Goal: Answer question/provide support: Share knowledge or assist other users

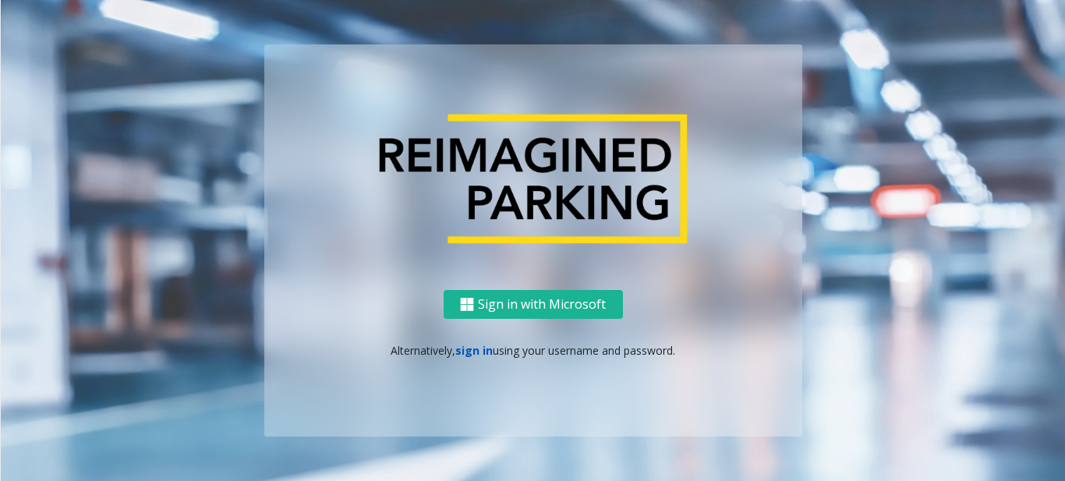
click at [474, 353] on link "sign in" at bounding box center [473, 350] width 37 height 15
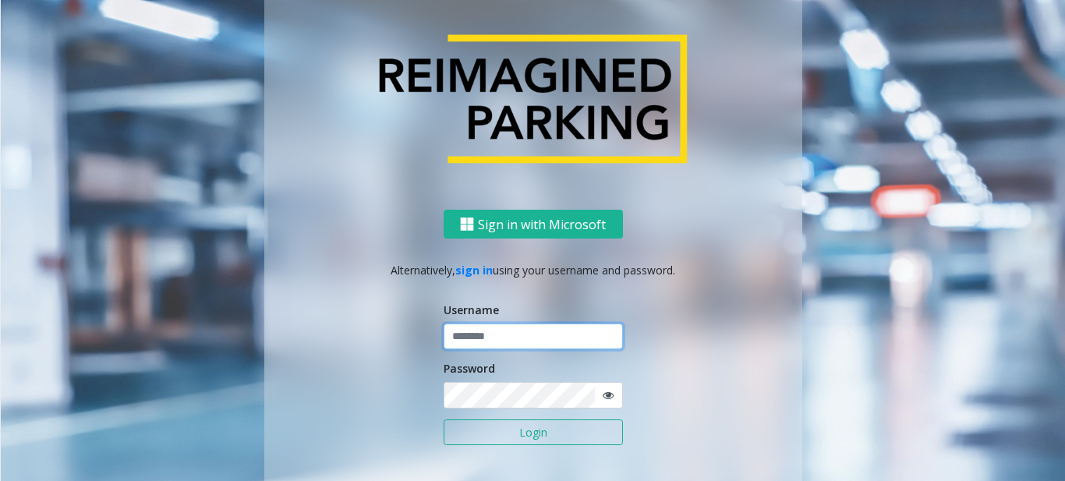
click at [479, 336] on input "text" at bounding box center [533, 337] width 179 height 27
click at [459, 338] on input "text" at bounding box center [533, 337] width 179 height 27
type input "*******"
click at [444, 419] on button "Login" at bounding box center [533, 432] width 179 height 27
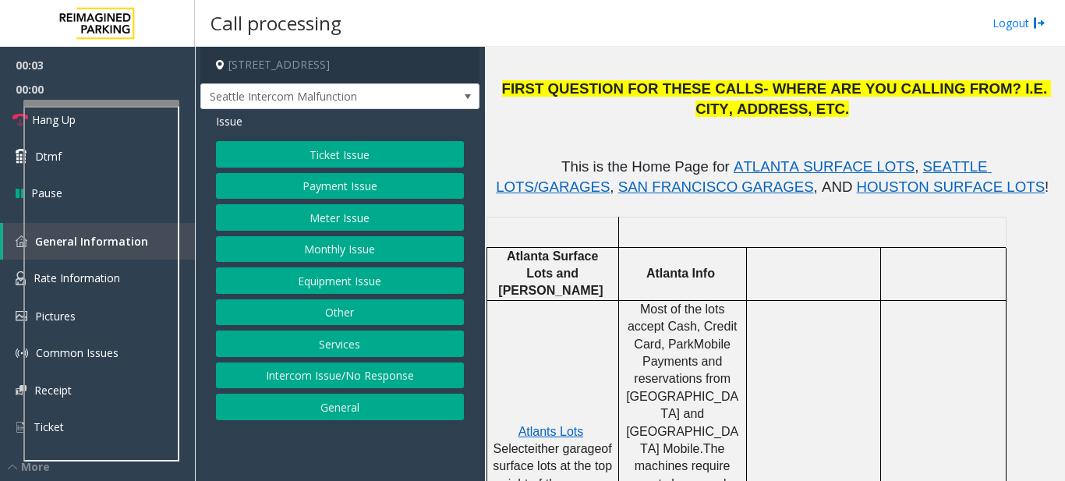
scroll to position [312, 0]
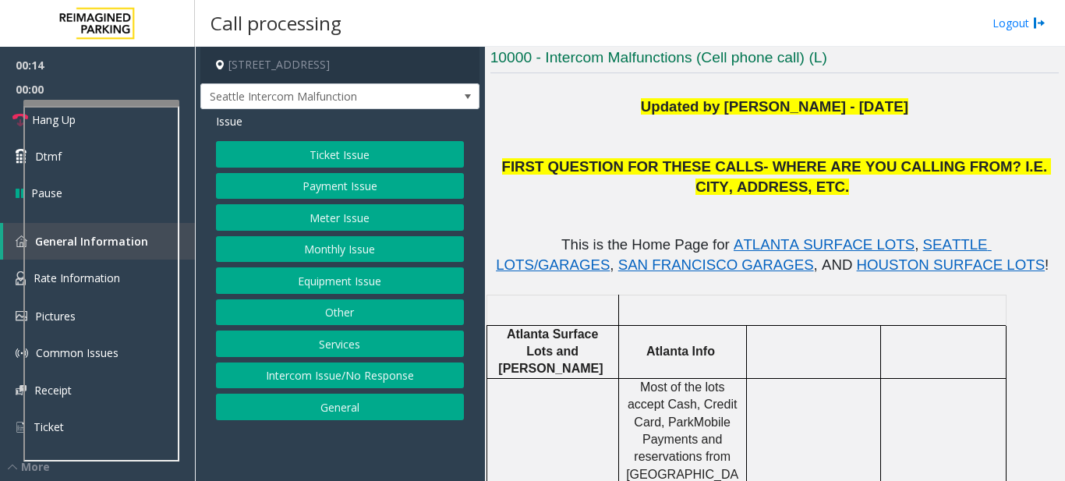
click at [390, 158] on button "Ticket Issue" at bounding box center [340, 154] width 248 height 27
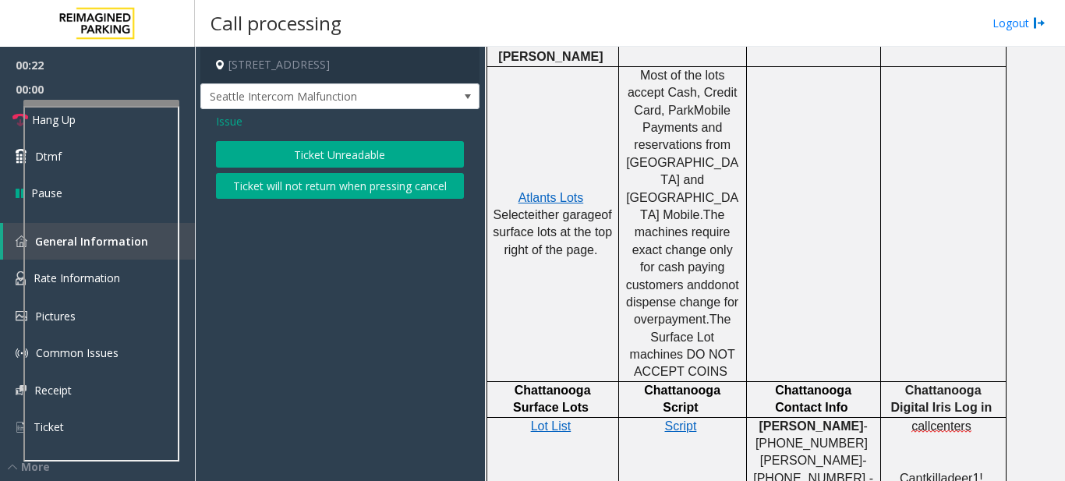
scroll to position [468, 0]
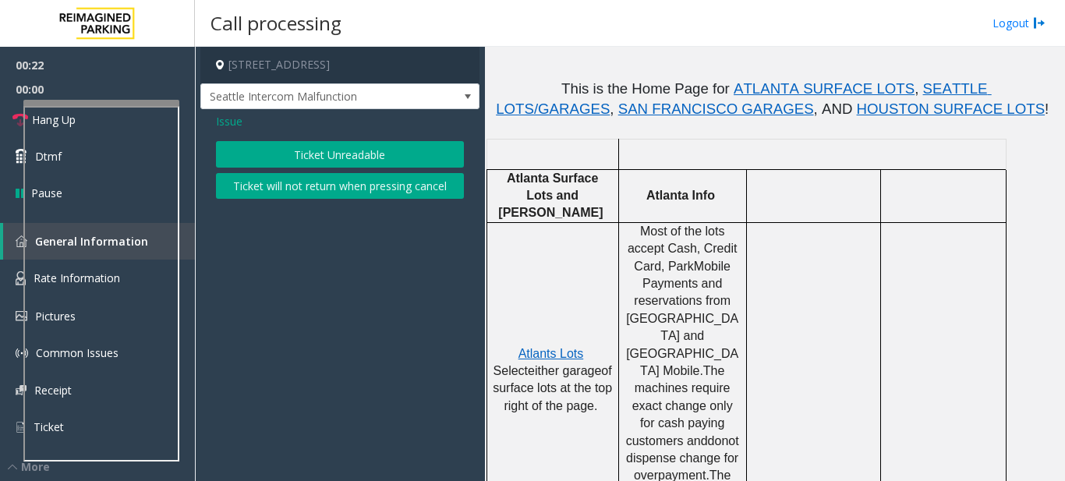
click at [785, 290] on td at bounding box center [813, 379] width 134 height 315
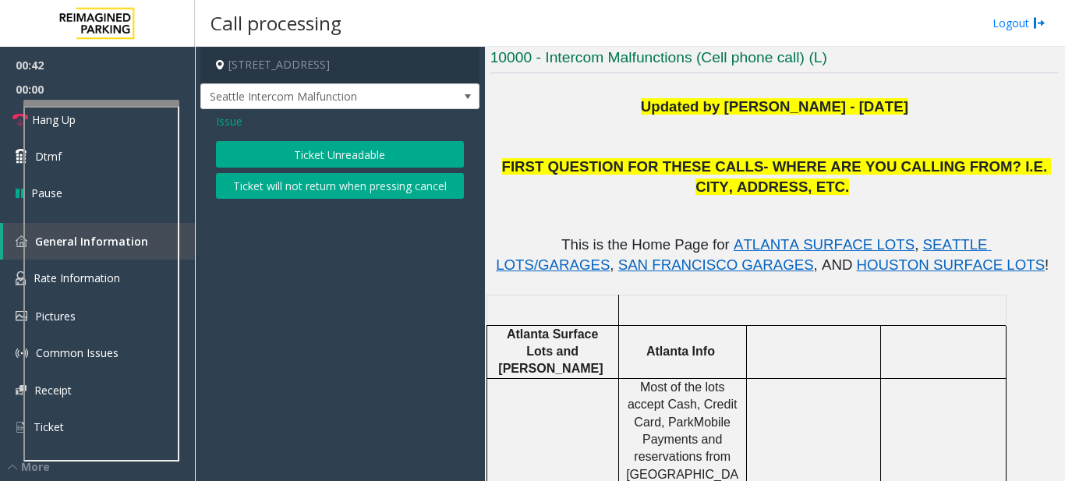
scroll to position [390, 0]
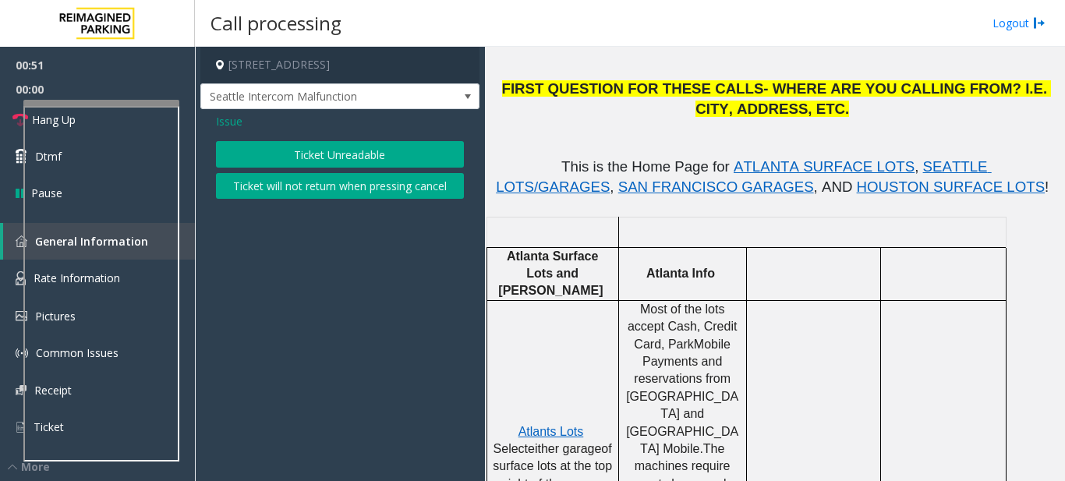
click at [688, 334] on p "Most of the lots accept Cash, Credit Card, ParkMobile Payments and reservations…" at bounding box center [683, 458] width 116 height 314
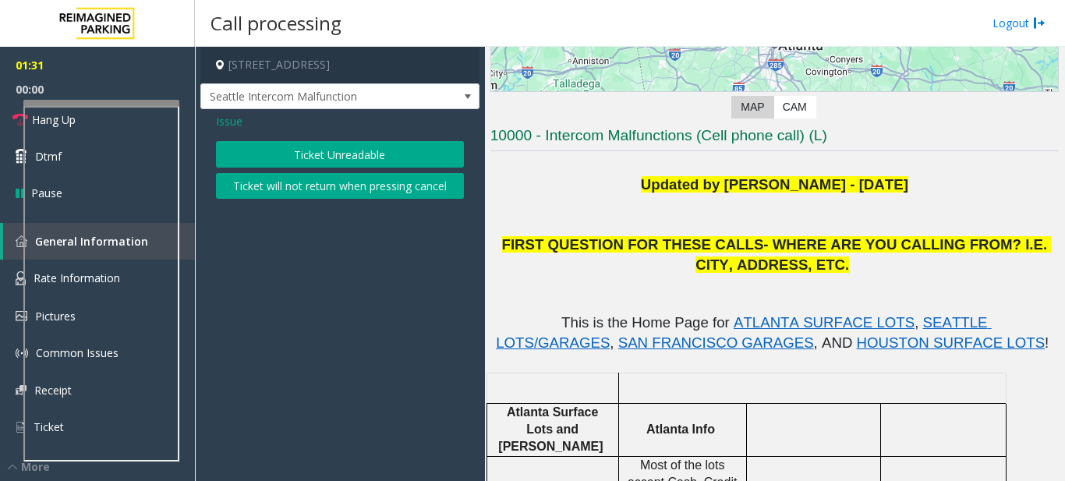
scroll to position [312, 0]
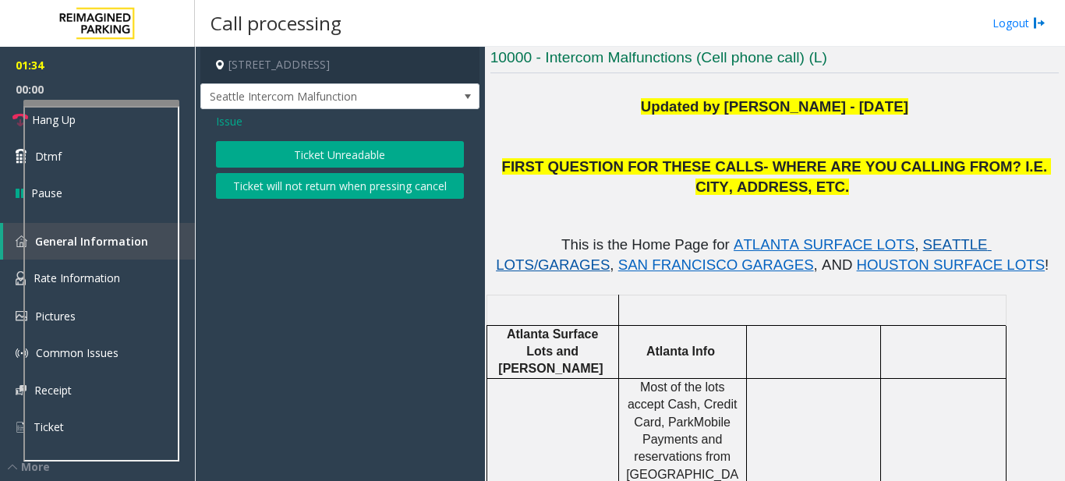
click at [872, 244] on span "SEATTLE LOTS/GARAGES" at bounding box center [744, 254] width 496 height 37
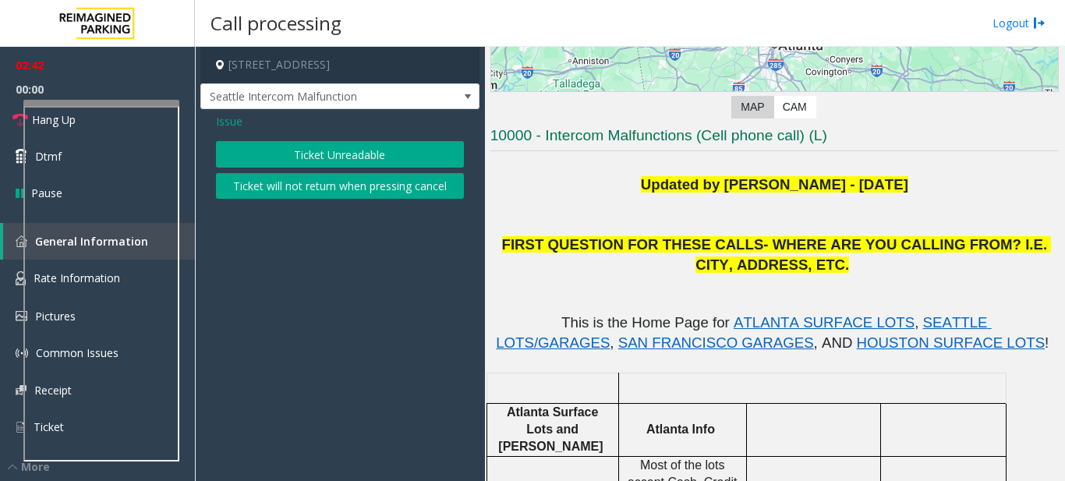
click at [727, 239] on span "FIRST QUESTION FOR THESE CALLS- WHERE ARE YOU CALLING FROM? I.E. CITY, ADDRESS,…" at bounding box center [777, 254] width 550 height 37
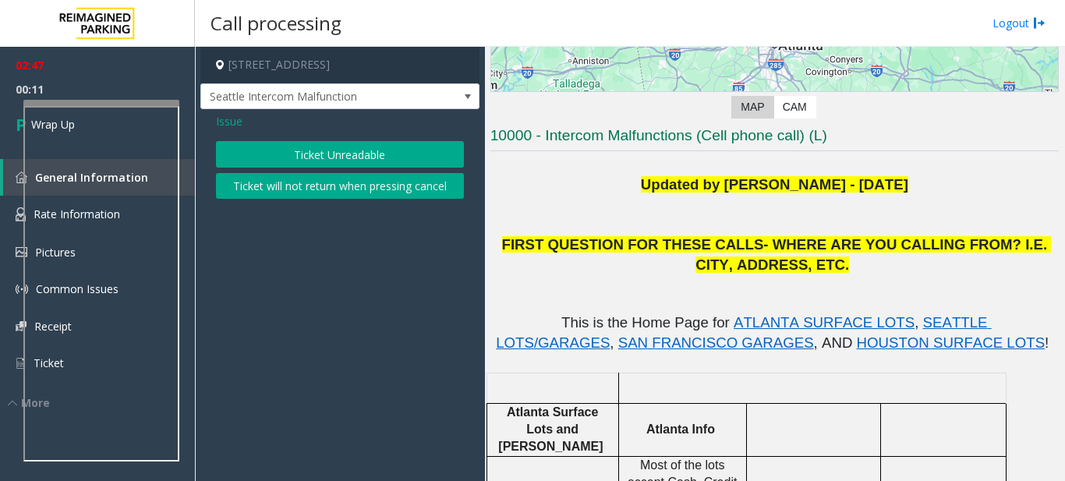
click at [345, 150] on button "Ticket Unreadable" at bounding box center [340, 154] width 248 height 27
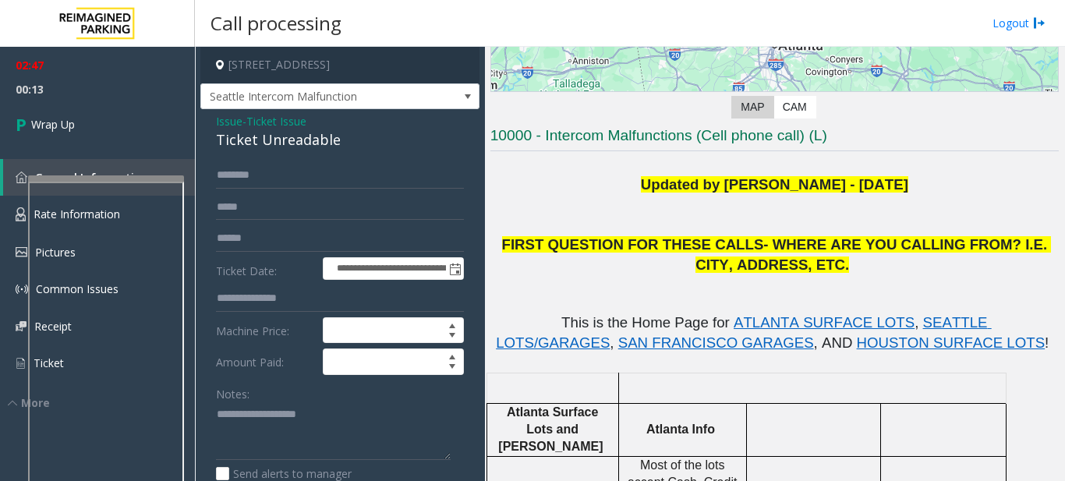
click at [125, 186] on div at bounding box center [106, 358] width 156 height 366
click at [74, 123] on span "Wrap Up" at bounding box center [53, 124] width 44 height 16
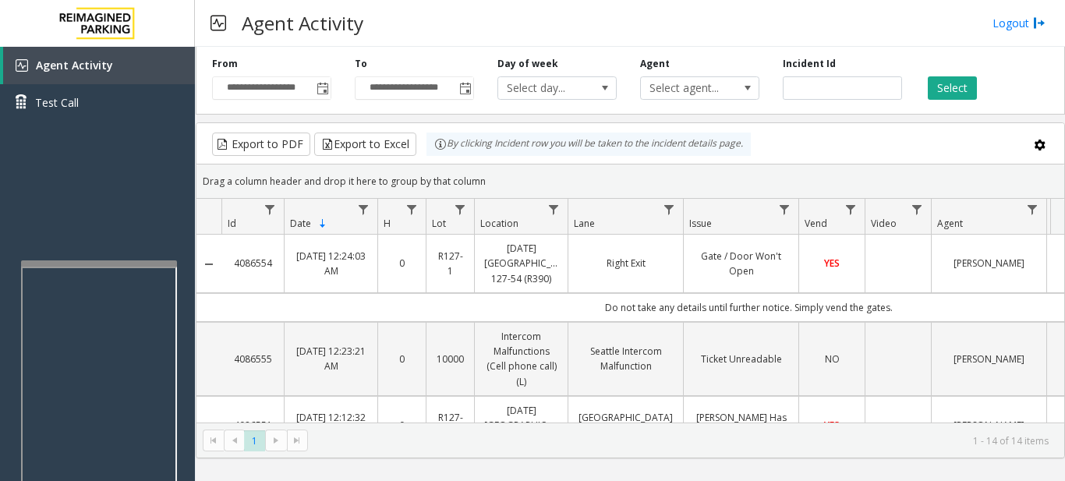
click at [115, 266] on div at bounding box center [99, 263] width 156 height 6
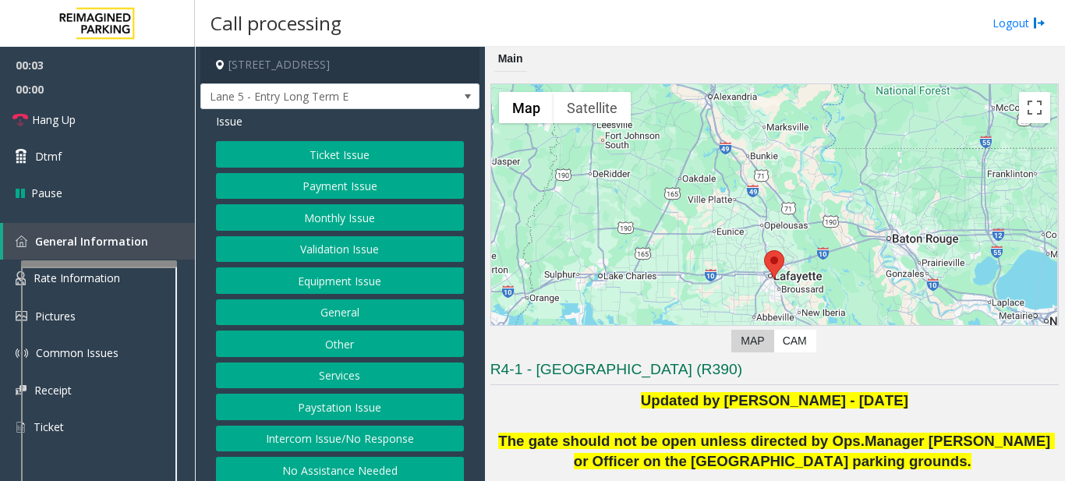
scroll to position [156, 0]
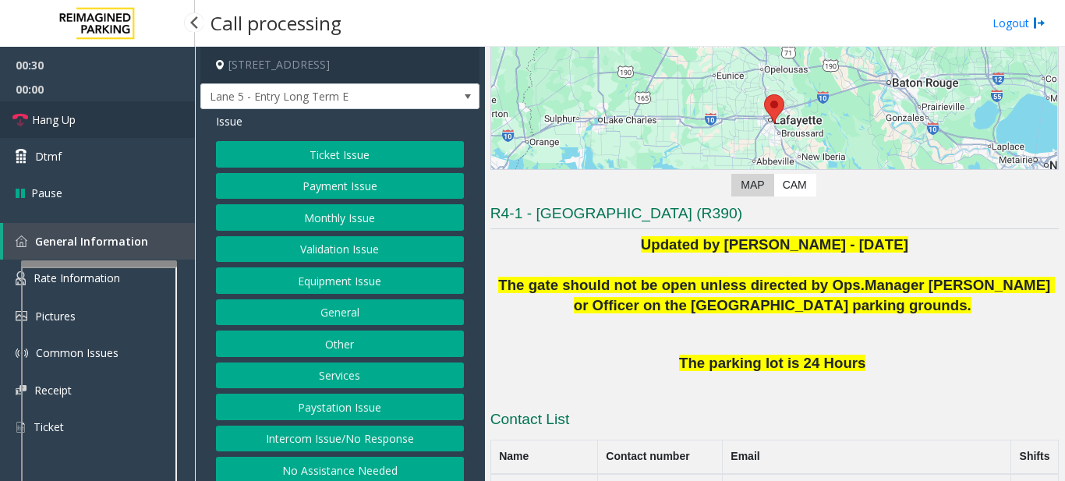
click at [57, 115] on span "Hang Up" at bounding box center [54, 119] width 44 height 16
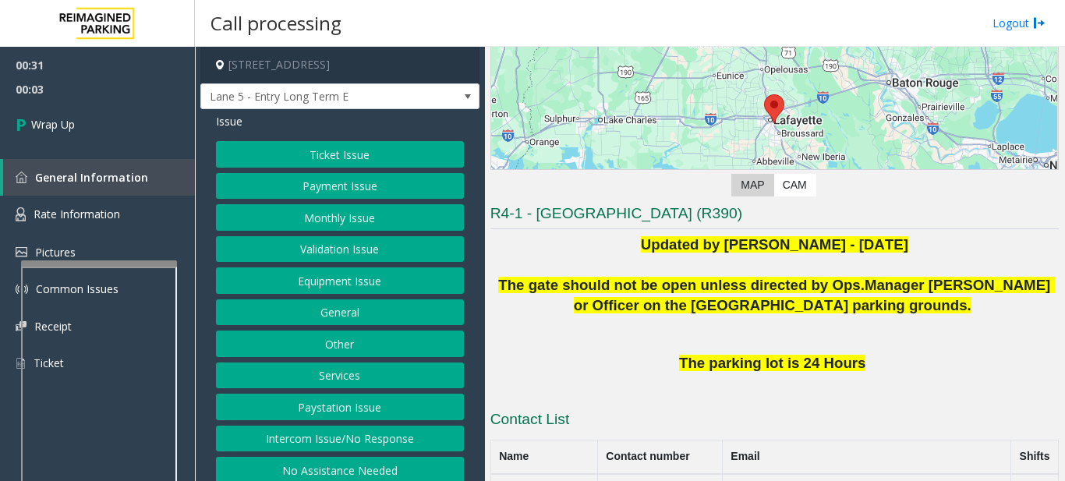
scroll to position [10, 0]
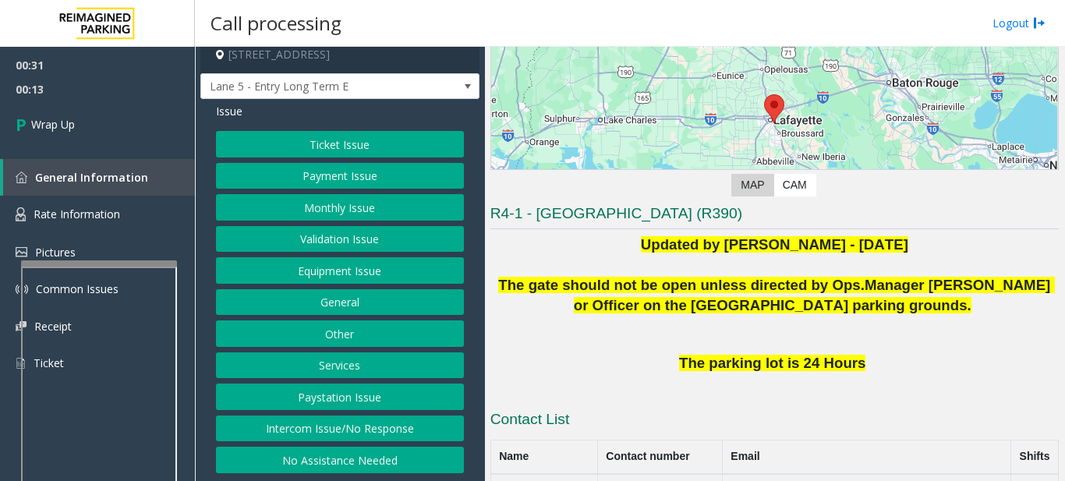
click at [373, 432] on button "Intercom Issue/No Response" at bounding box center [340, 429] width 248 height 27
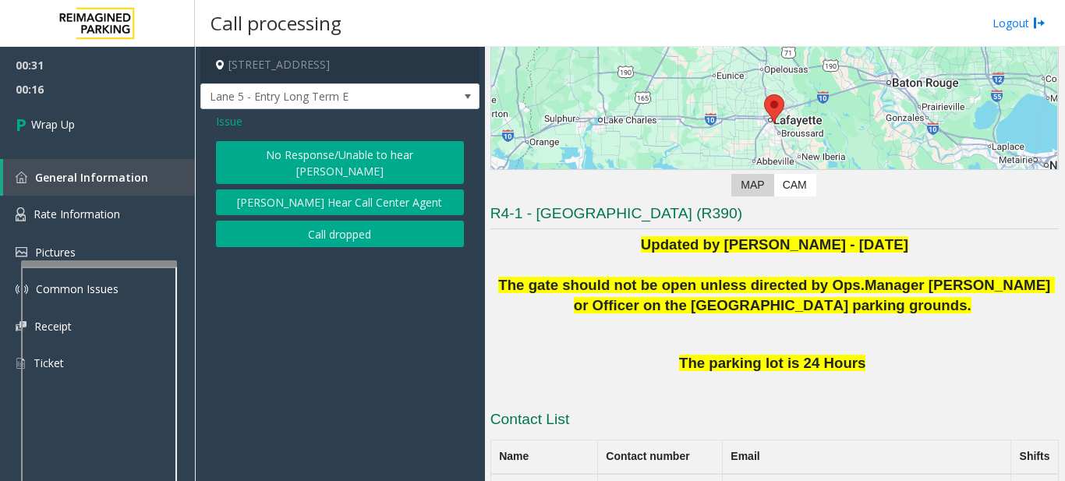
click at [350, 153] on button "No Response/Unable to hear [PERSON_NAME]" at bounding box center [340, 162] width 248 height 43
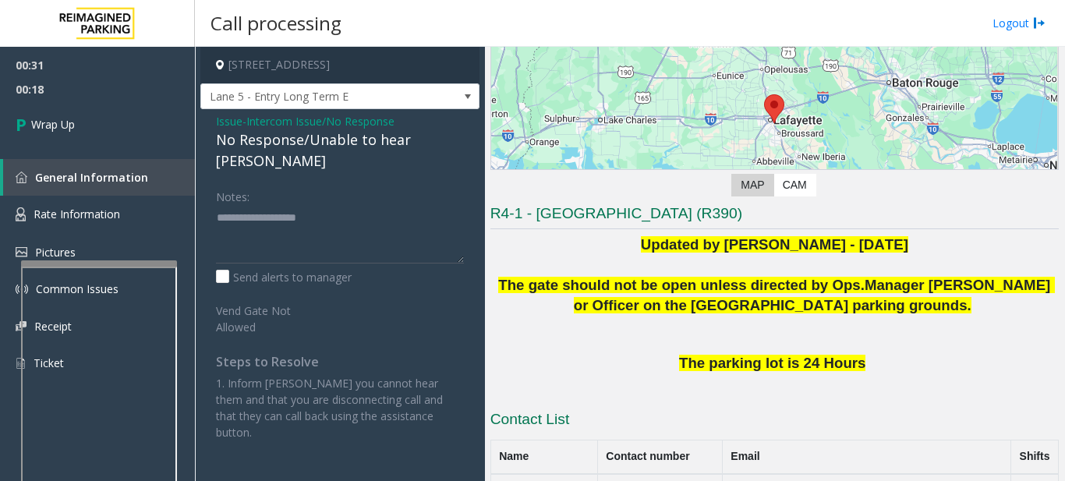
click at [324, 143] on div "No Response/Unable to hear [PERSON_NAME]" at bounding box center [340, 150] width 248 height 42
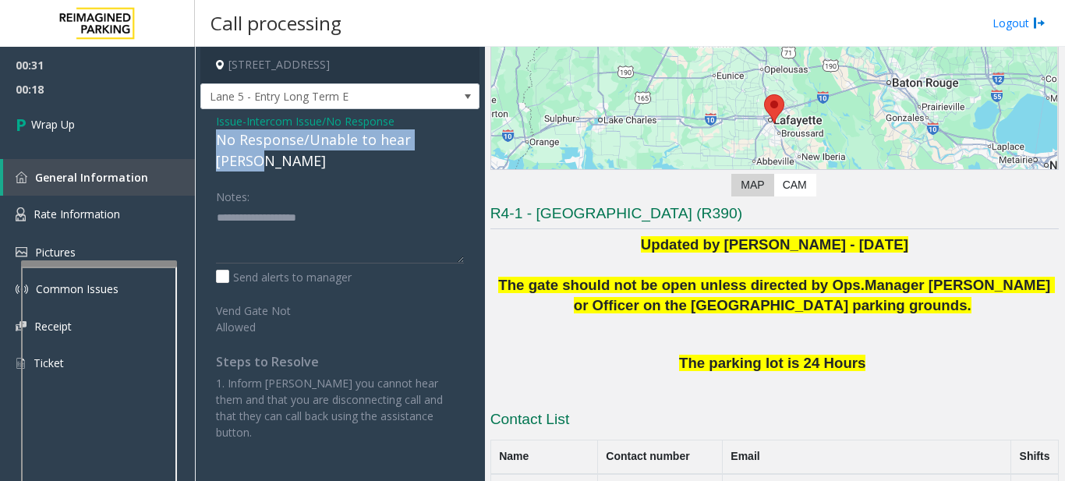
click at [324, 143] on div "No Response/Unable to hear [PERSON_NAME]" at bounding box center [340, 150] width 248 height 42
copy div "No Response/Unable to hear [PERSON_NAME]"
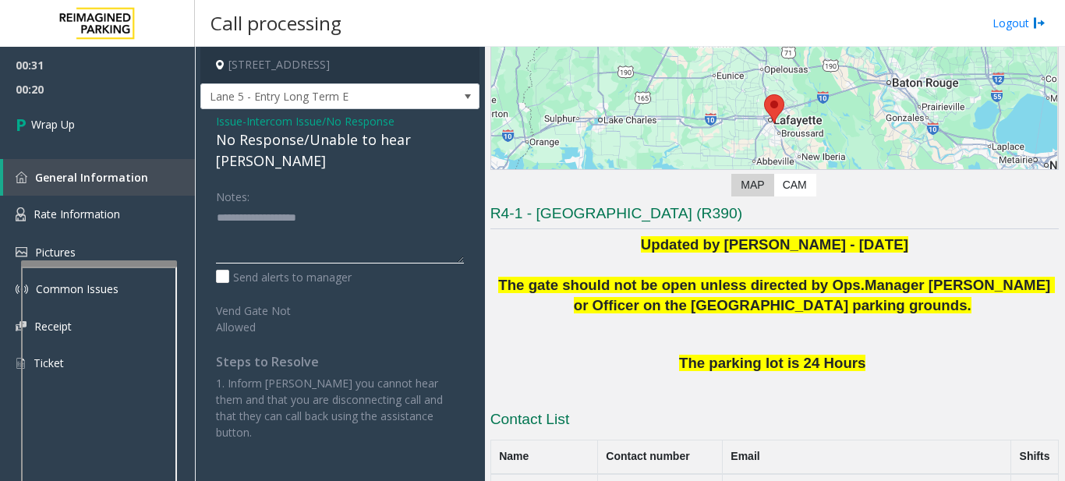
click at [321, 220] on textarea at bounding box center [340, 234] width 248 height 58
paste textarea "**********"
type textarea "**********"
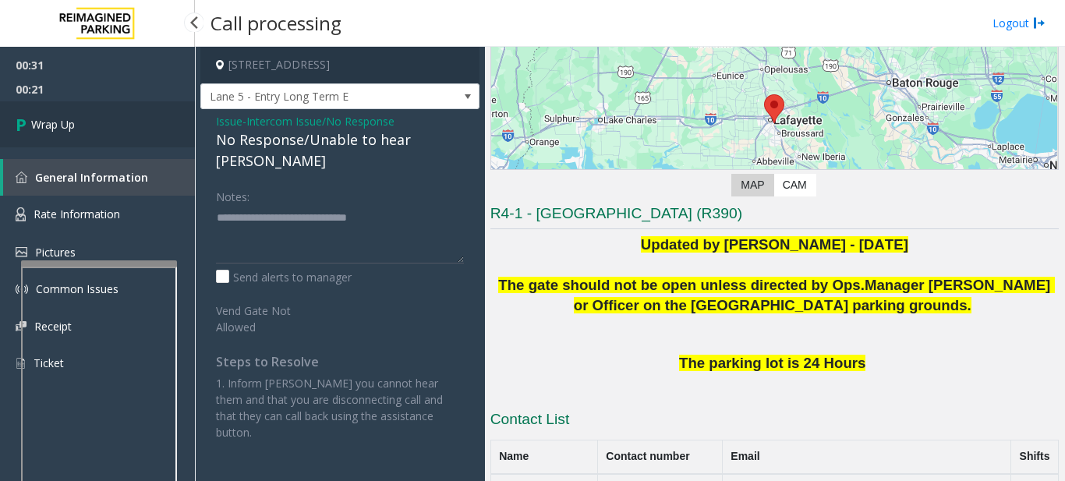
click at [45, 126] on span "Wrap Up" at bounding box center [53, 124] width 44 height 16
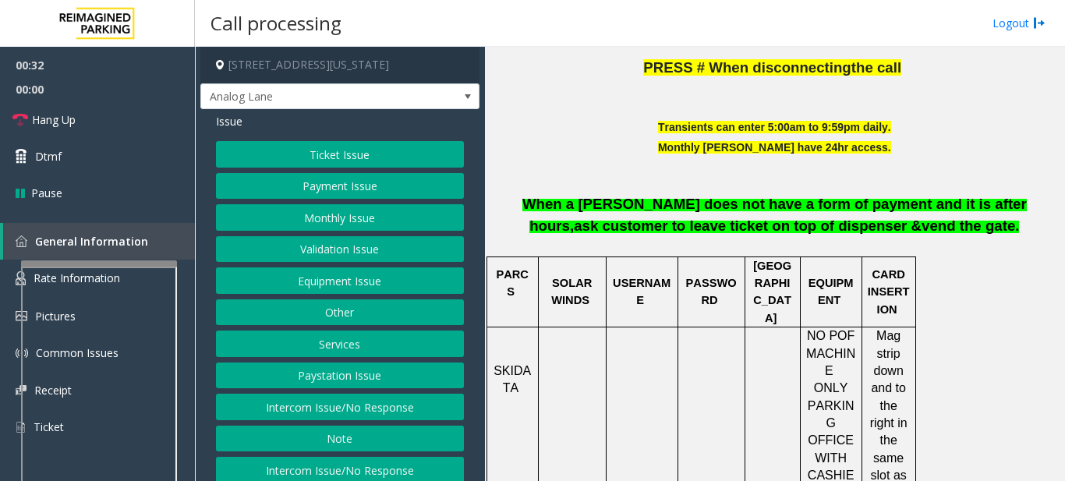
scroll to position [87, 0]
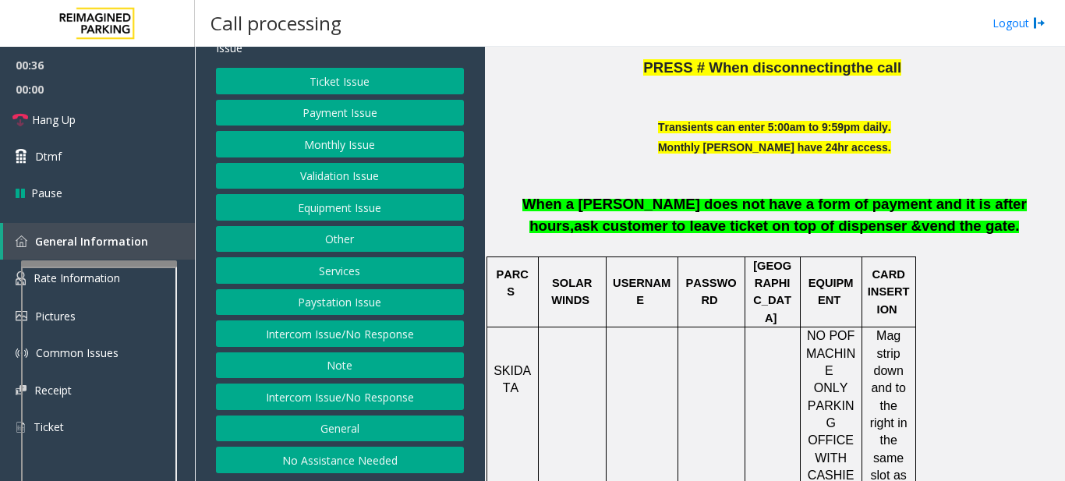
click at [367, 394] on button "Intercom Issue/No Response" at bounding box center [340, 397] width 248 height 27
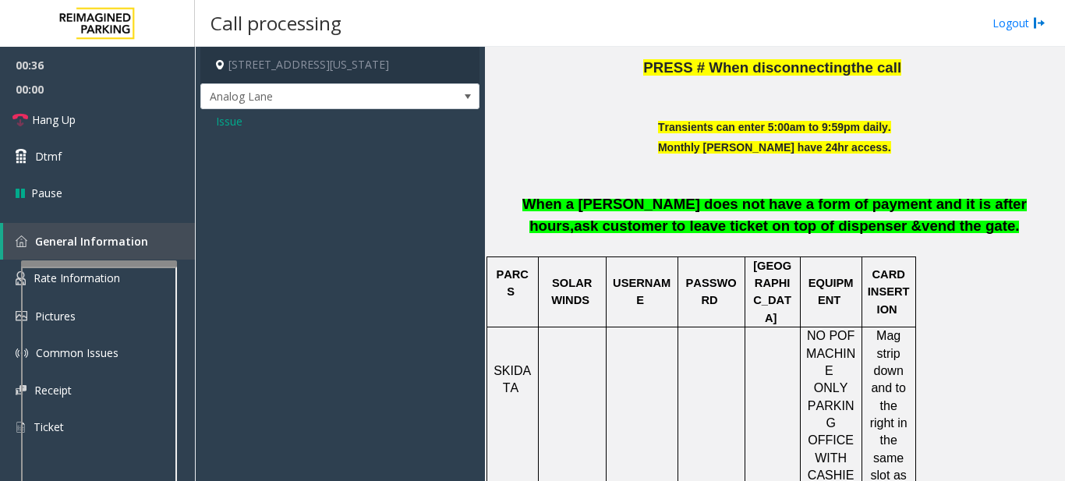
scroll to position [0, 0]
click at [232, 122] on span "Issue" at bounding box center [229, 121] width 27 height 16
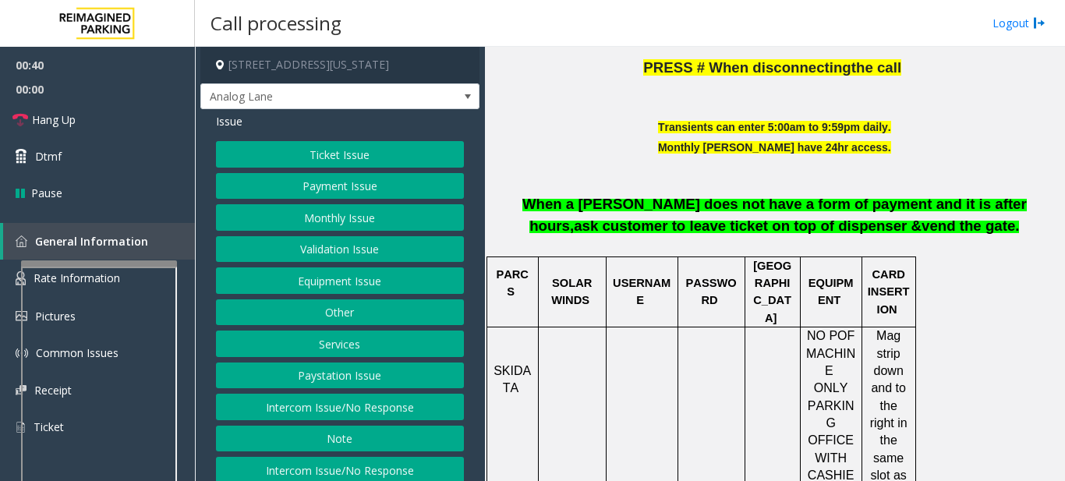
scroll to position [87, 0]
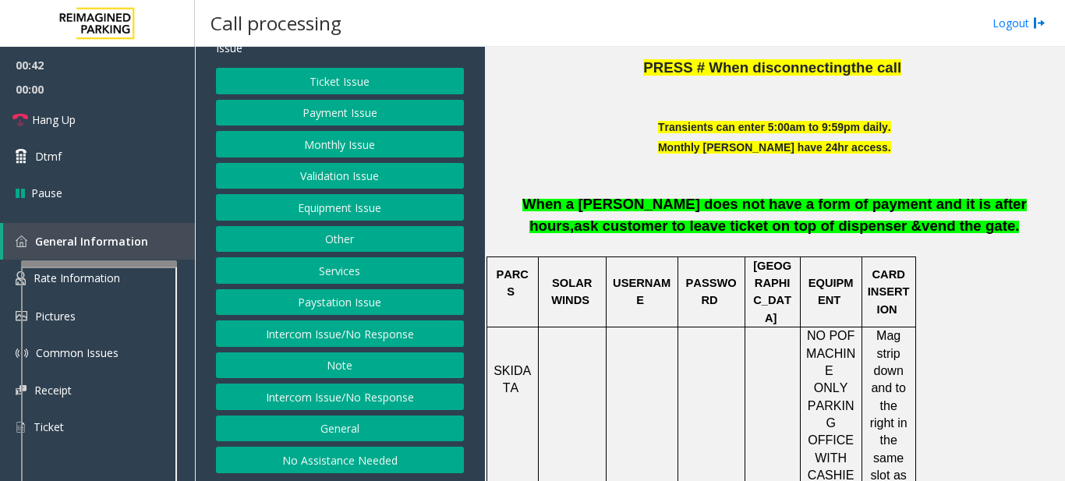
click at [346, 402] on button "Intercom Issue/No Response" at bounding box center [340, 397] width 248 height 27
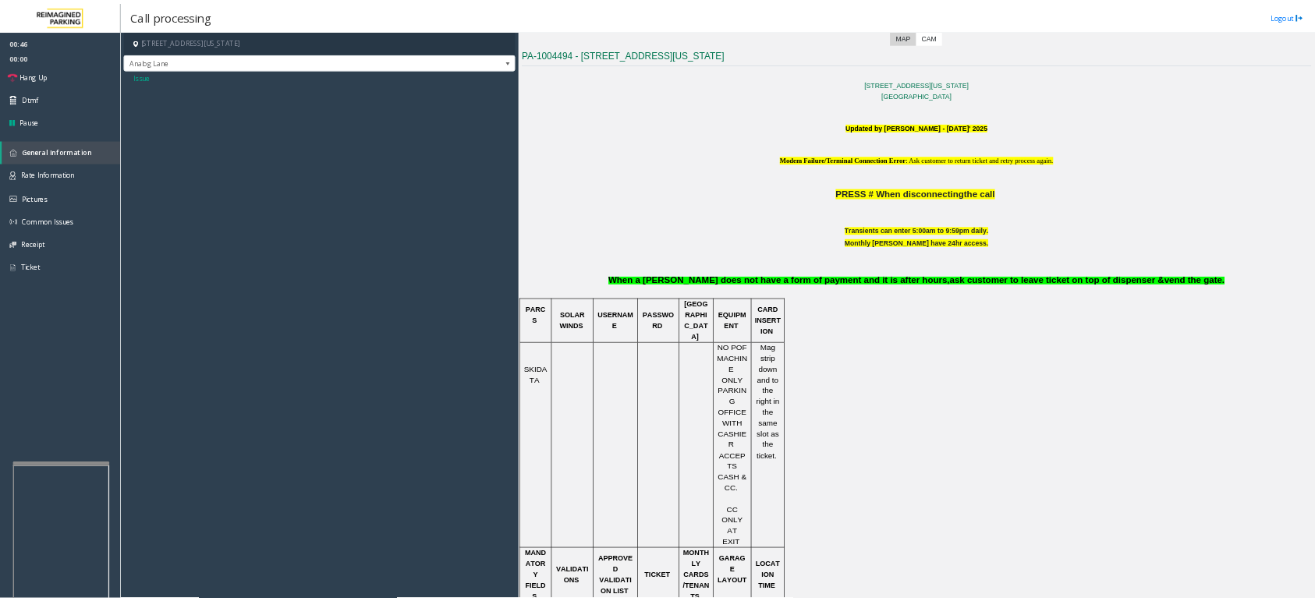
scroll to position [544, 0]
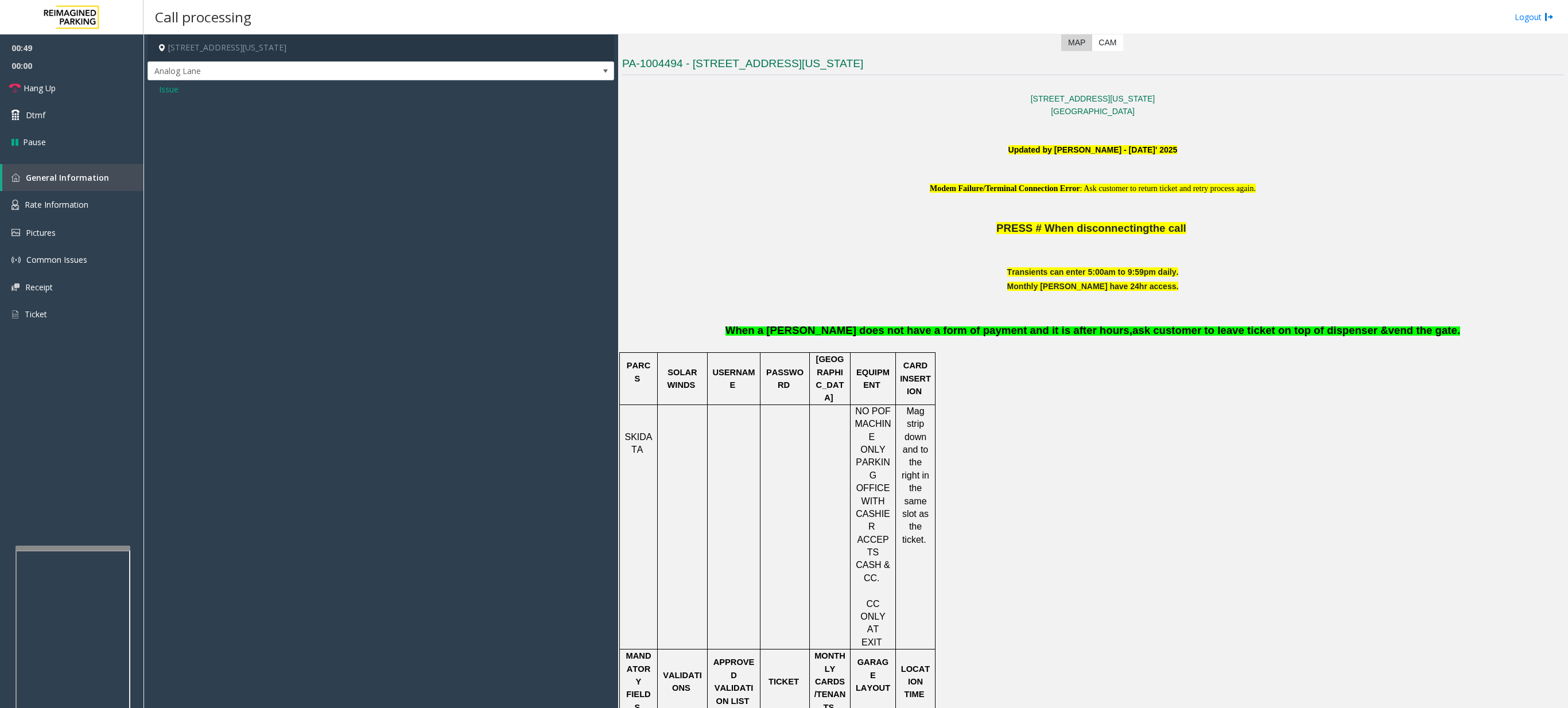
click at [169, 90] on span "Issue" at bounding box center [169, 89] width 20 height 12
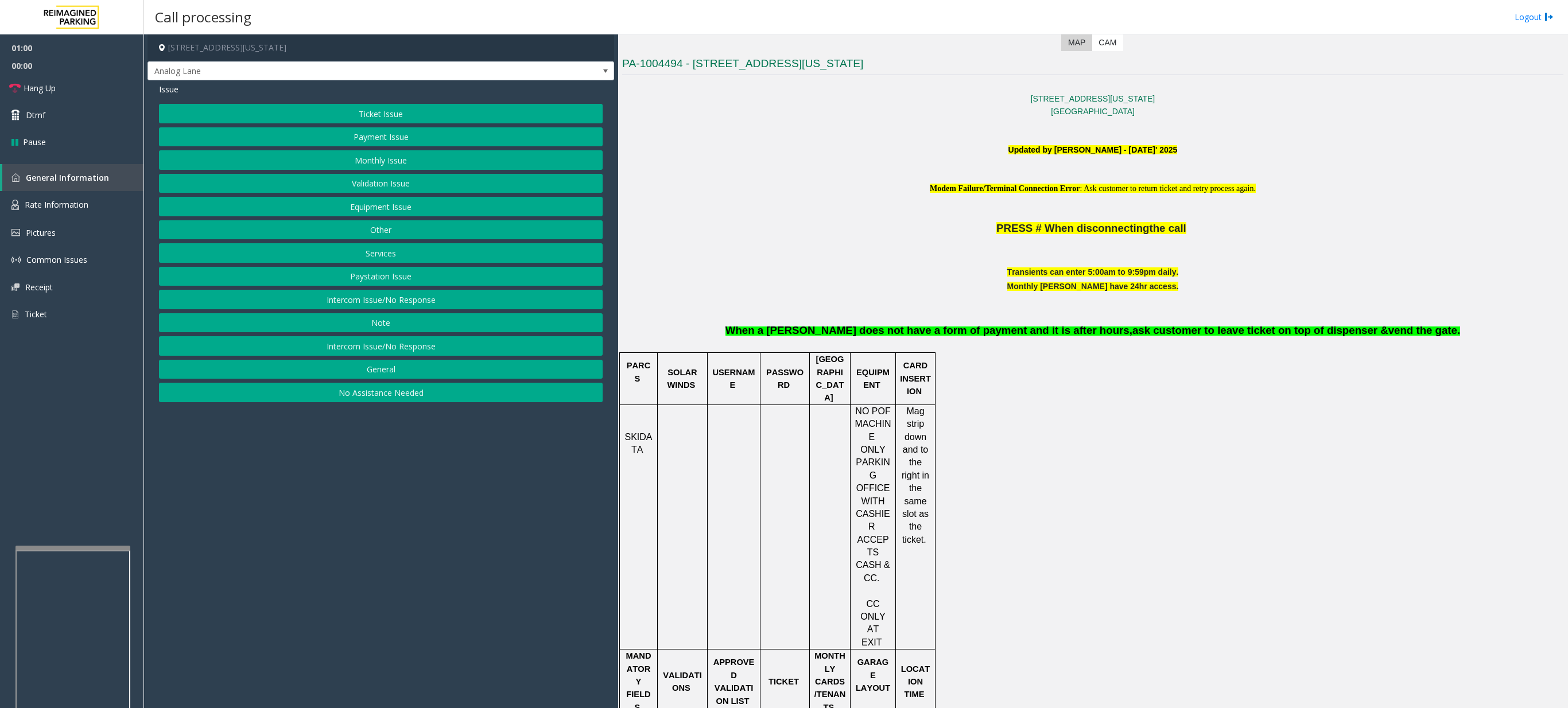
click at [412, 353] on button "Intercom Issue/No Response" at bounding box center [381, 346] width 444 height 20
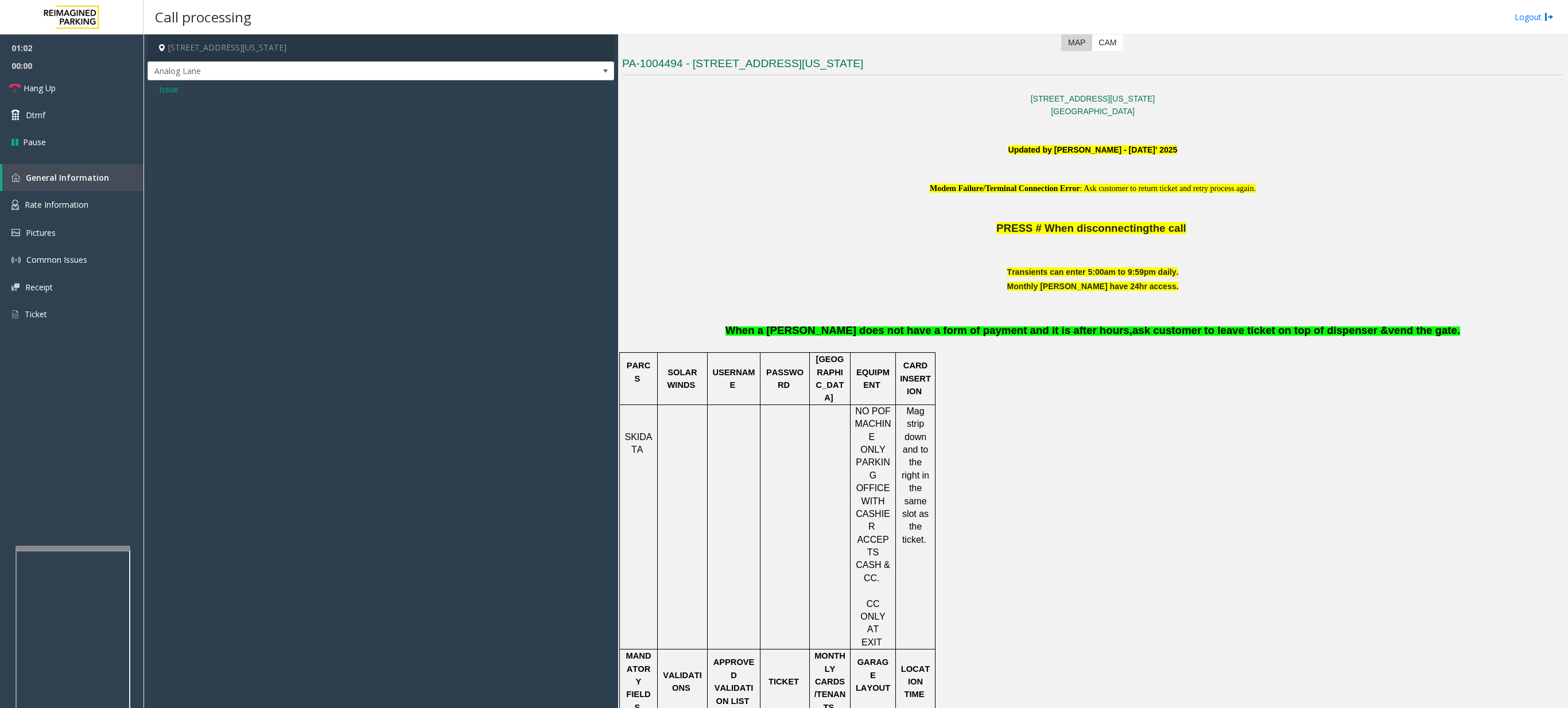
click at [166, 86] on span "Issue" at bounding box center [169, 89] width 20 height 12
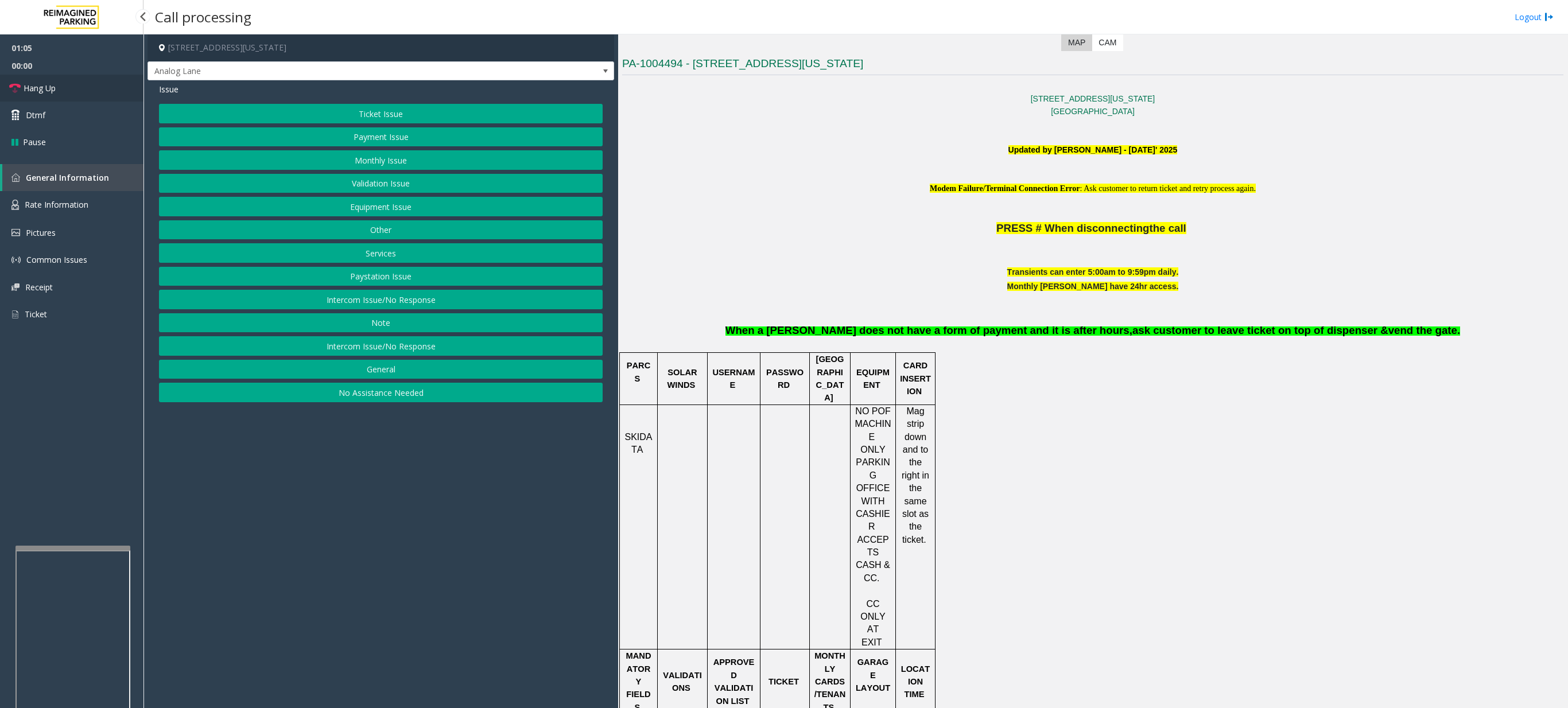
click at [47, 86] on span "Hang Up" at bounding box center [40, 88] width 32 height 12
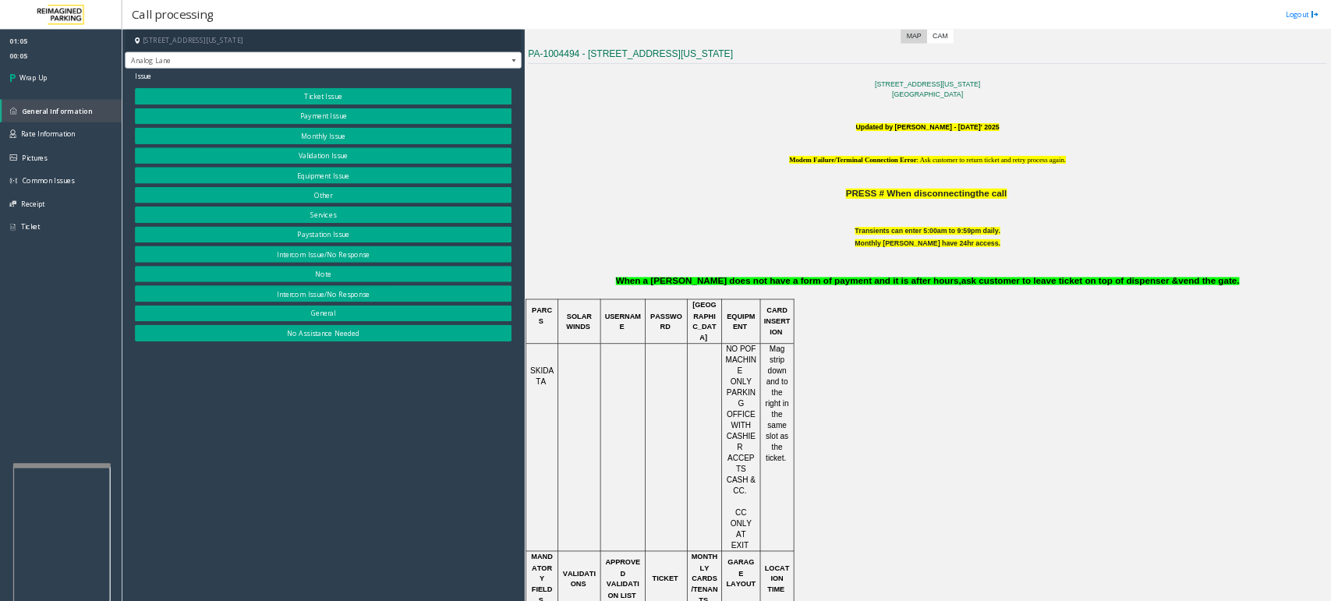
scroll to position [543, 0]
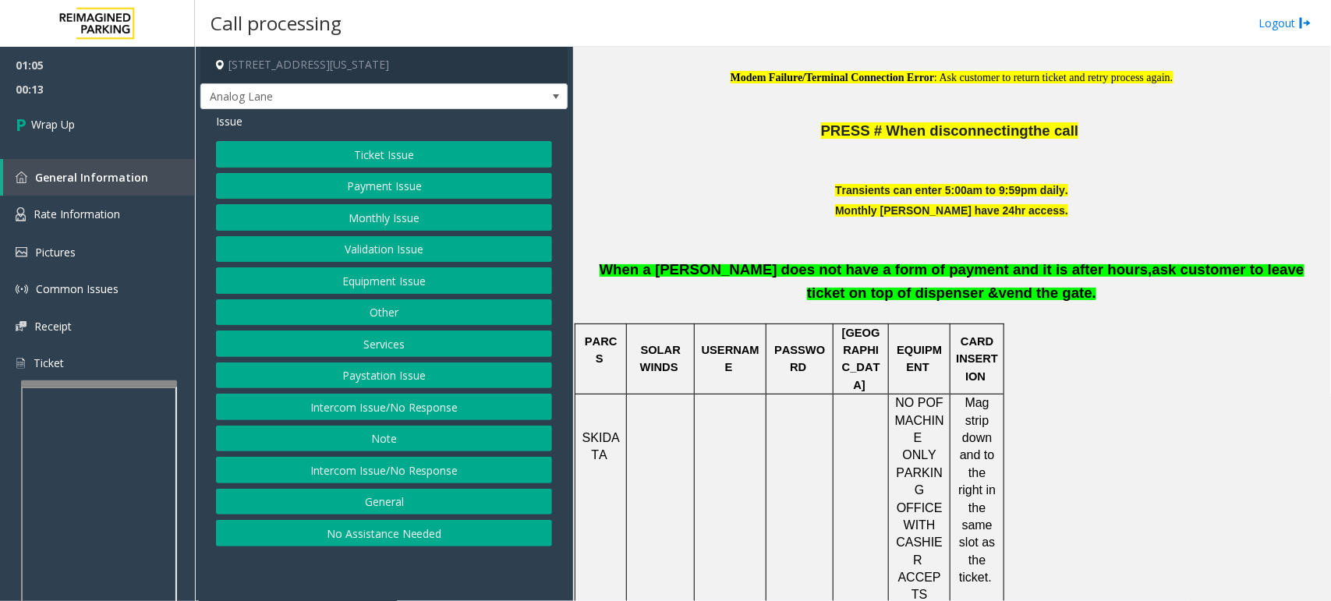
click at [429, 407] on button "Intercom Issue/No Response" at bounding box center [384, 407] width 336 height 27
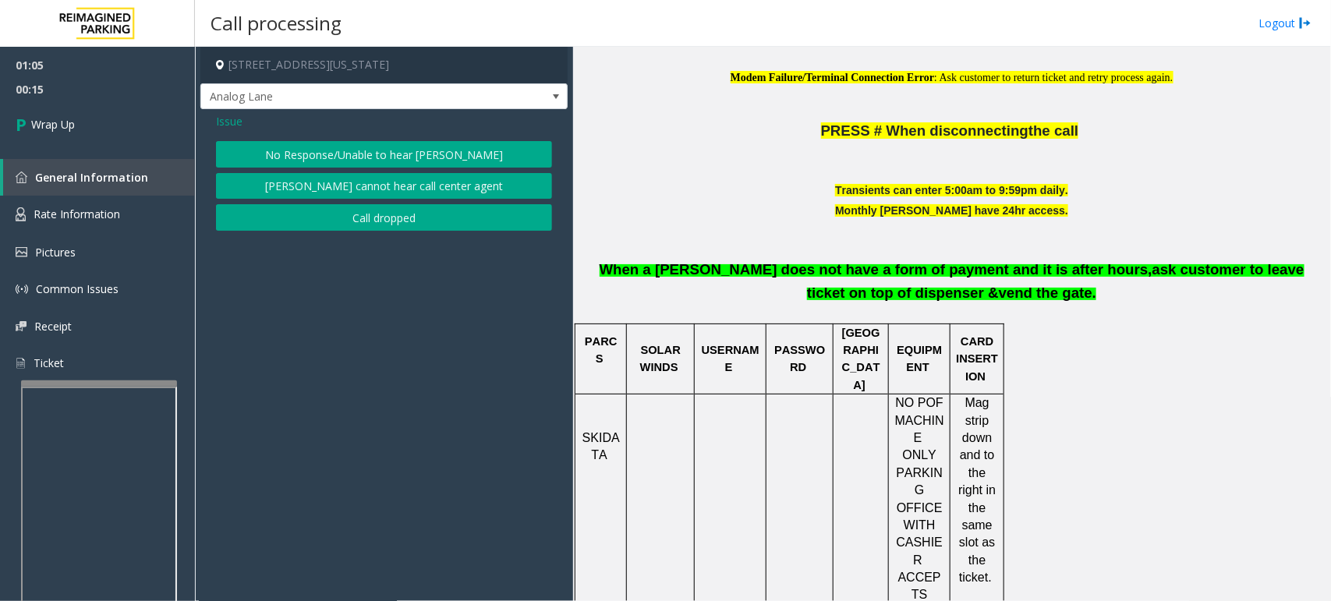
click at [391, 150] on button "No Response/Unable to hear [PERSON_NAME]" at bounding box center [384, 154] width 336 height 27
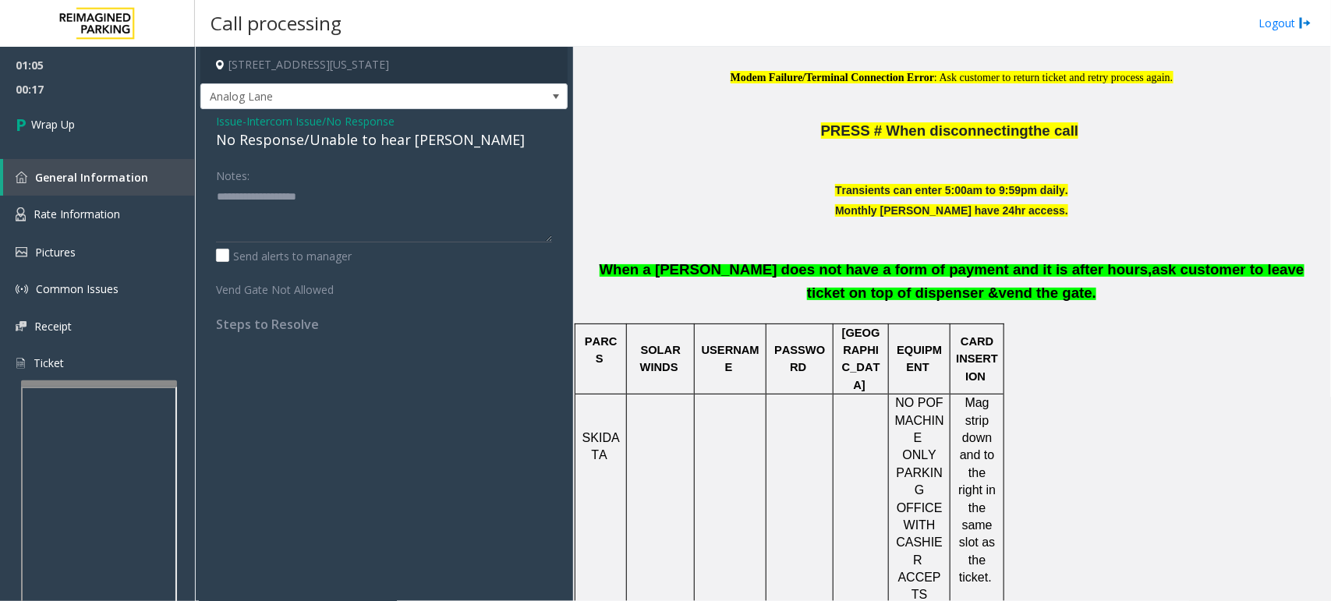
click at [293, 145] on div "No Response/Unable to hear [PERSON_NAME]" at bounding box center [384, 139] width 336 height 21
copy div "No Response/Unable to hear [PERSON_NAME]"
click at [377, 220] on textarea at bounding box center [384, 213] width 336 height 58
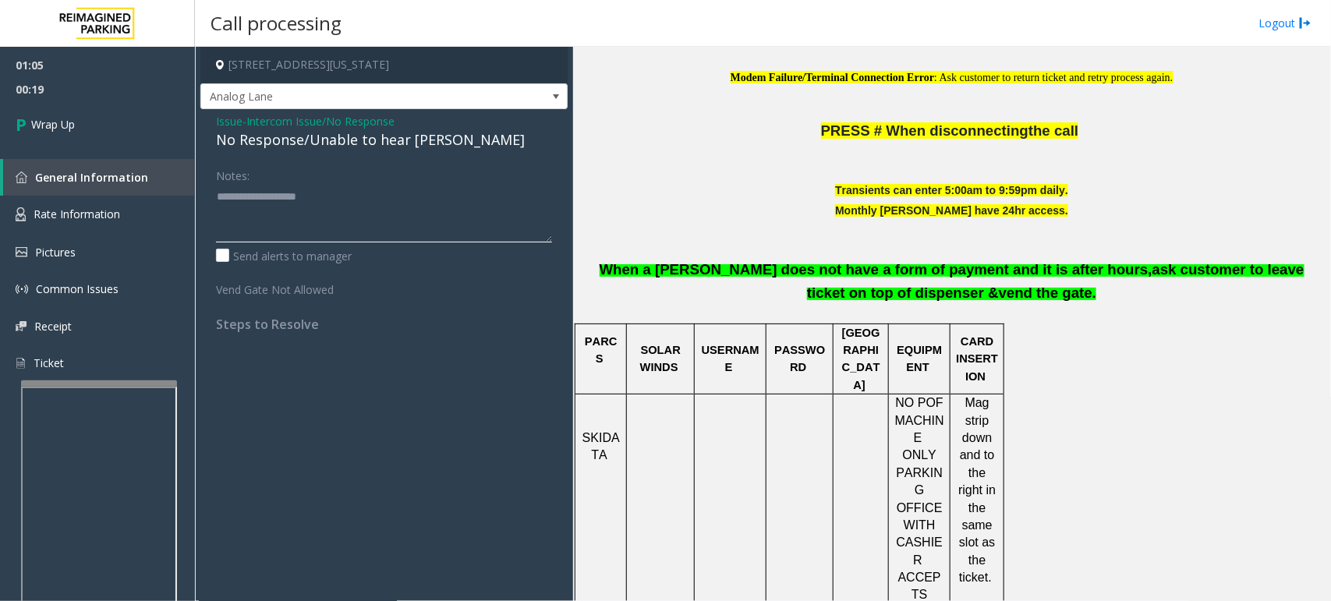
paste textarea "**********"
type textarea "**********"
click at [55, 122] on span "Wrap Up" at bounding box center [53, 124] width 44 height 16
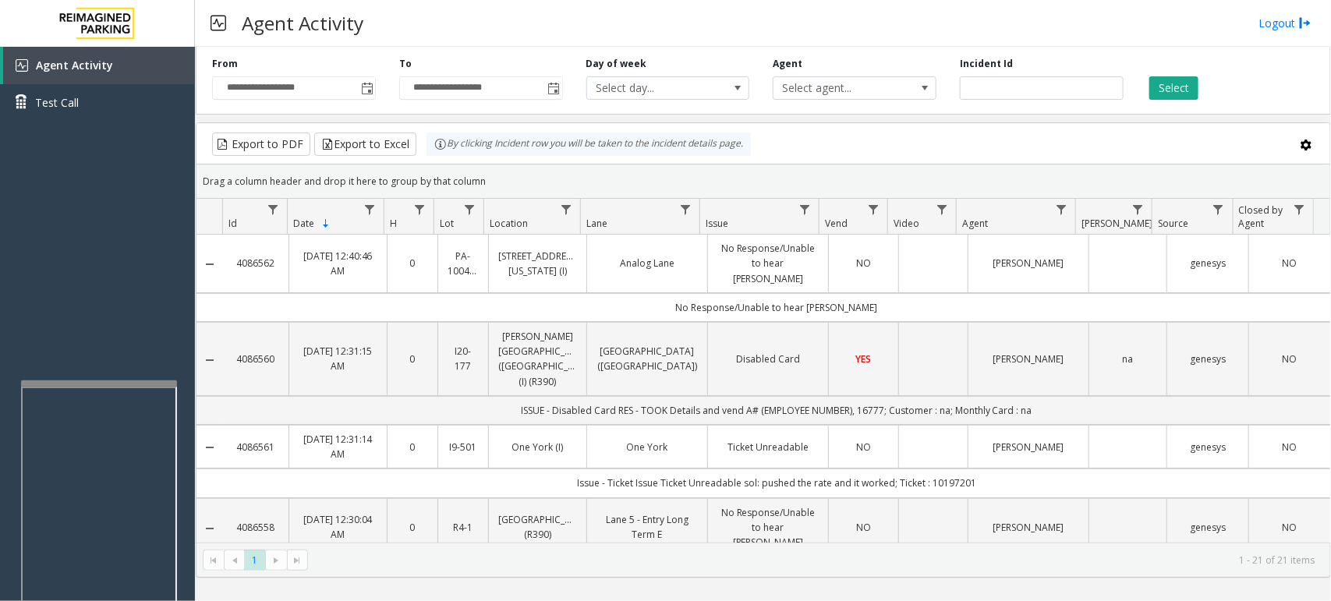
click at [889, 17] on div "Agent Activity Logout" at bounding box center [763, 23] width 1136 height 47
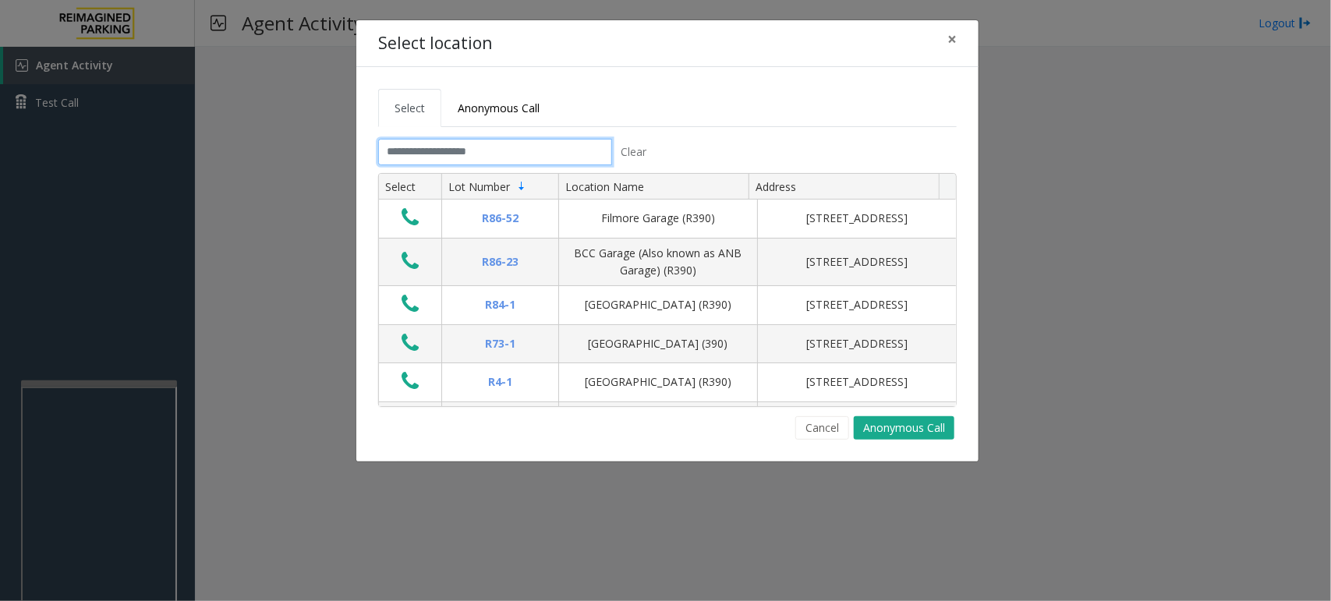
click at [480, 148] on input "text" at bounding box center [495, 152] width 234 height 27
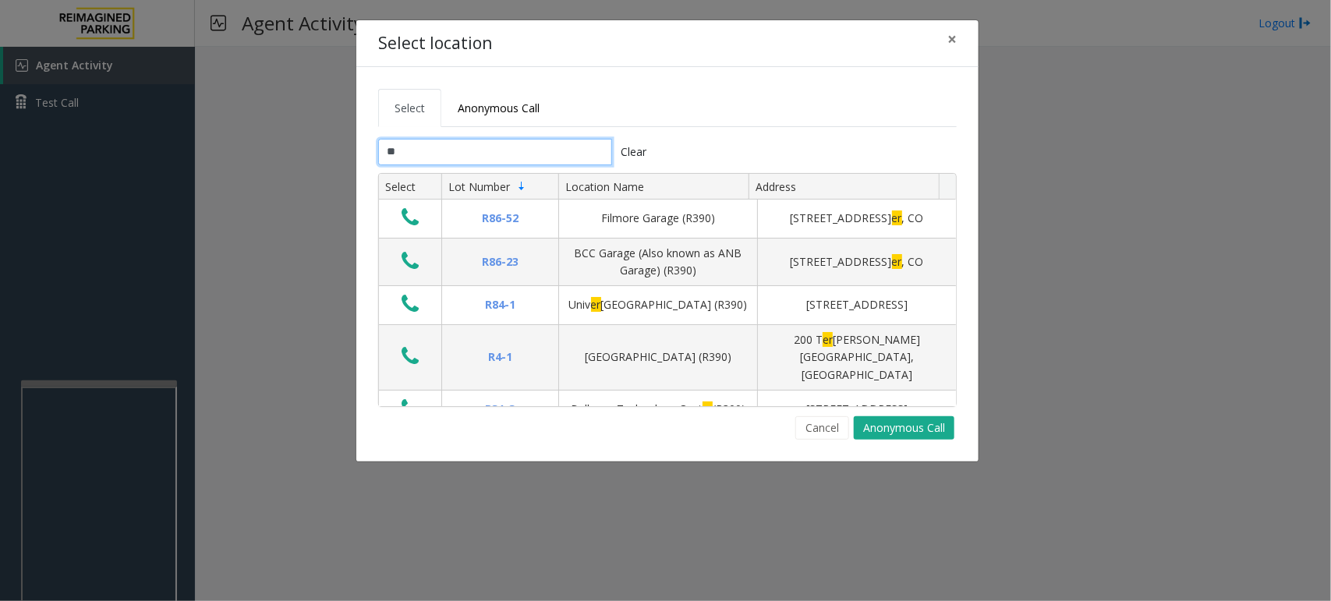
type input "*"
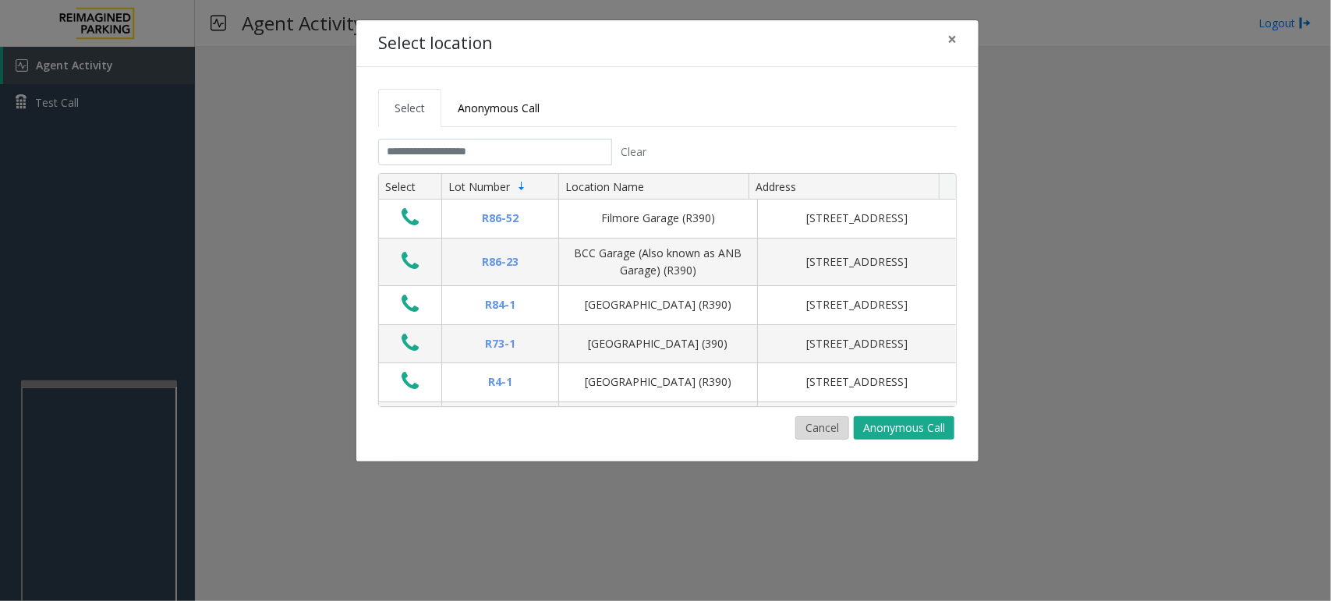
click at [821, 427] on button "Cancel" at bounding box center [822, 427] width 54 height 23
click at [455, 149] on input "text" at bounding box center [495, 152] width 234 height 27
click at [517, 150] on input "text" at bounding box center [495, 152] width 234 height 27
click at [531, 156] on input "text" at bounding box center [495, 152] width 234 height 27
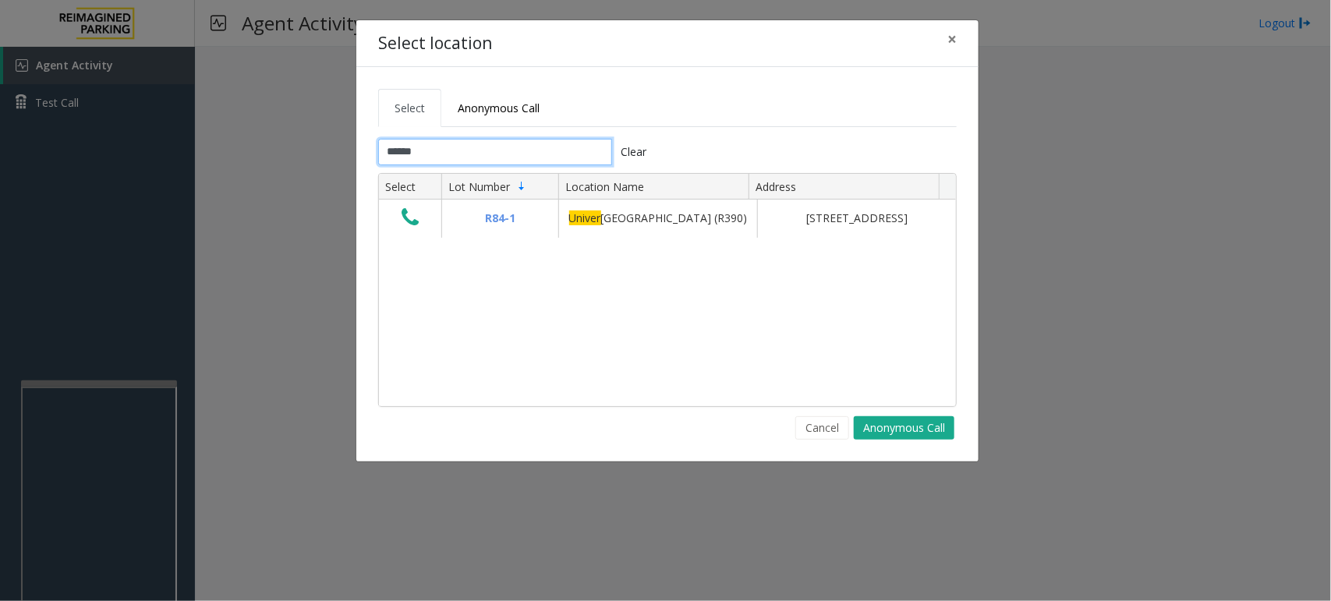
drag, startPoint x: 489, startPoint y: 153, endPoint x: 297, endPoint y: 150, distance: 191.8
click at [297, 150] on div "Select location × Select Anonymous Call ****** Clear Select Lot Number Location…" at bounding box center [665, 300] width 1331 height 601
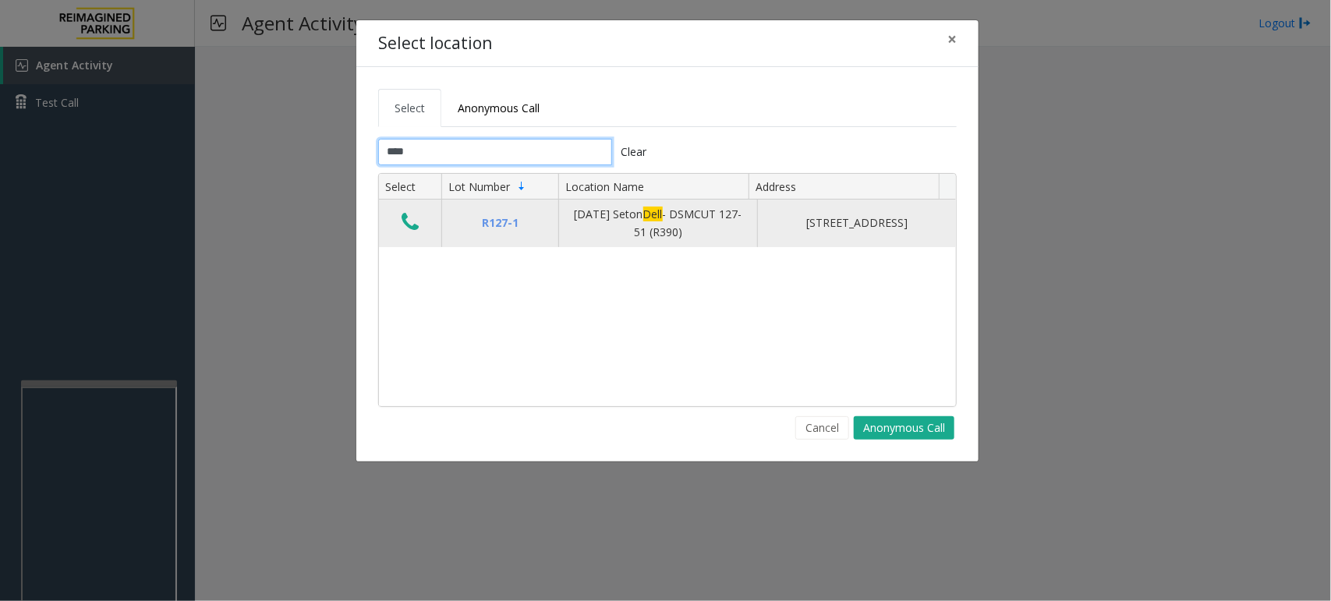
type input "****"
click at [414, 219] on icon "Data table" at bounding box center [410, 222] width 17 height 22
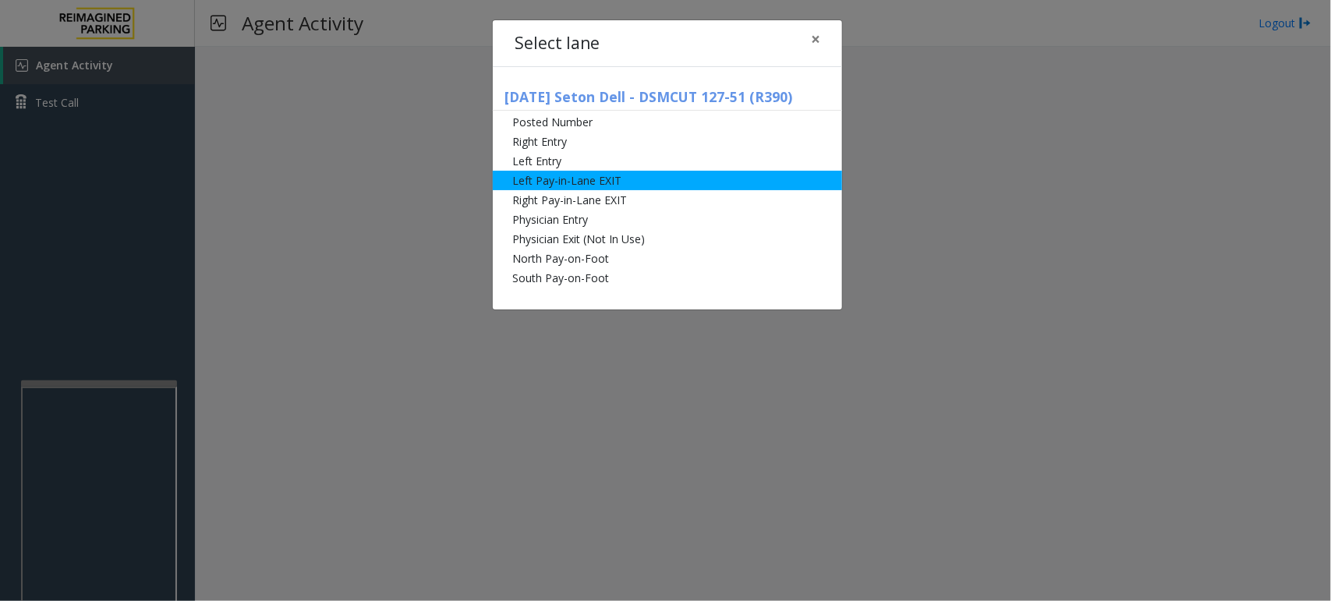
click at [607, 180] on li "Left Pay-in-Lane EXIT" at bounding box center [667, 180] width 349 height 19
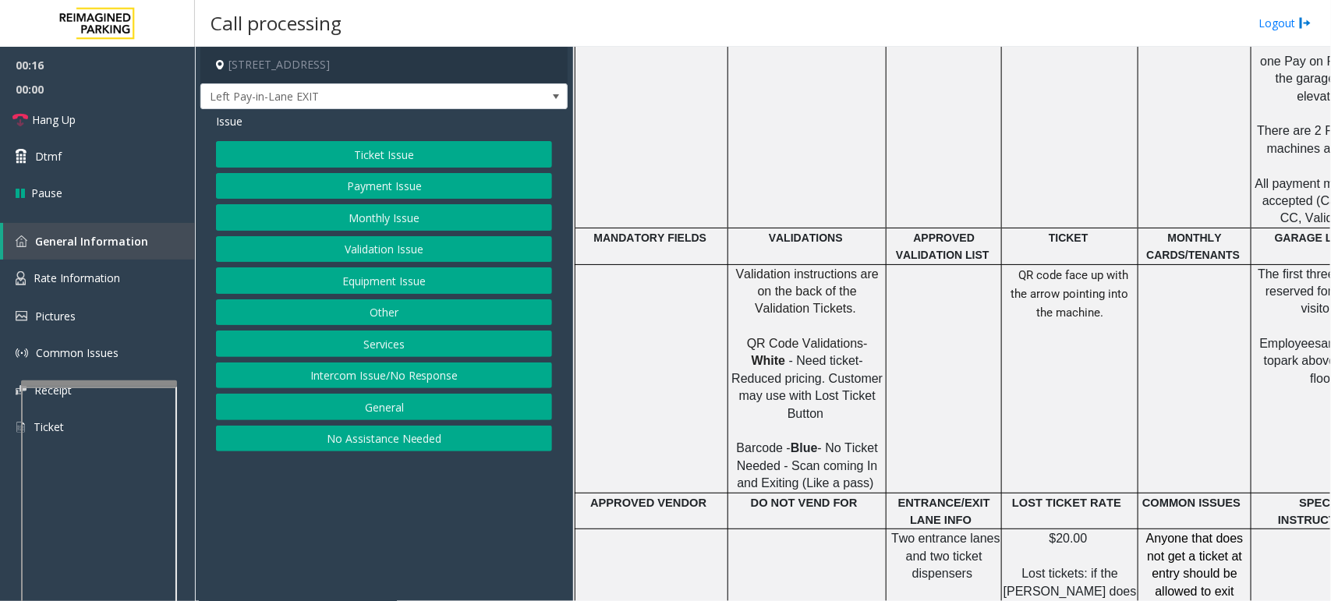
scroll to position [585, 0]
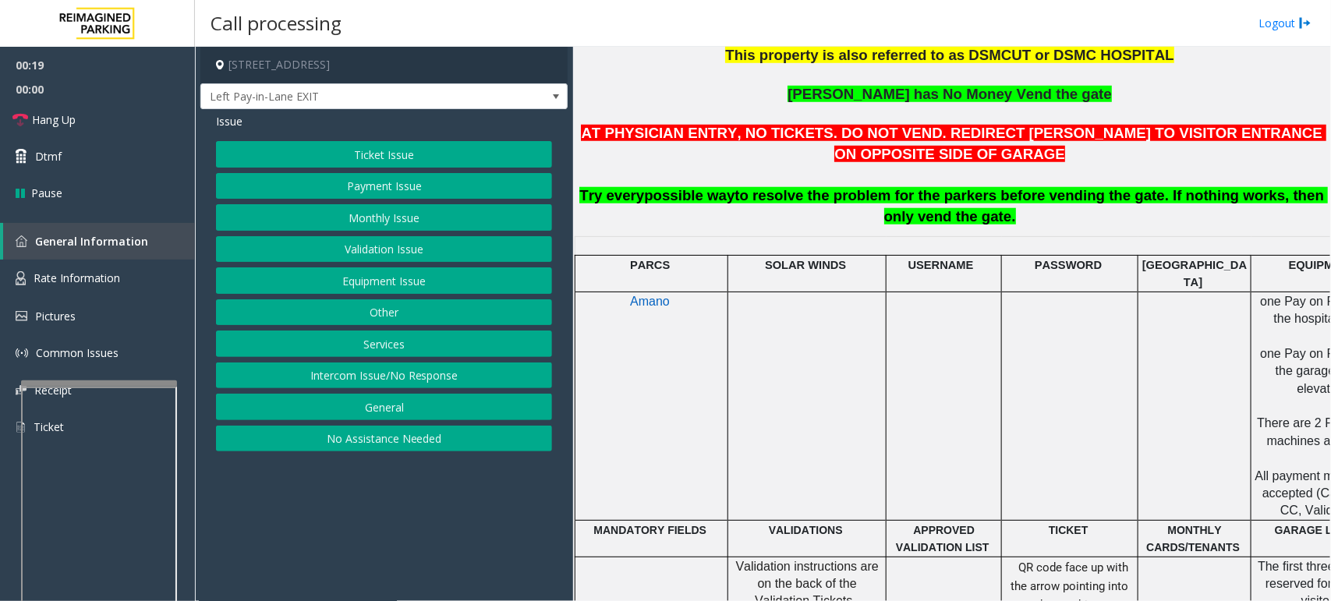
click at [337, 146] on button "Ticket Issue" at bounding box center [384, 154] width 336 height 27
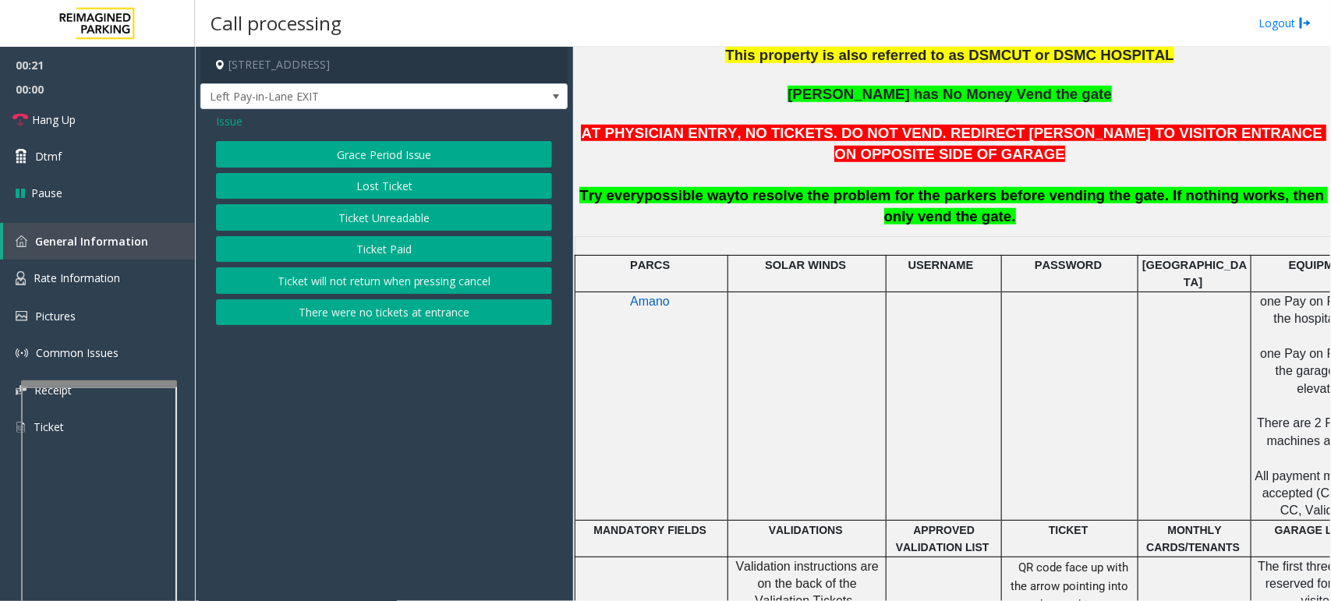
click at [390, 218] on button "Ticket Unreadable" at bounding box center [384, 217] width 336 height 27
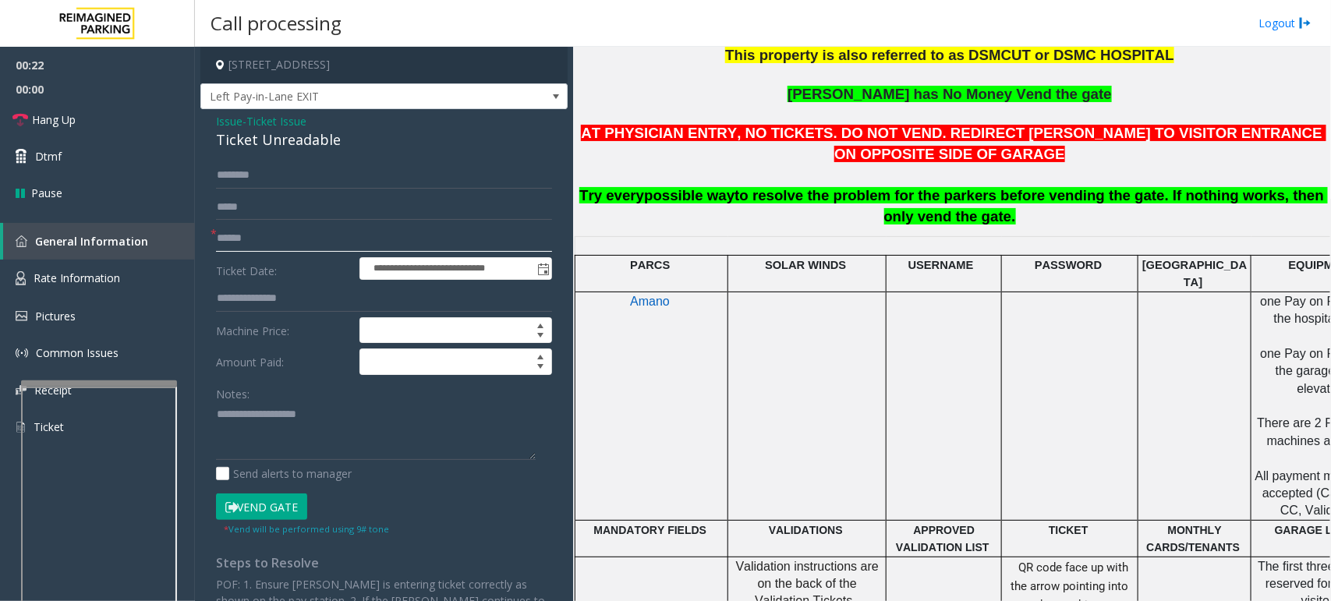
click at [282, 239] on input "text" at bounding box center [384, 238] width 336 height 27
type input "******"
click at [282, 180] on input "text" at bounding box center [384, 175] width 336 height 27
type input "*****"
drag, startPoint x: 342, startPoint y: 142, endPoint x: 216, endPoint y: 126, distance: 126.5
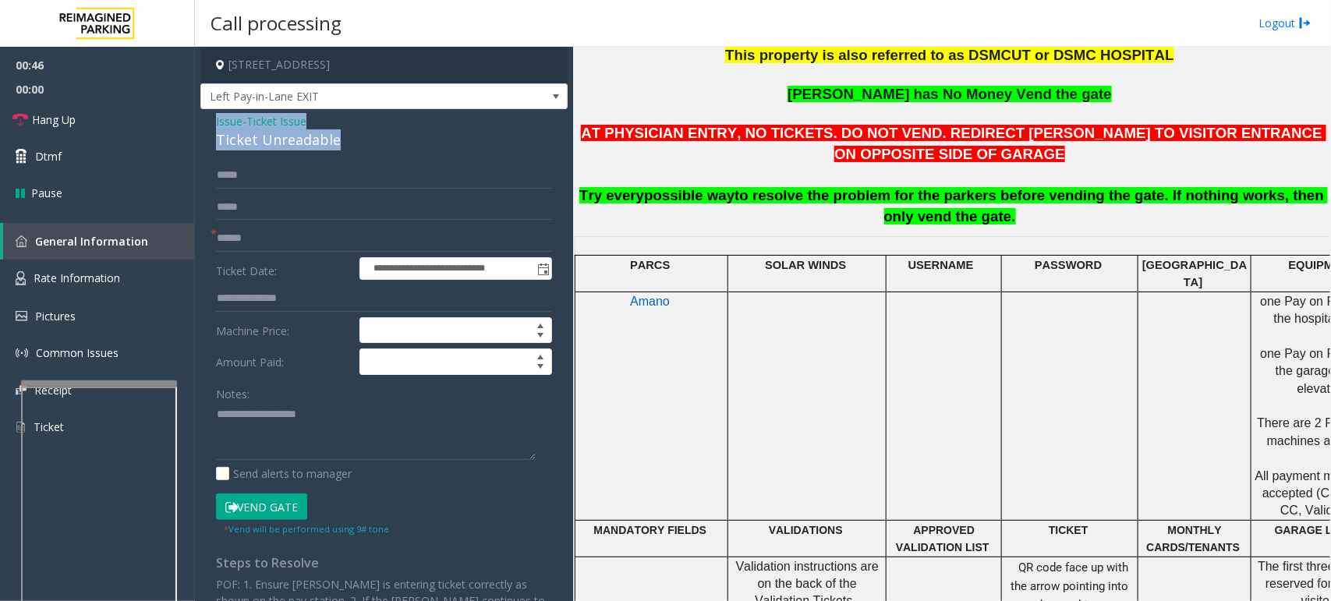
click at [216, 126] on div "Issue - Ticket Issue Ticket Unreadable" at bounding box center [384, 131] width 336 height 37
copy div "Issue - Ticket Issue Ticket Unreadable"
click at [270, 480] on button "Vend Gate" at bounding box center [261, 507] width 91 height 27
click at [74, 117] on span "Hang Up" at bounding box center [54, 119] width 44 height 16
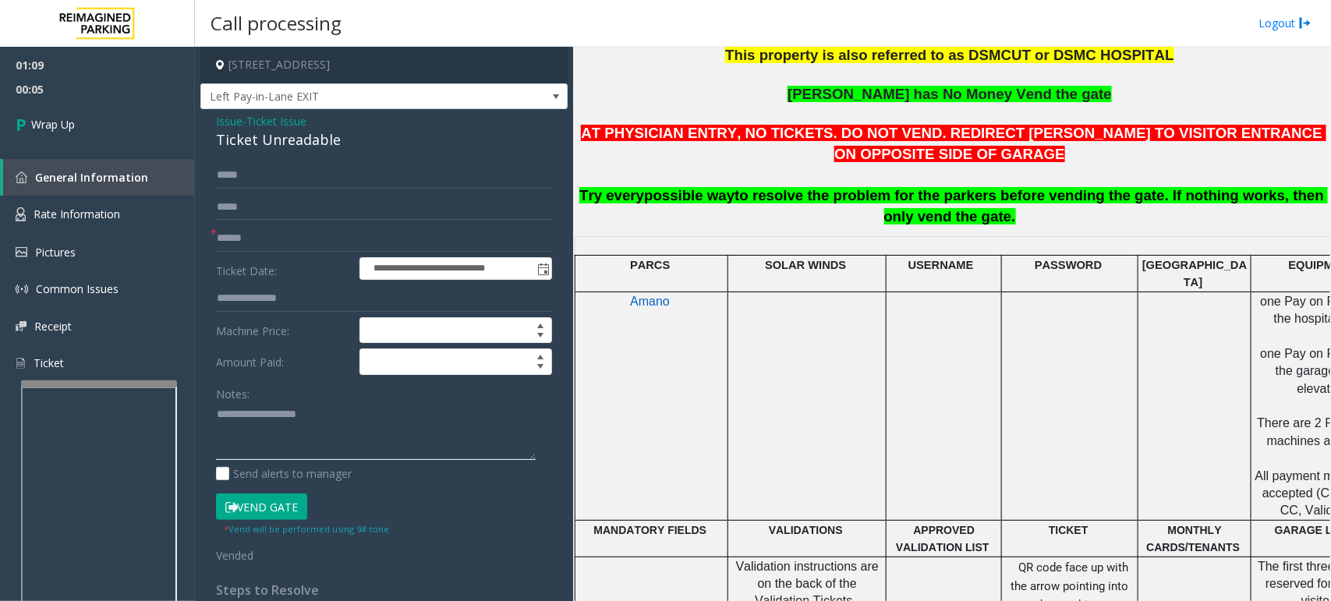
click at [275, 431] on textarea at bounding box center [376, 431] width 320 height 58
paste textarea "**********"
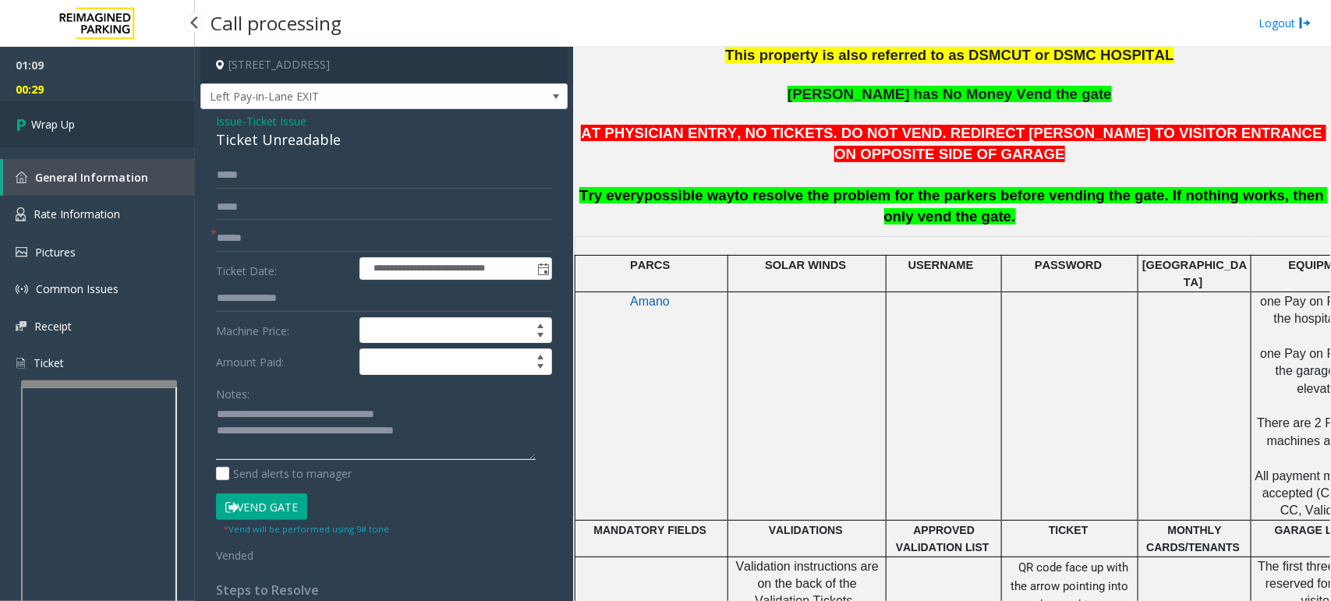
type textarea "**********"
click at [79, 115] on link "Wrap Up" at bounding box center [97, 124] width 195 height 46
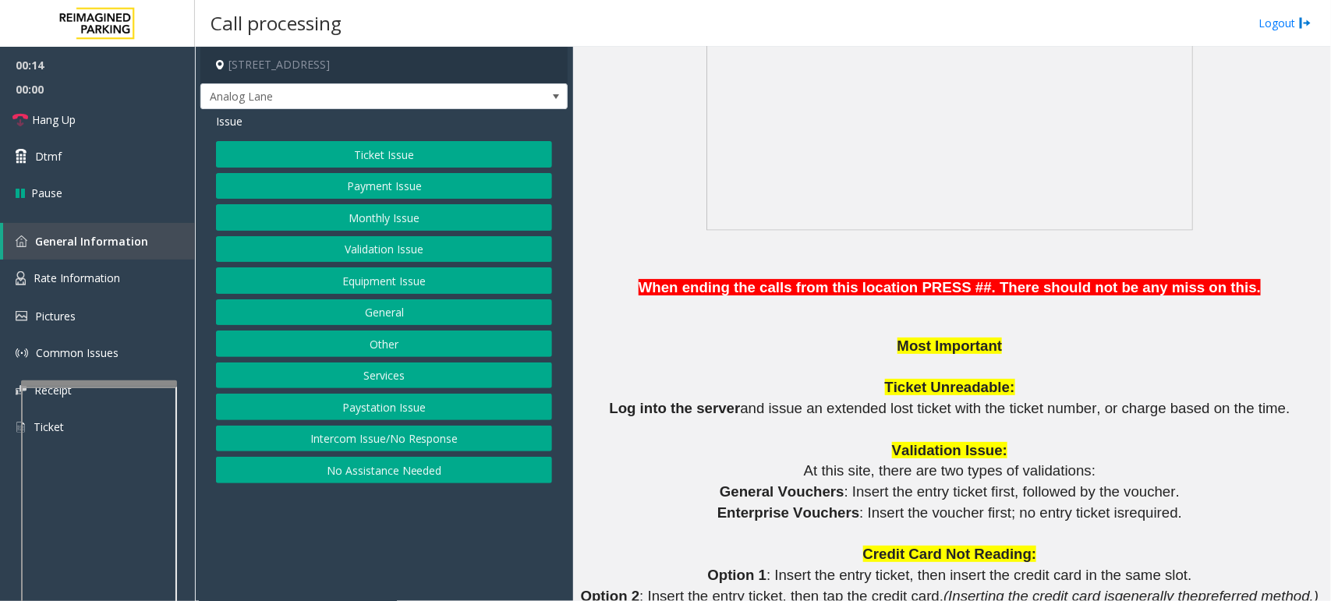
scroll to position [1462, 0]
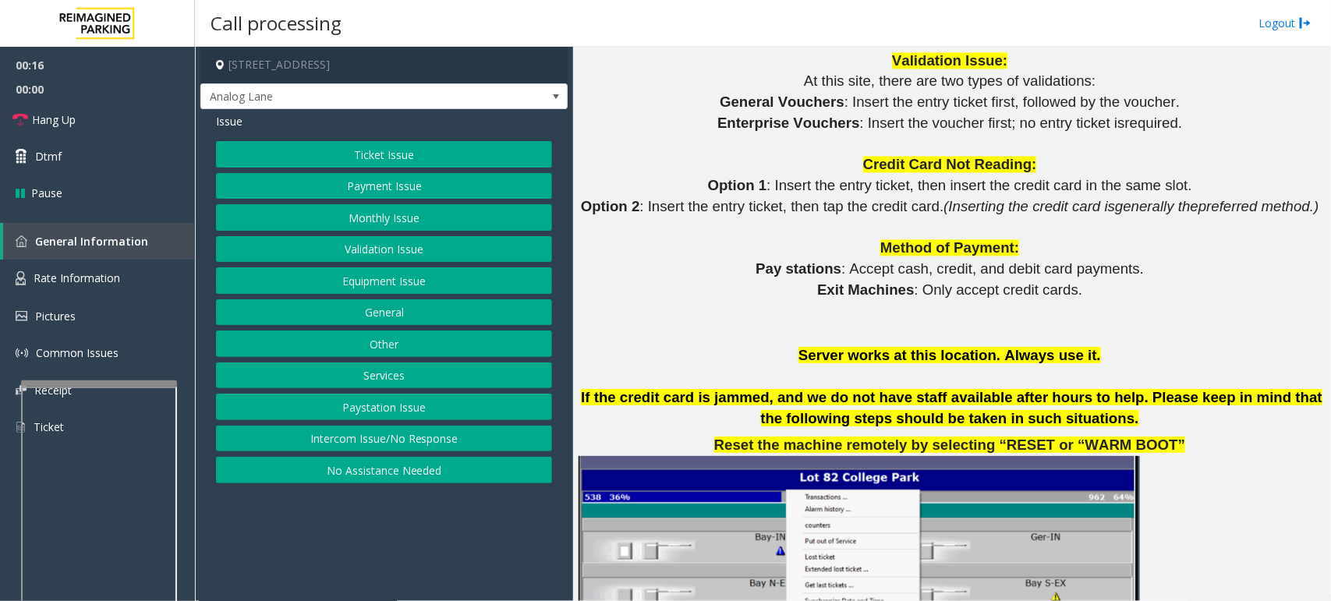
click at [899, 297] on span "Exit Machines" at bounding box center [865, 289] width 97 height 16
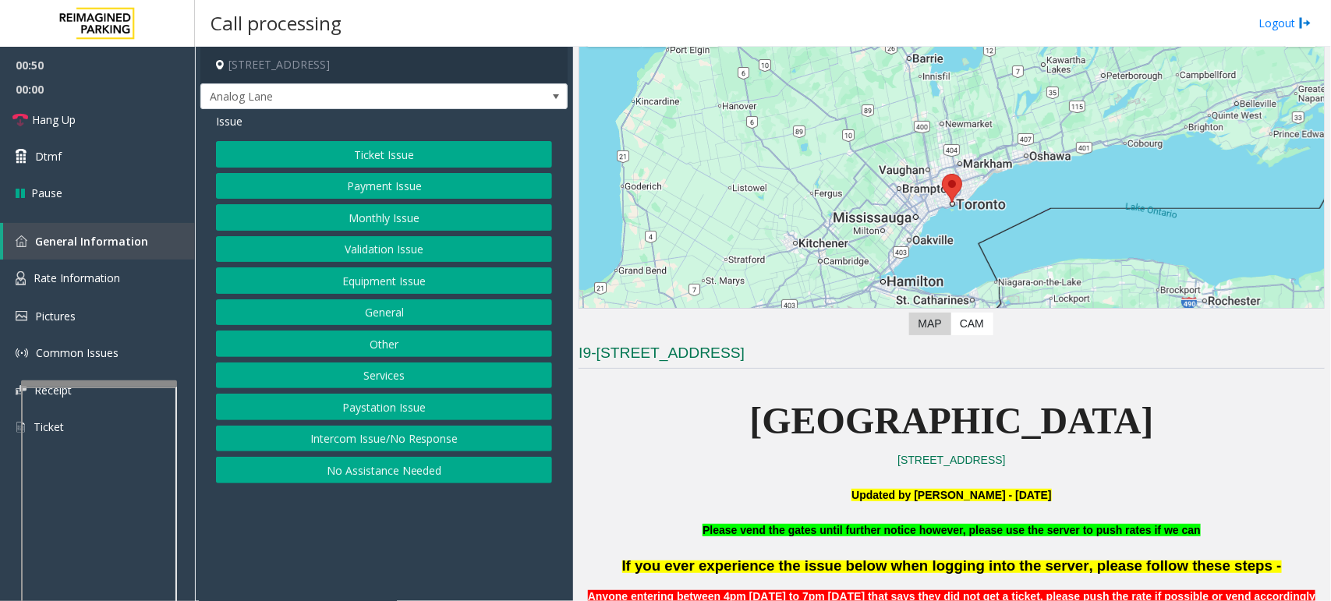
scroll to position [487, 0]
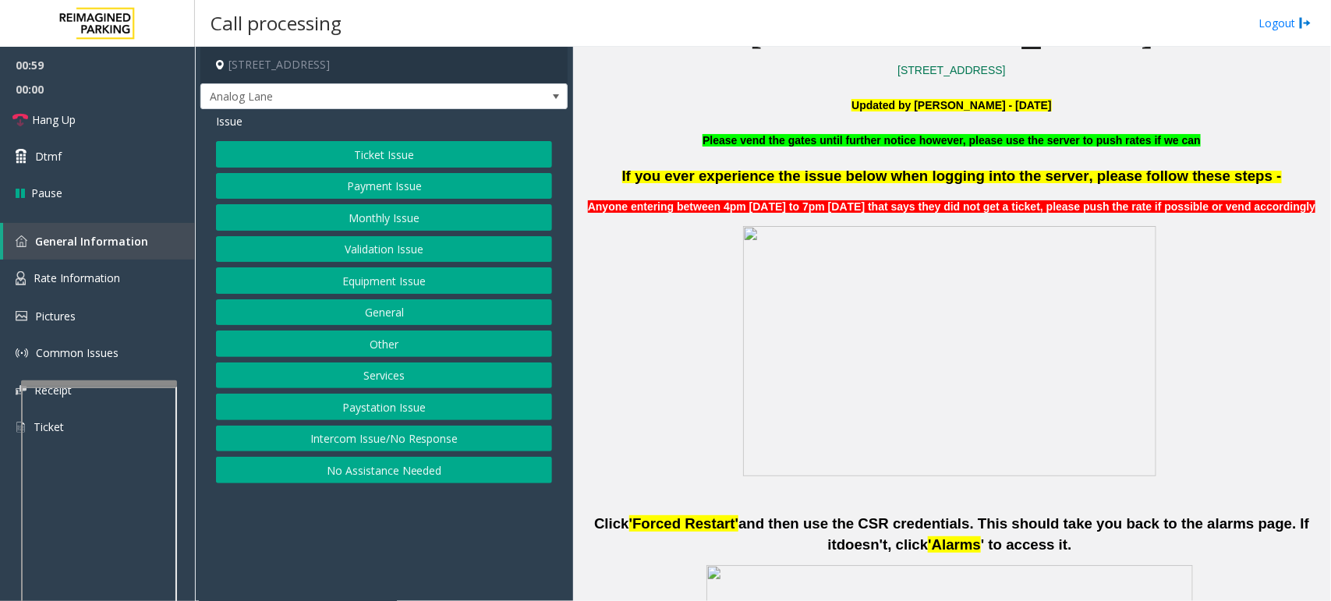
click at [391, 189] on button "Payment Issue" at bounding box center [384, 186] width 336 height 27
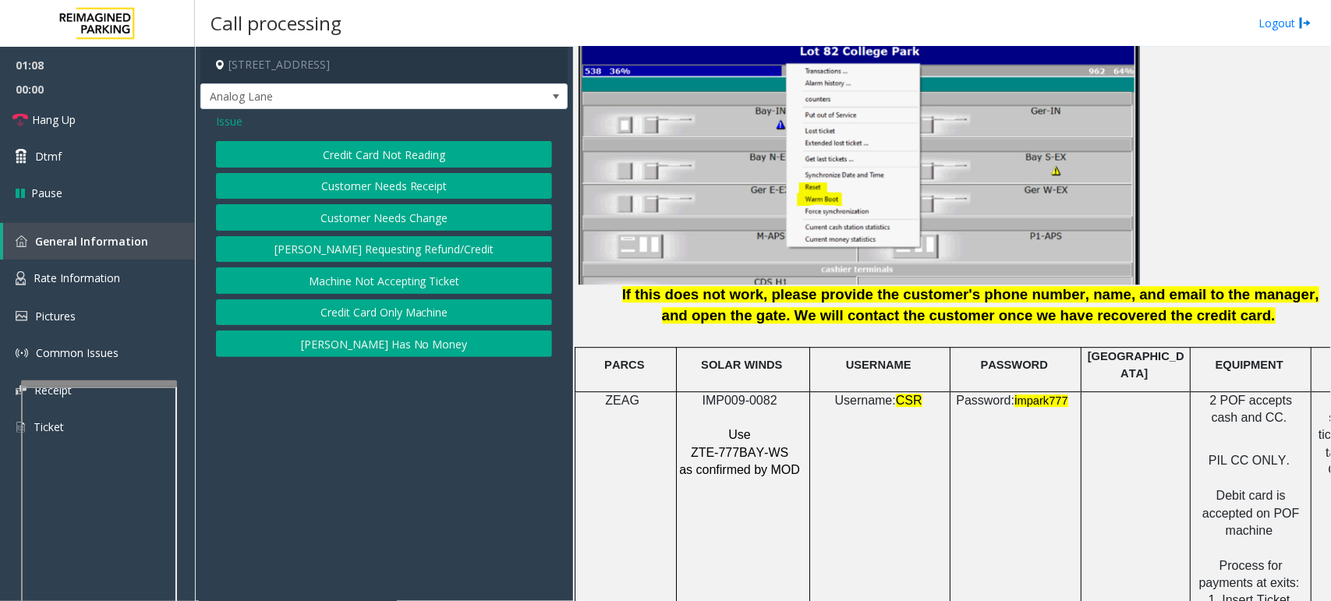
scroll to position [3180, 0]
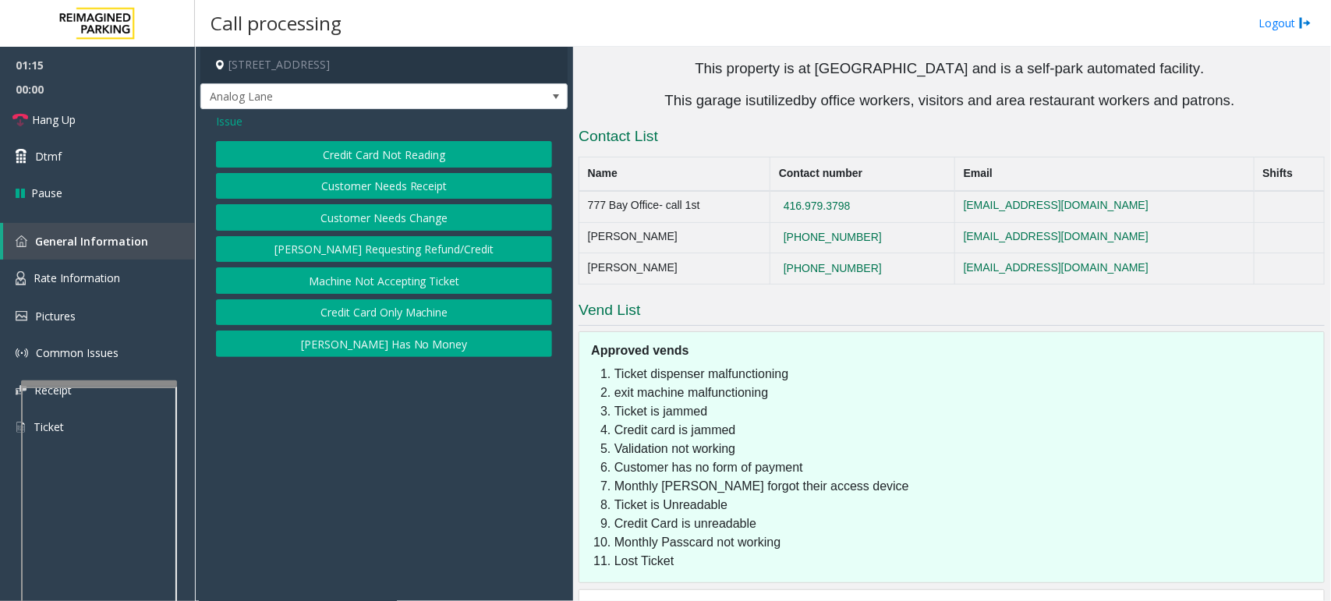
click at [365, 154] on button "Credit Card Not Reading" at bounding box center [384, 154] width 336 height 27
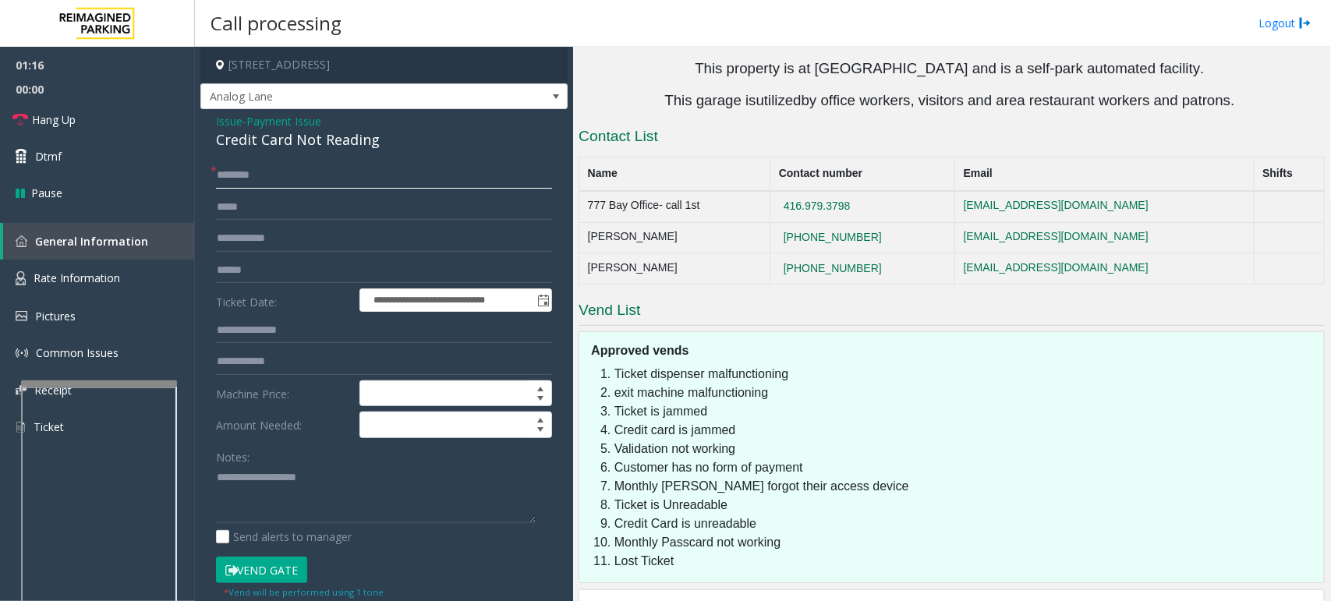
click at [296, 185] on input "text" at bounding box center [384, 175] width 336 height 27
click at [263, 274] on input "text" at bounding box center [384, 270] width 336 height 27
type input "******"
click at [266, 174] on input "text" at bounding box center [384, 175] width 336 height 27
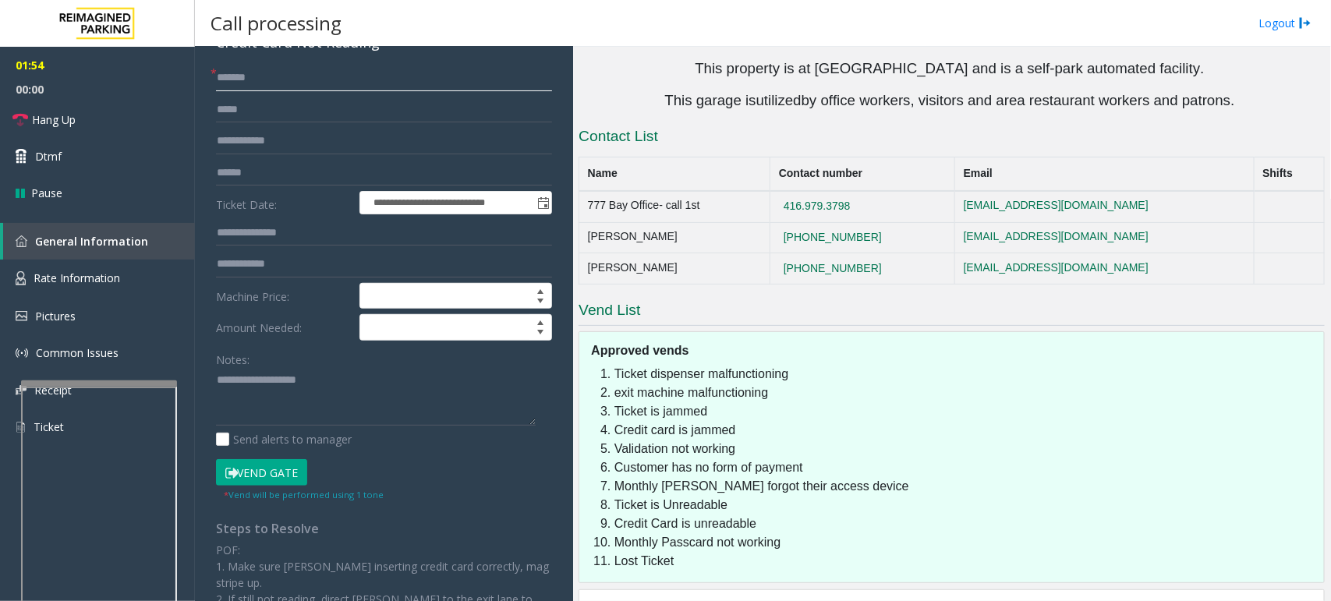
type input "*******"
click at [303, 262] on input "text" at bounding box center [384, 264] width 336 height 27
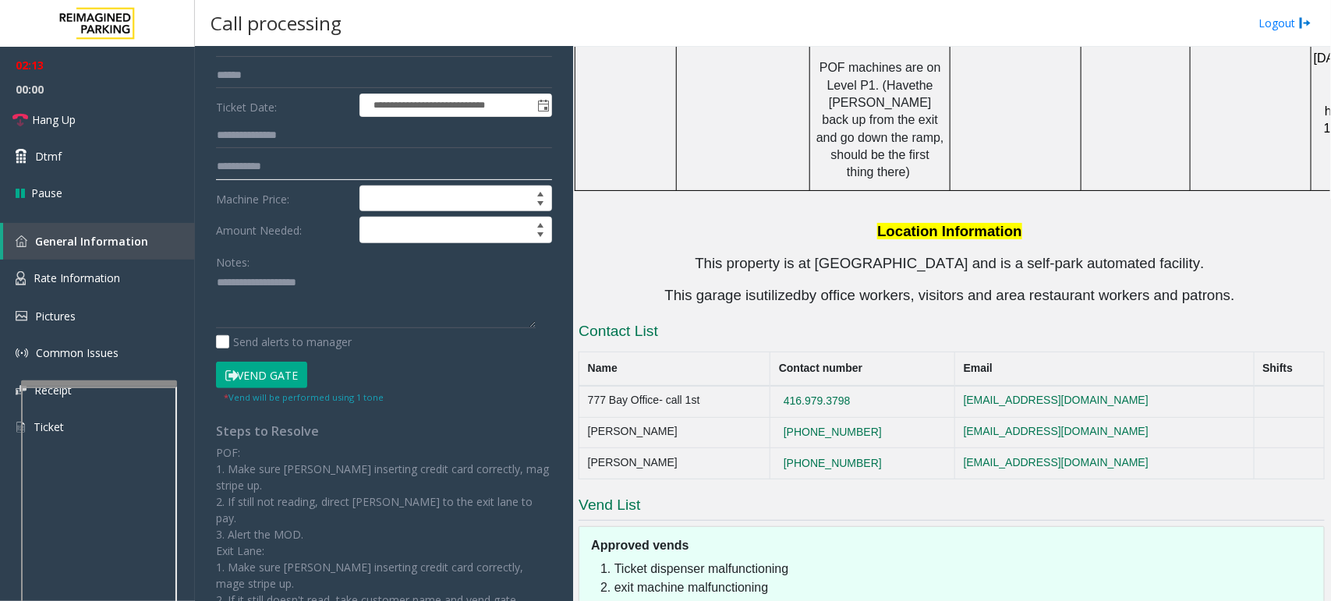
scroll to position [0, 0]
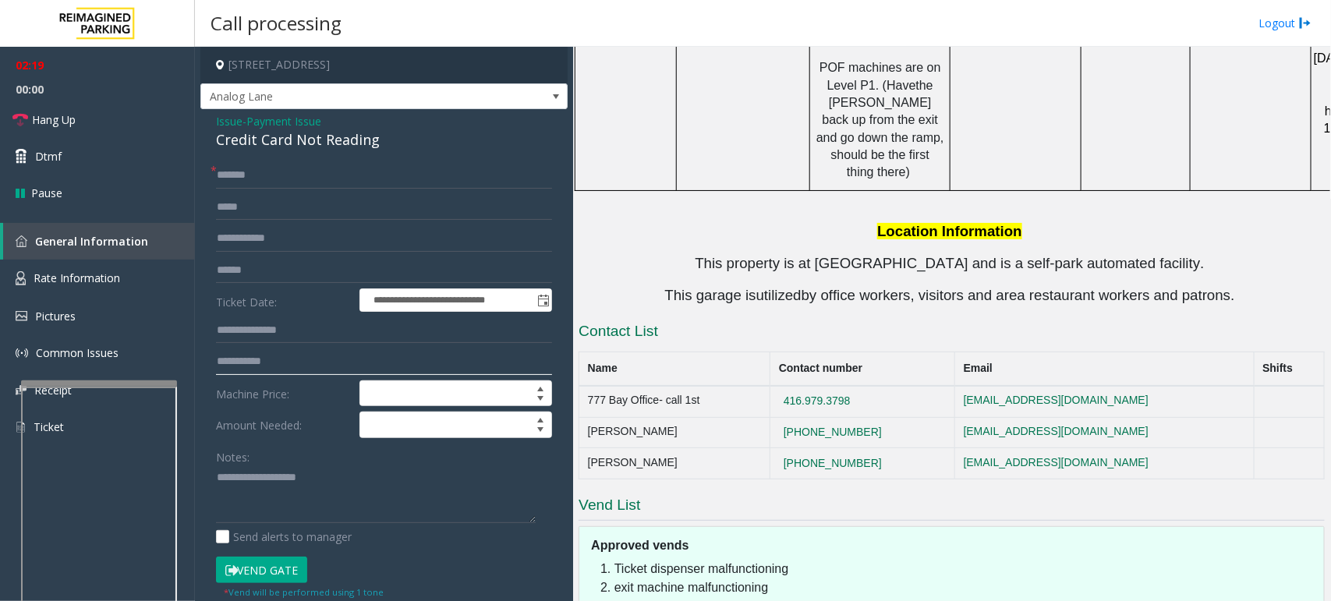
type input "**********"
drag, startPoint x: 387, startPoint y: 135, endPoint x: 207, endPoint y: 118, distance: 180.2
click at [207, 118] on div "**********" at bounding box center [383, 496] width 367 height 775
copy div "Issue - Payment Issue Credit Card Not Reading"
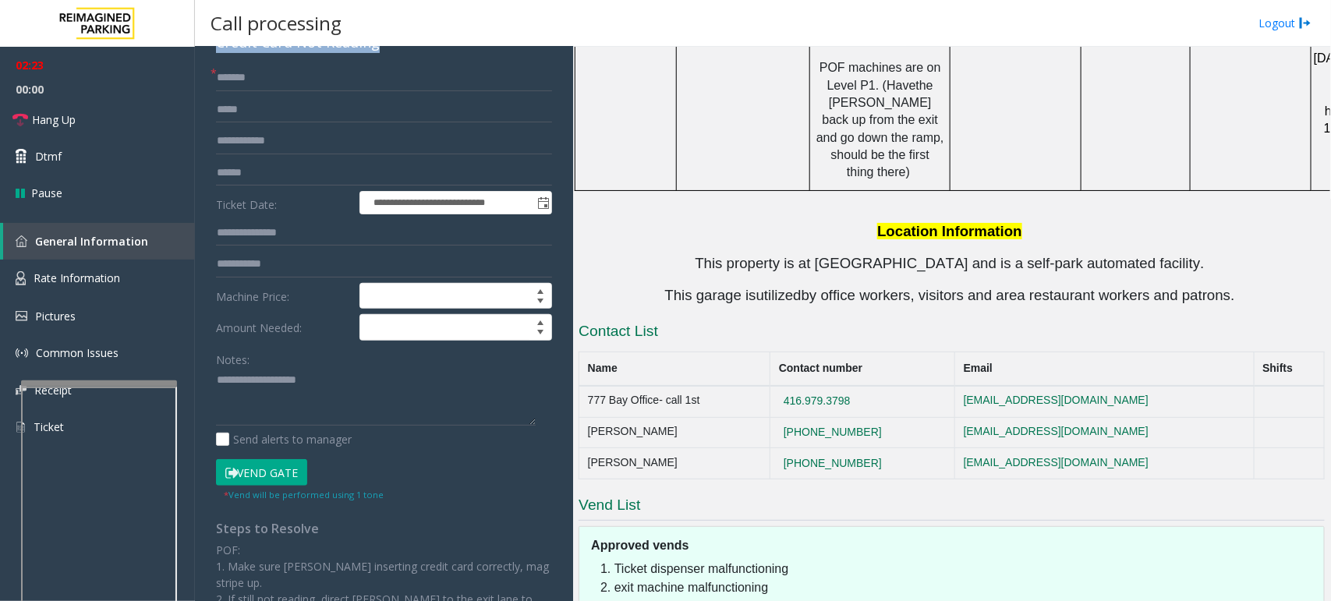
scroll to position [195, 0]
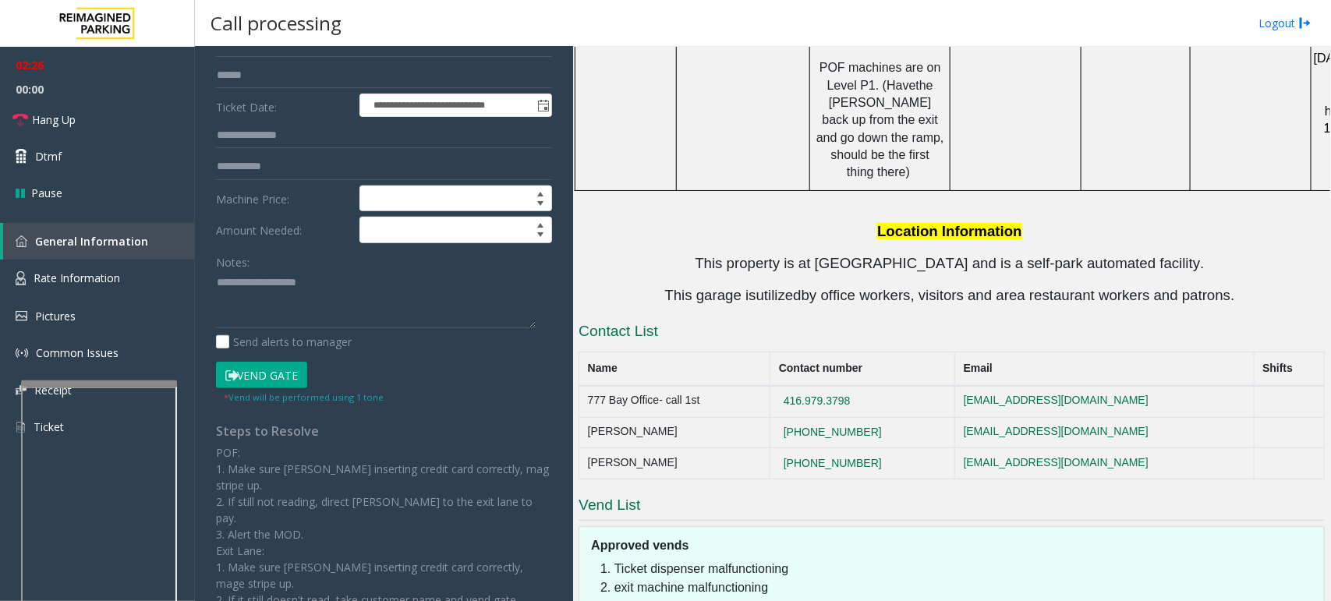
click at [267, 374] on button "Vend Gate" at bounding box center [261, 375] width 91 height 27
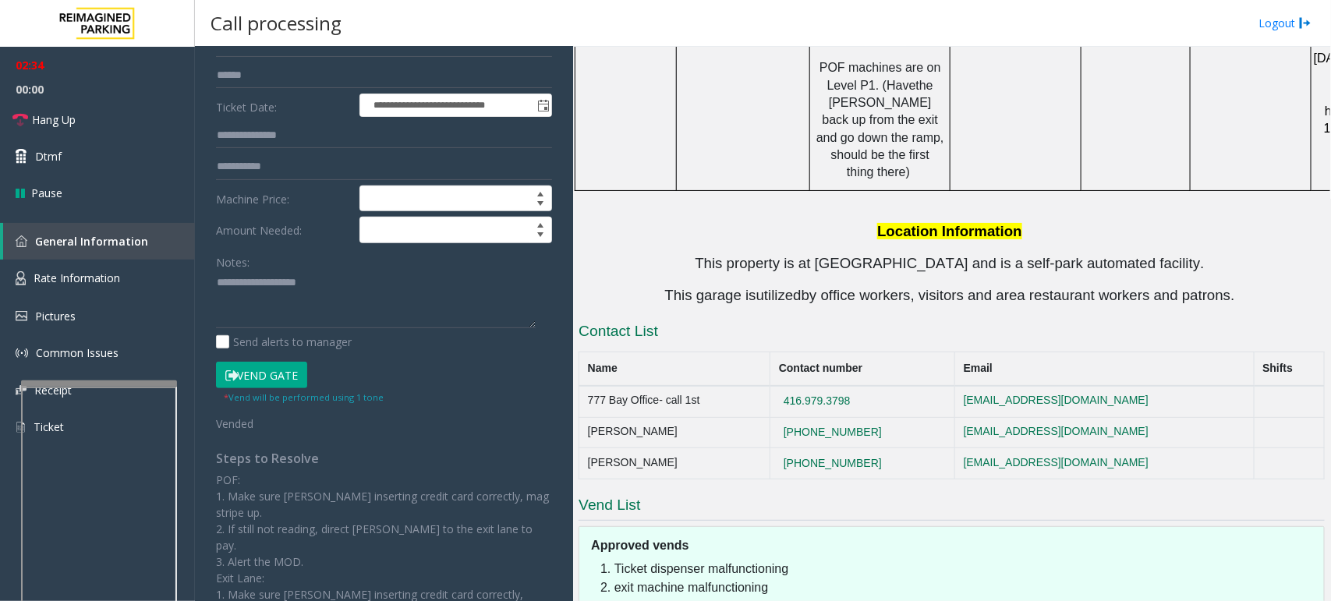
scroll to position [0, 0]
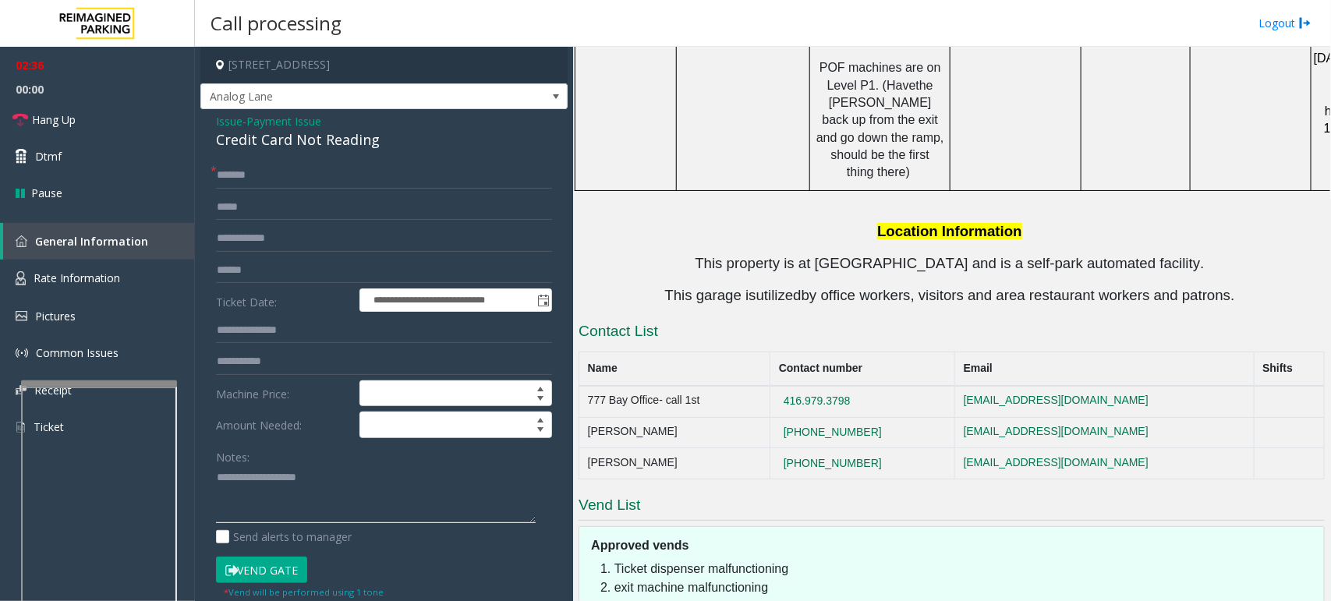
click at [305, 476] on textarea at bounding box center [376, 494] width 320 height 58
paste textarea "**********"
click at [368, 480] on textarea at bounding box center [376, 494] width 320 height 58
click at [480, 480] on textarea at bounding box center [376, 494] width 320 height 58
click at [80, 119] on link "Hang Up" at bounding box center [97, 119] width 195 height 37
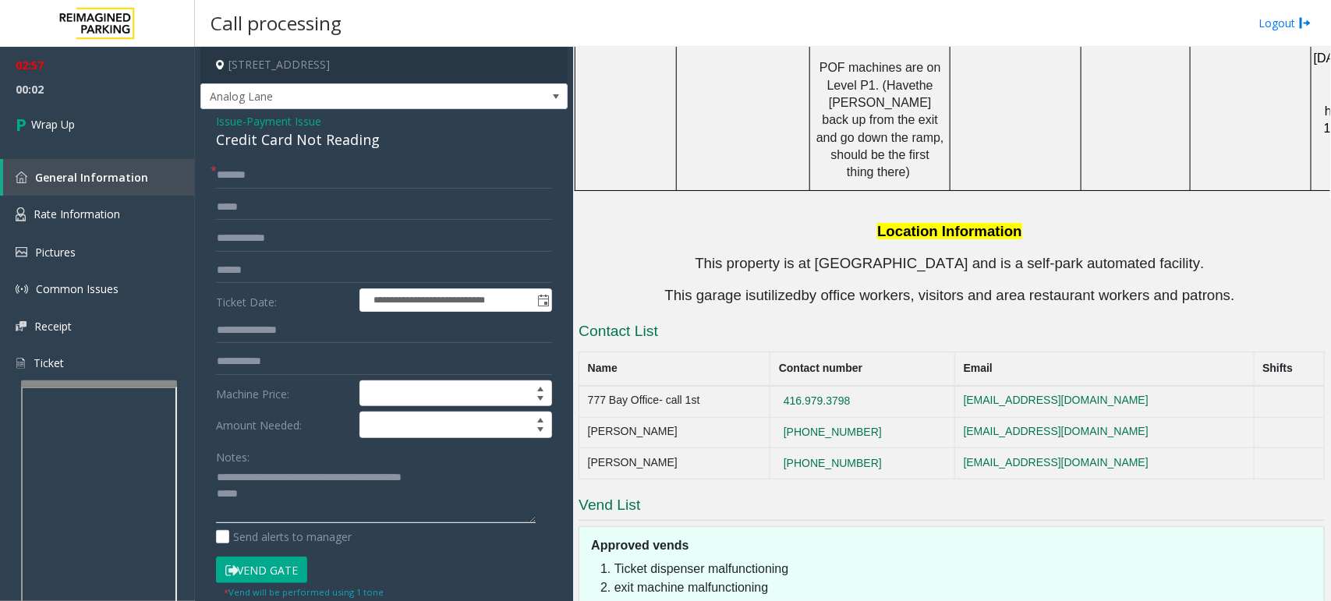
click at [266, 480] on textarea at bounding box center [376, 494] width 320 height 58
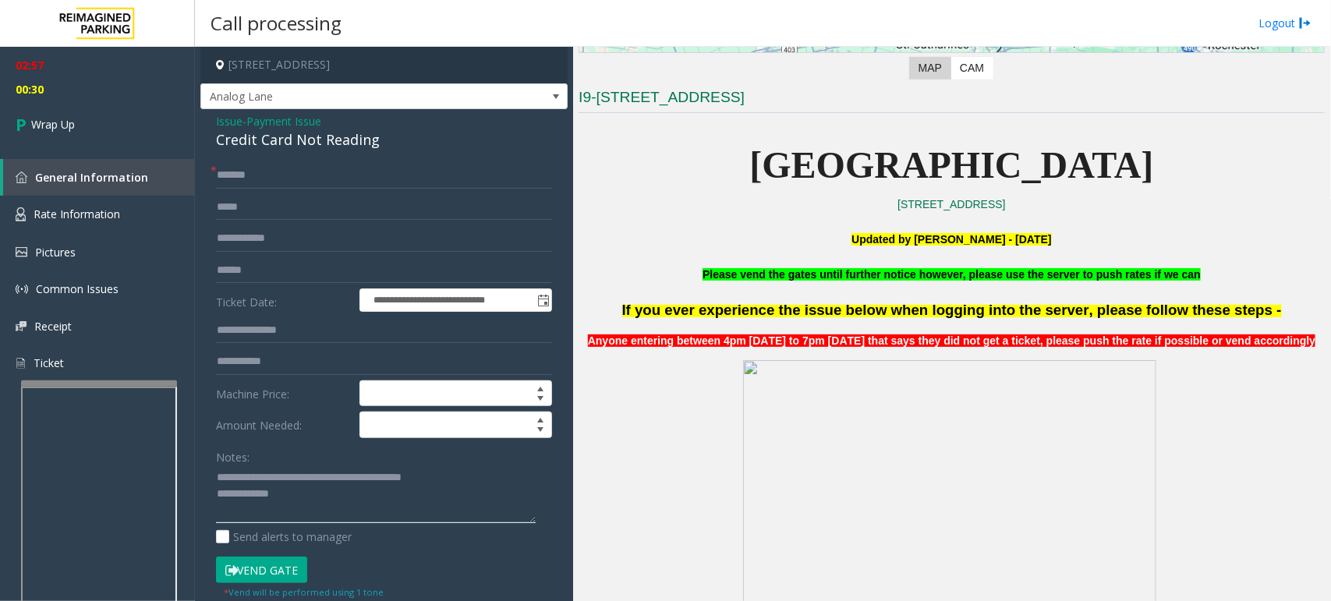
scroll to position [195, 0]
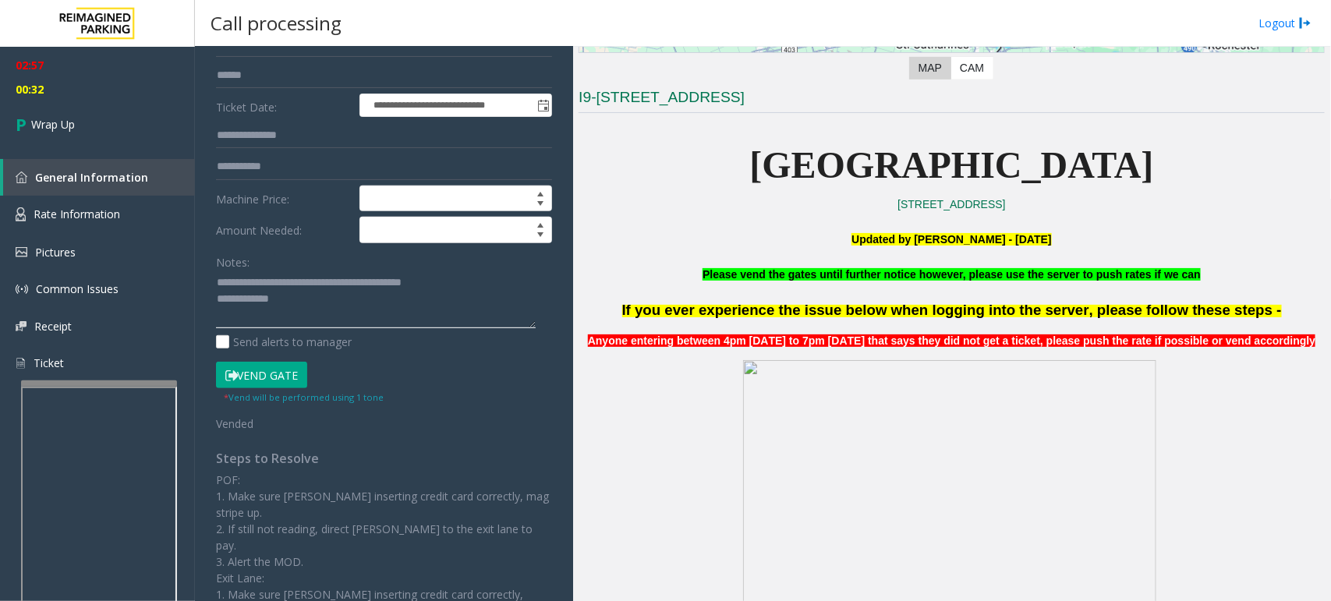
click at [320, 304] on textarea at bounding box center [376, 300] width 320 height 58
type textarea "**********"
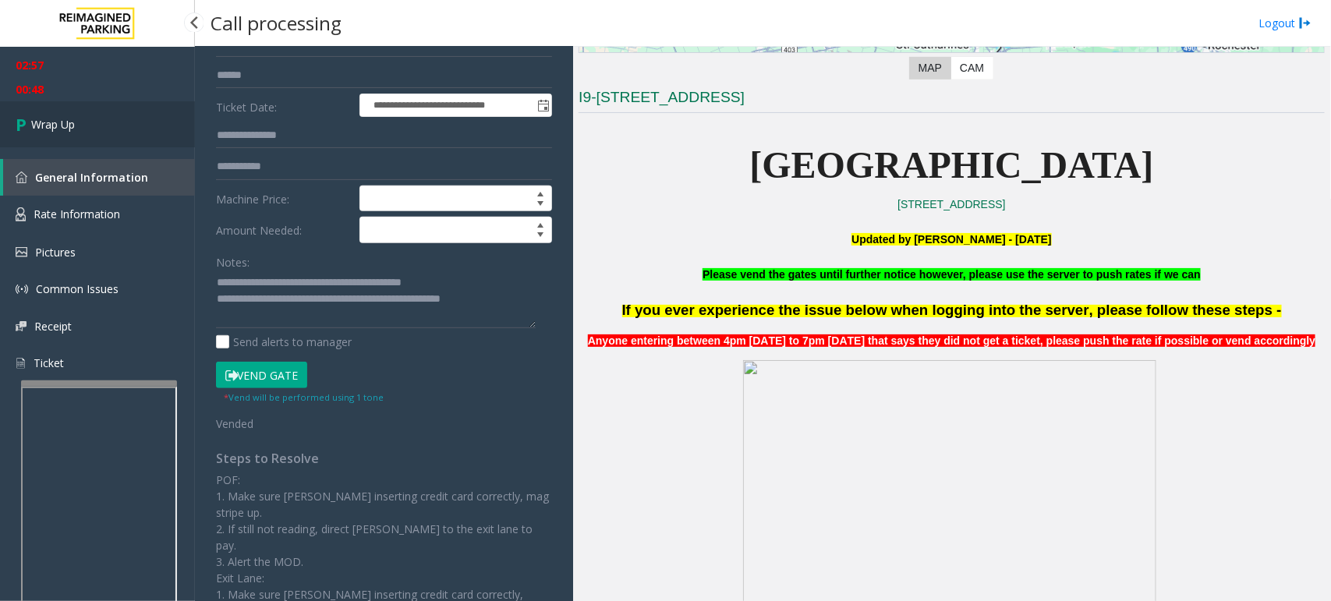
click at [76, 122] on link "Wrap Up" at bounding box center [97, 124] width 195 height 46
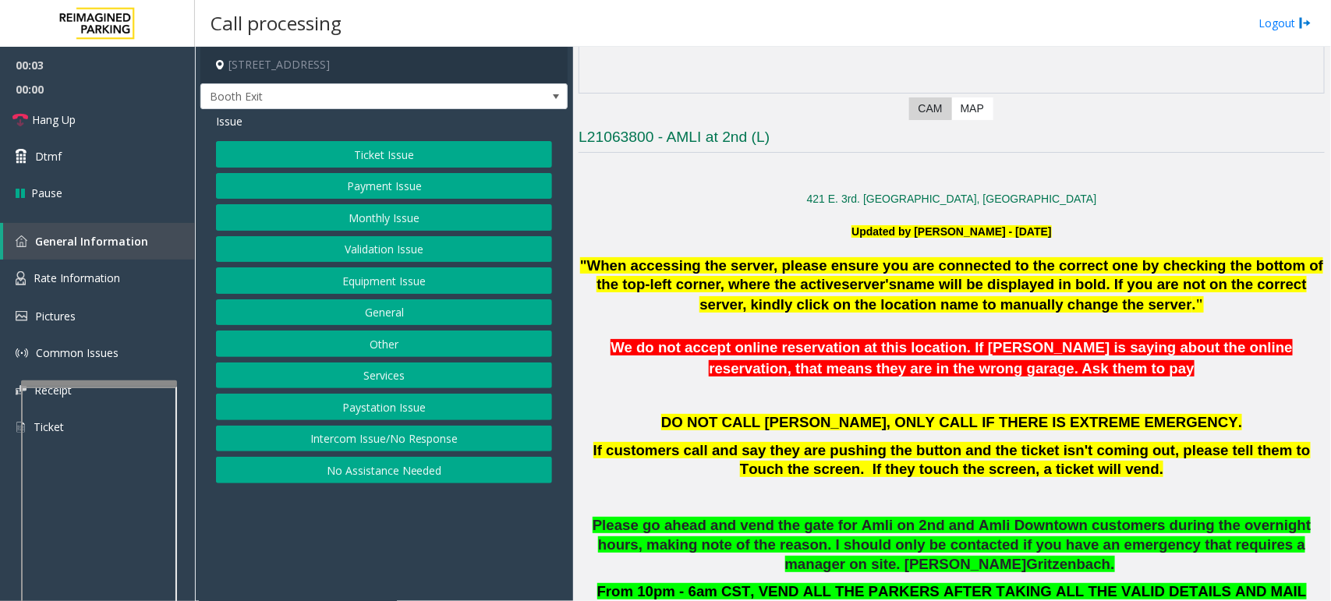
scroll to position [390, 0]
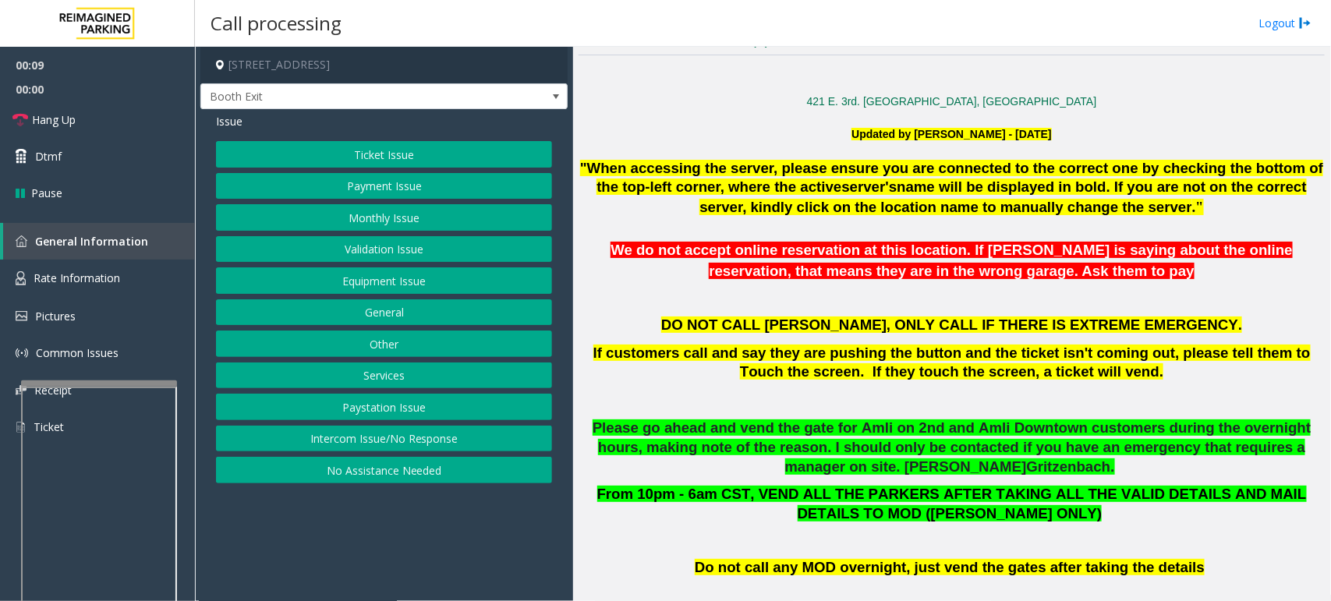
click at [429, 248] on button "Validation Issue" at bounding box center [384, 249] width 336 height 27
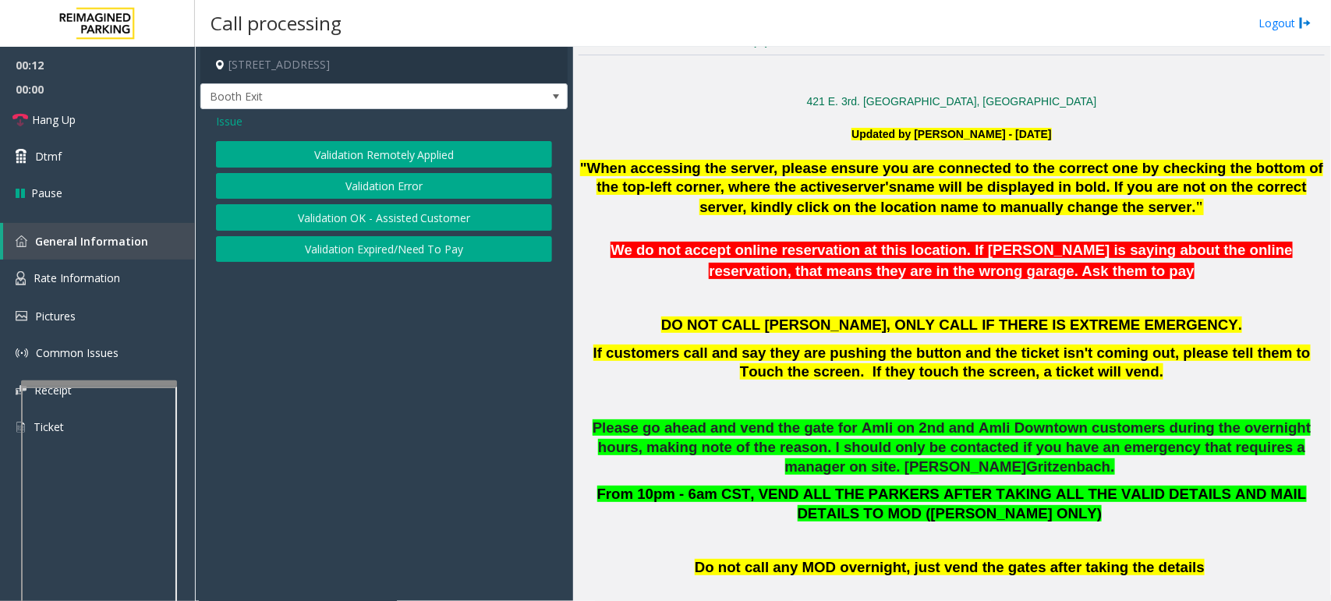
click at [438, 182] on button "Validation Error" at bounding box center [384, 186] width 336 height 27
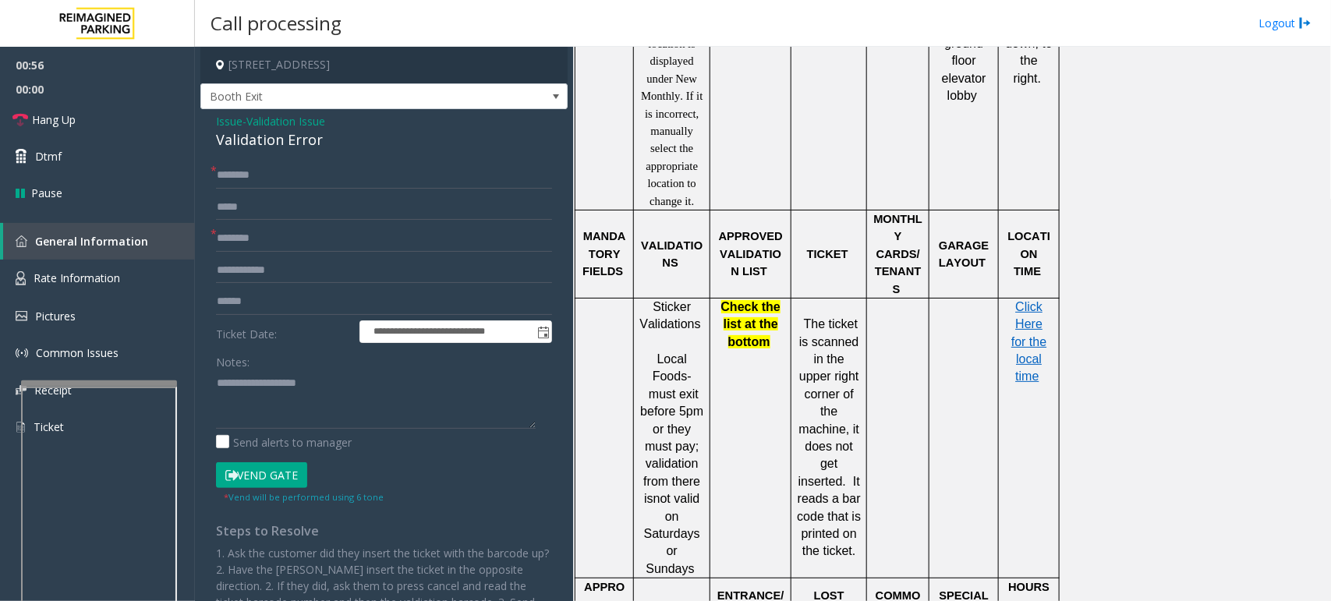
scroll to position [975, 0]
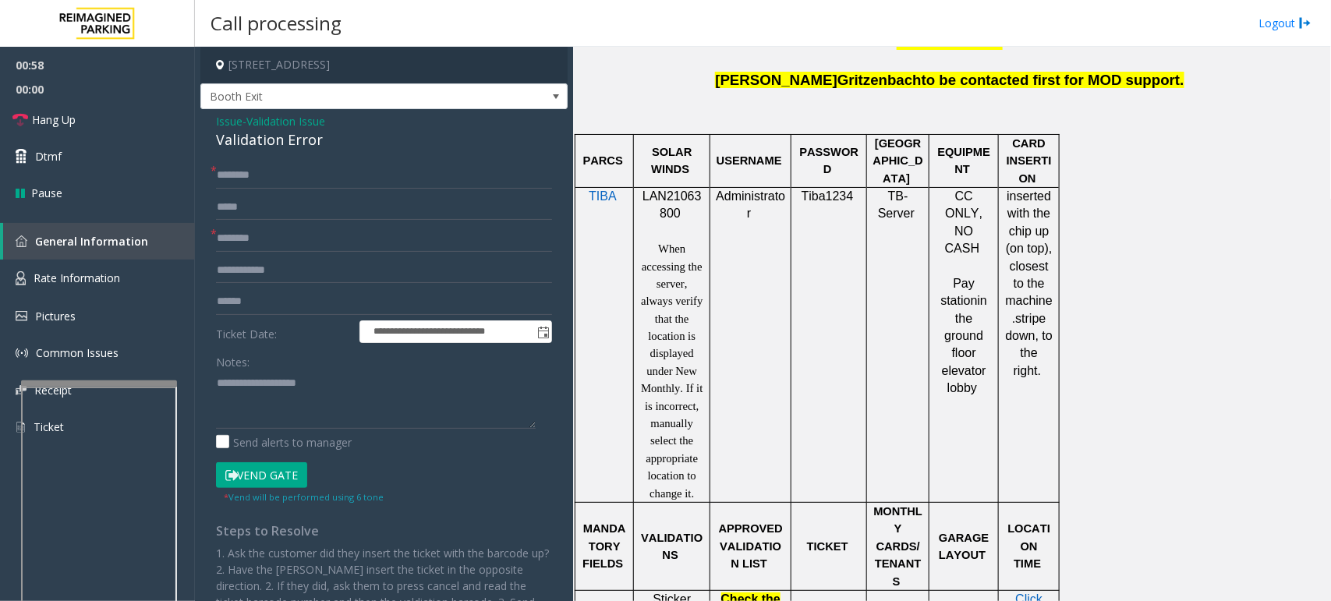
click at [678, 365] on p "When accessing the server, always verify that the location is displayed under N…" at bounding box center [671, 371] width 65 height 262
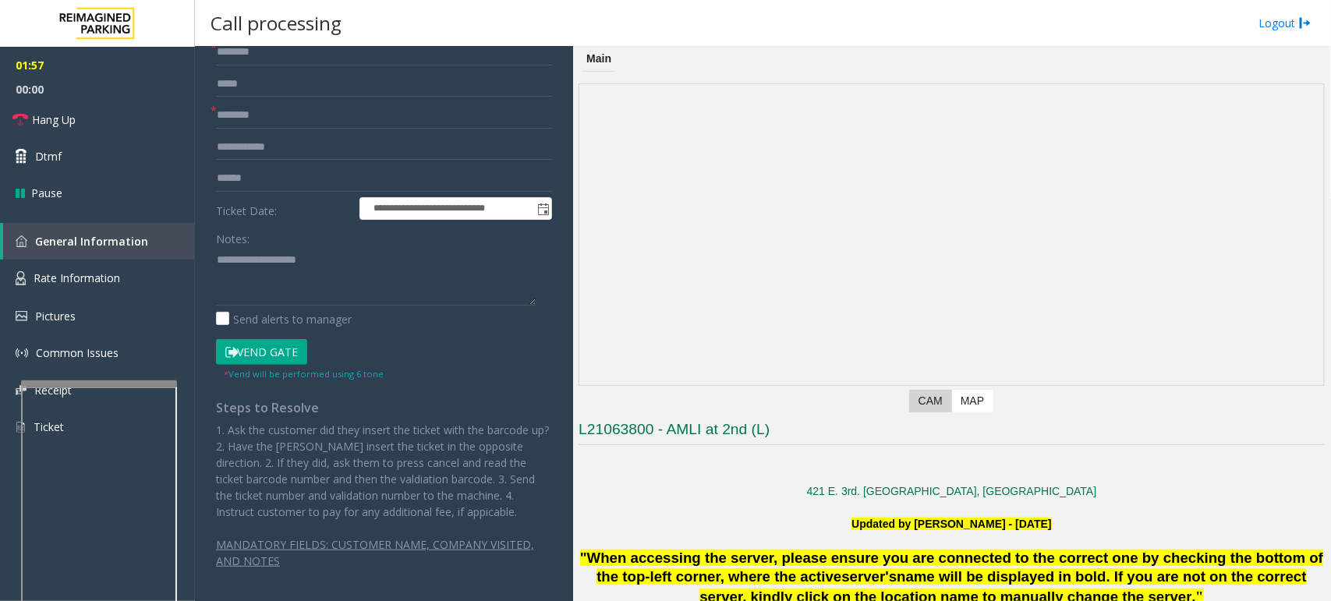
scroll to position [0, 0]
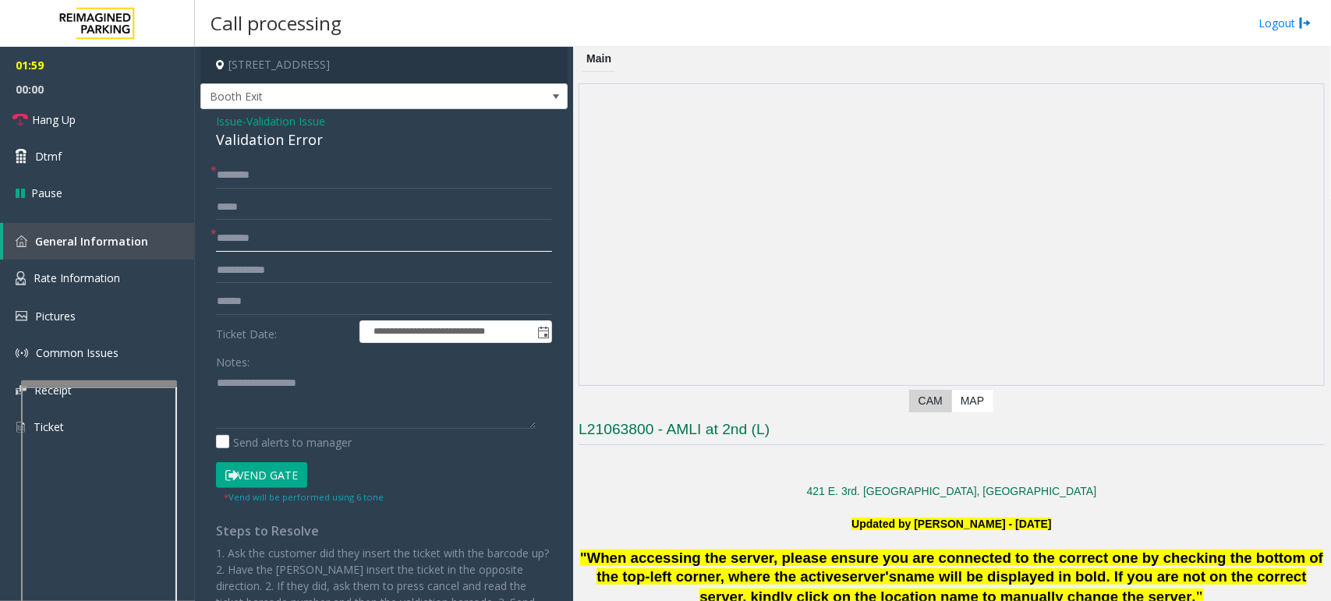
click at [273, 242] on input "text" at bounding box center [384, 238] width 336 height 27
type input "****"
click at [255, 300] on input "text" at bounding box center [384, 301] width 336 height 27
type input "*******"
click at [264, 366] on div "Notes:" at bounding box center [384, 389] width 336 height 80
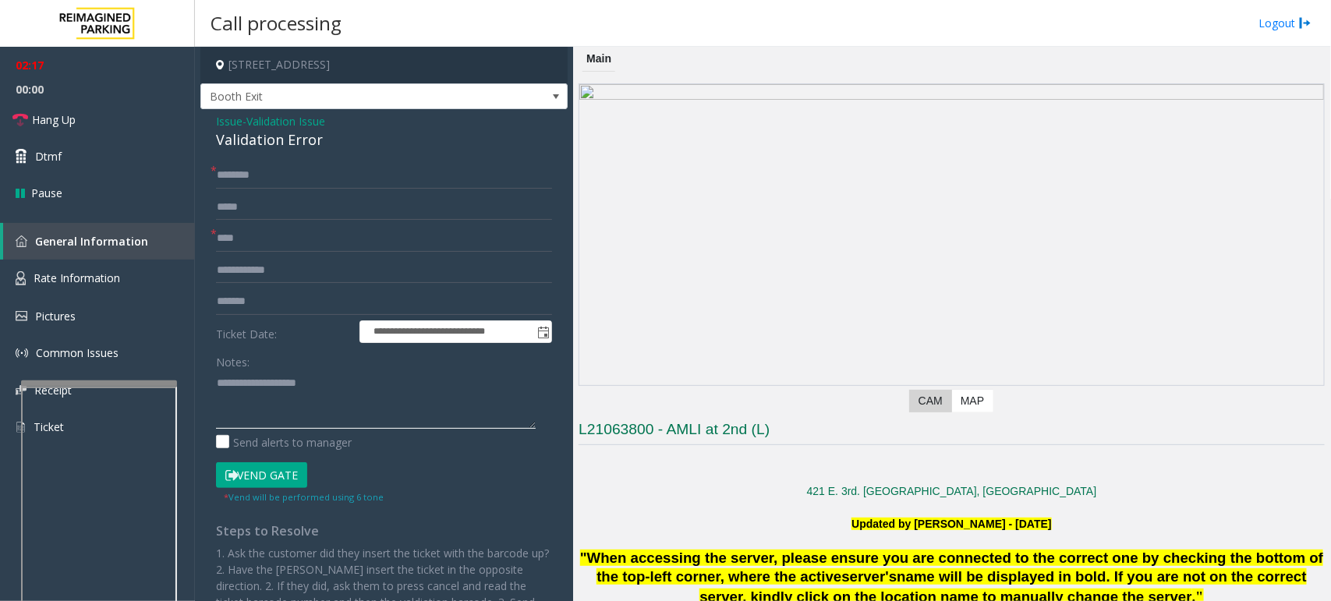
click at [283, 381] on textarea at bounding box center [376, 399] width 320 height 58
type textarea "**********"
click at [254, 168] on input "text" at bounding box center [384, 175] width 336 height 27
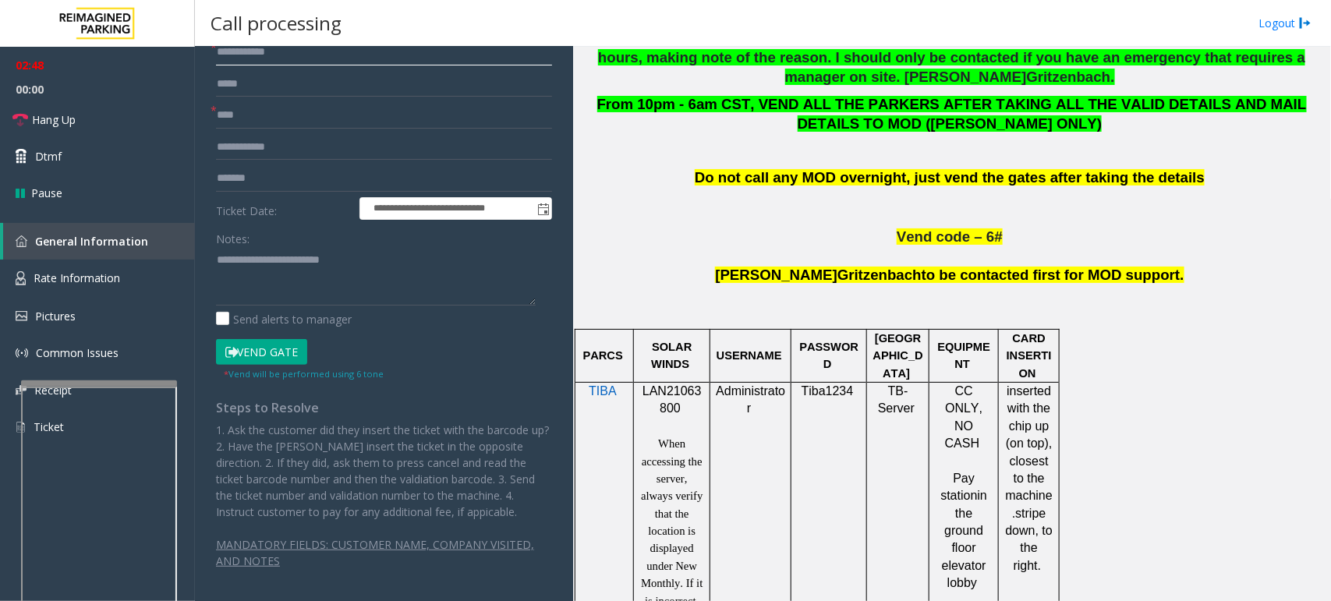
scroll to position [975, 0]
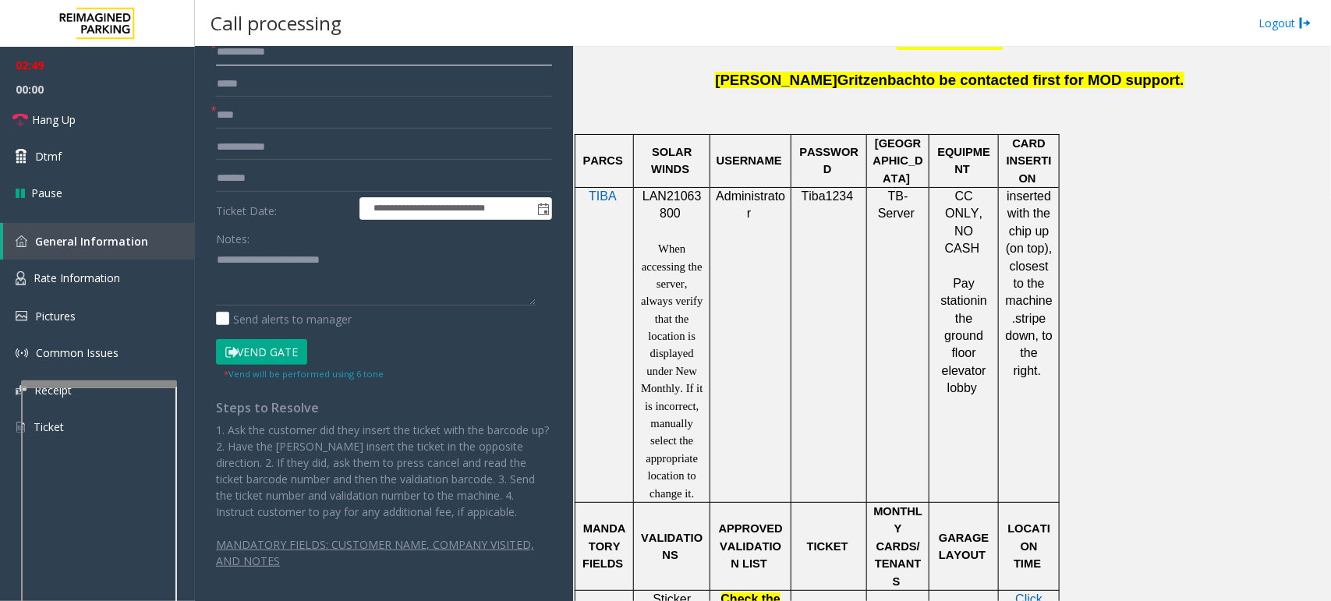
type input "**********"
drag, startPoint x: 677, startPoint y: 220, endPoint x: 640, endPoint y: 196, distance: 43.9
click at [640, 196] on p "LAN21063800" at bounding box center [671, 205] width 65 height 35
copy span "LAN21063800"
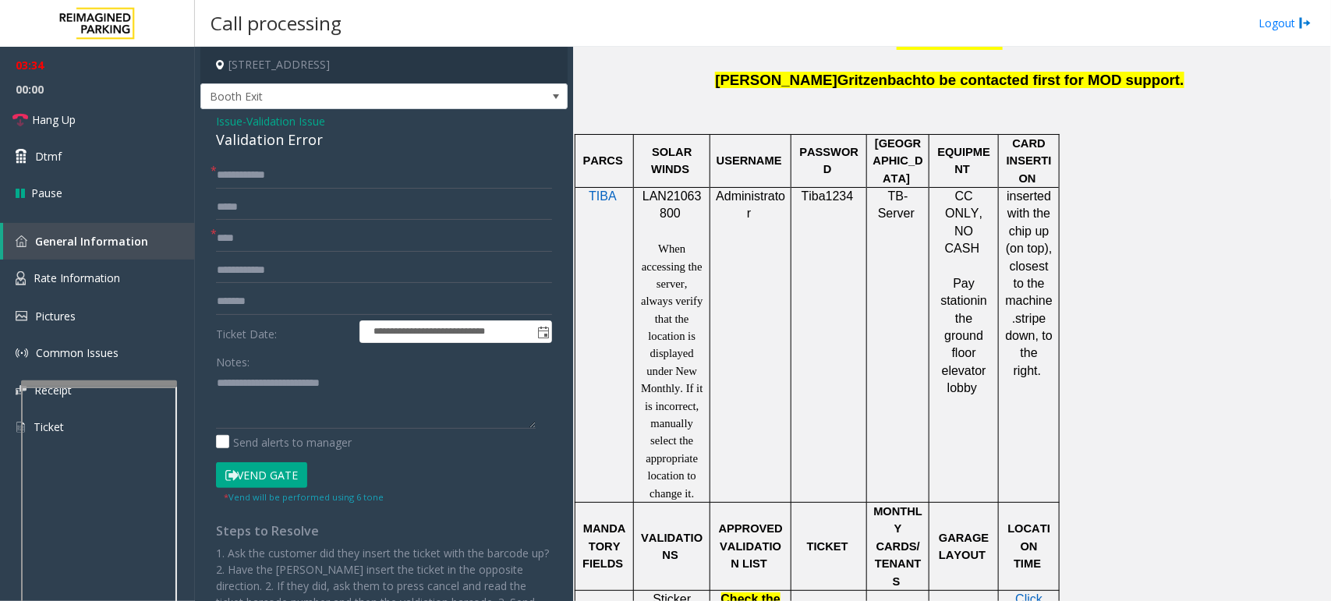
click at [607, 336] on td "TIBA" at bounding box center [604, 344] width 58 height 315
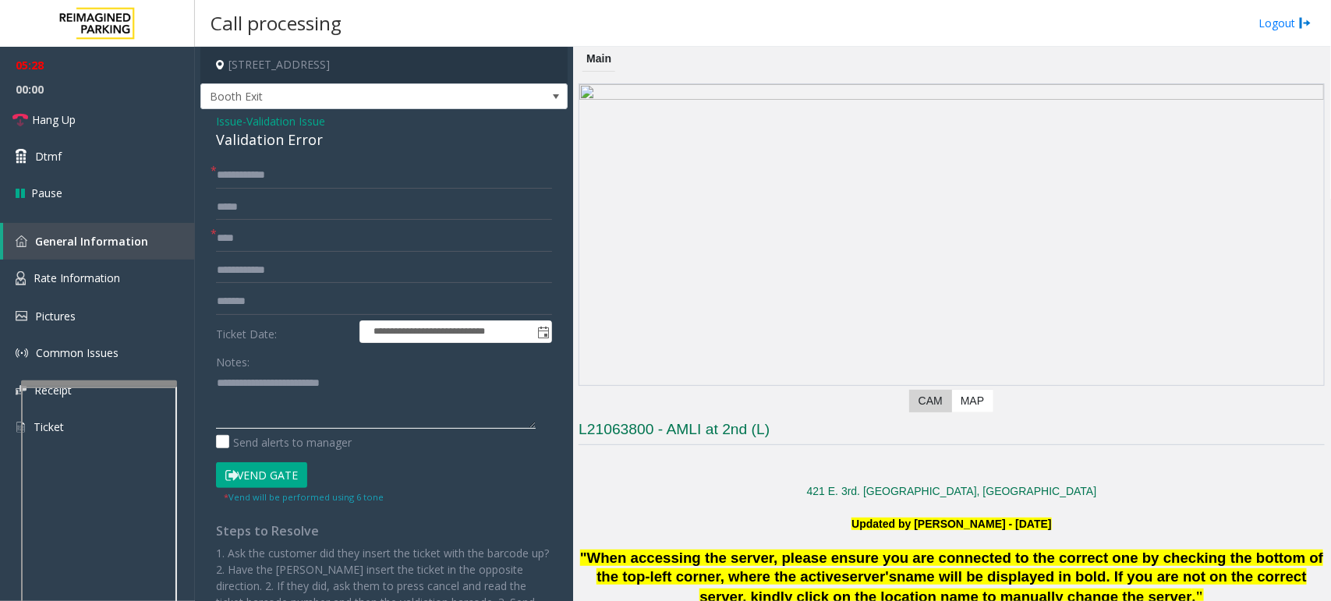
click at [375, 387] on textarea at bounding box center [376, 399] width 320 height 58
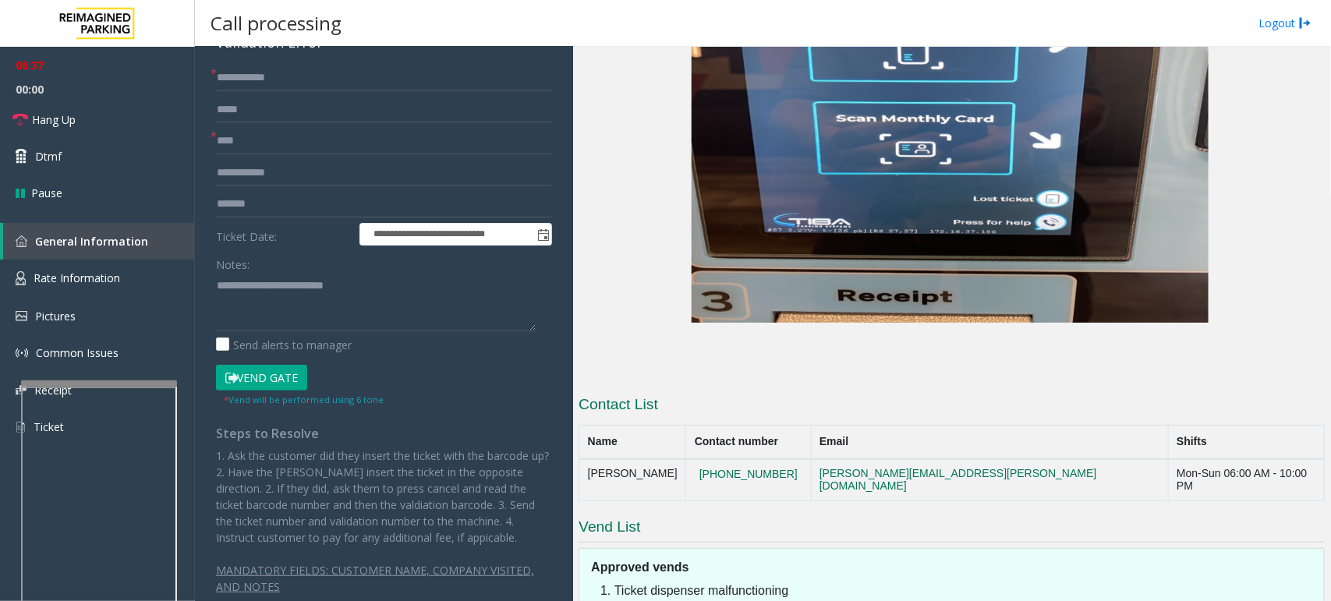
scroll to position [2992, 0]
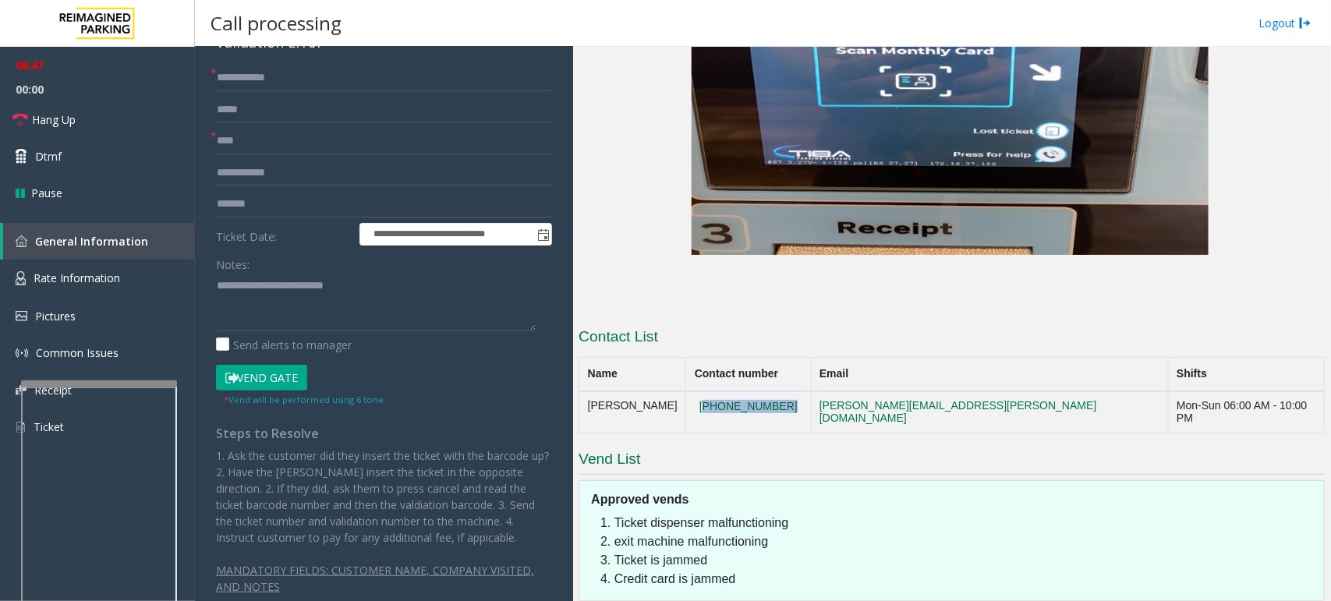
drag, startPoint x: 811, startPoint y: 310, endPoint x: 729, endPoint y: 316, distance: 82.1
click at [729, 391] on td "[PHONE_NUMBER]" at bounding box center [748, 412] width 125 height 42
copy button "[PHONE_NUMBER]"
click at [860, 480] on div "Approved vends Ticket dispenser malfunctioning exit machine malfunctioning Tick…" at bounding box center [952, 540] width 746 height 121
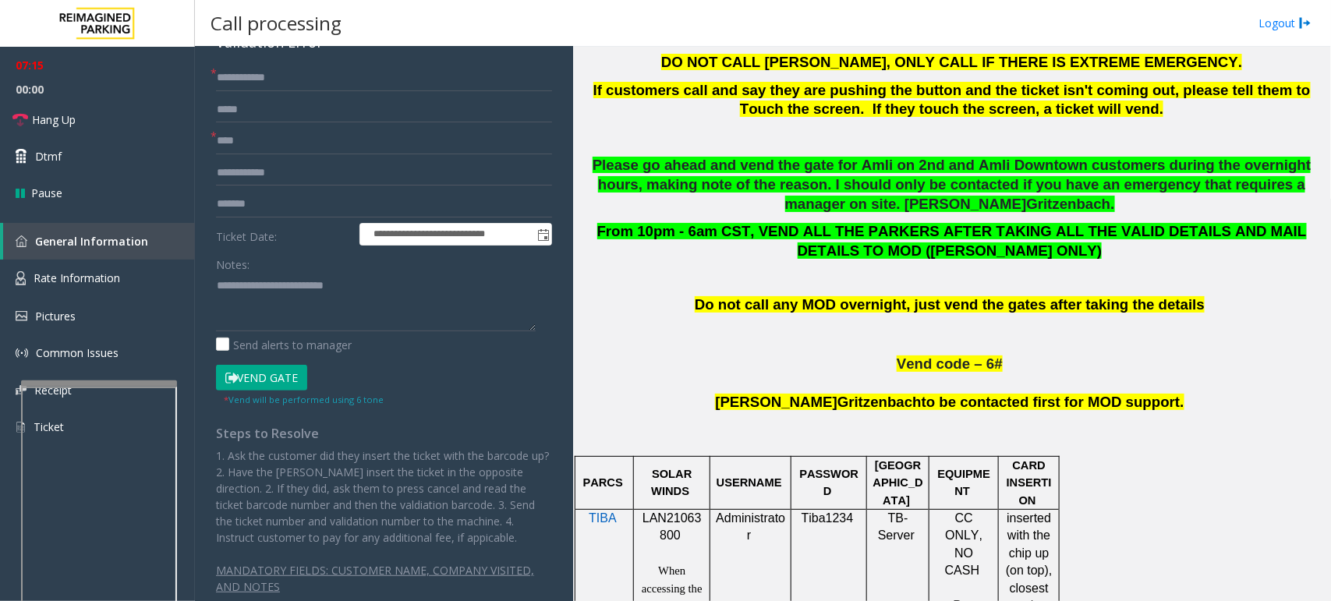
scroll to position [1042, 0]
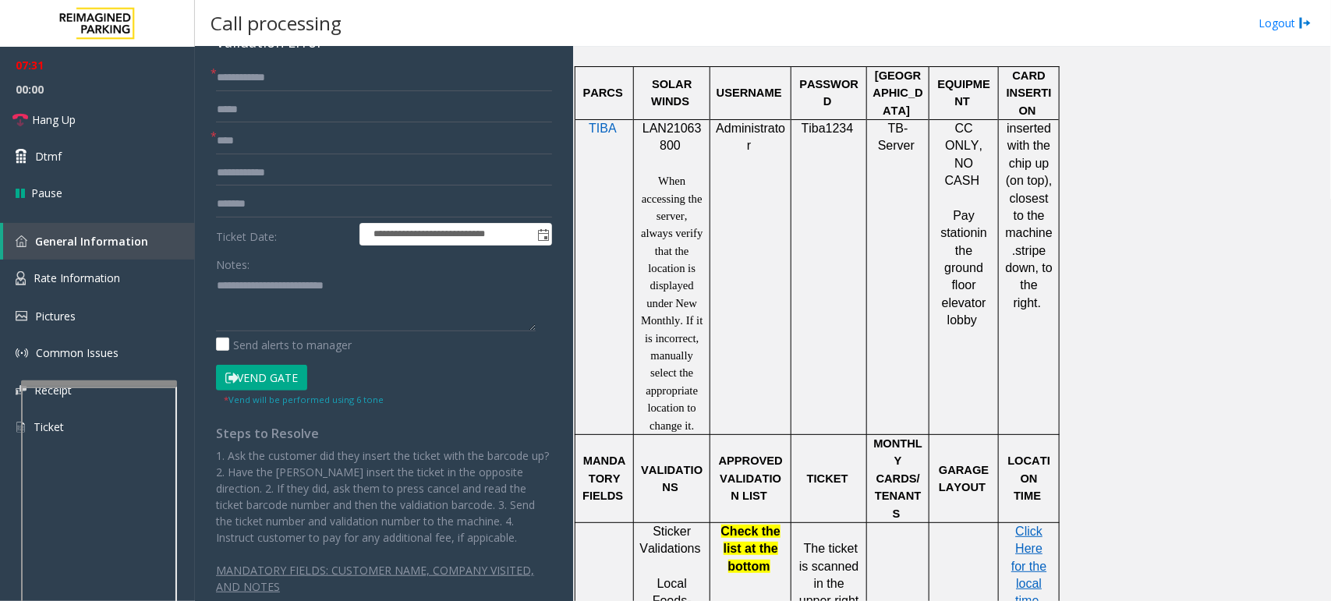
click at [758, 313] on td "Administrator" at bounding box center [750, 276] width 81 height 315
click at [395, 286] on textarea at bounding box center [376, 302] width 320 height 58
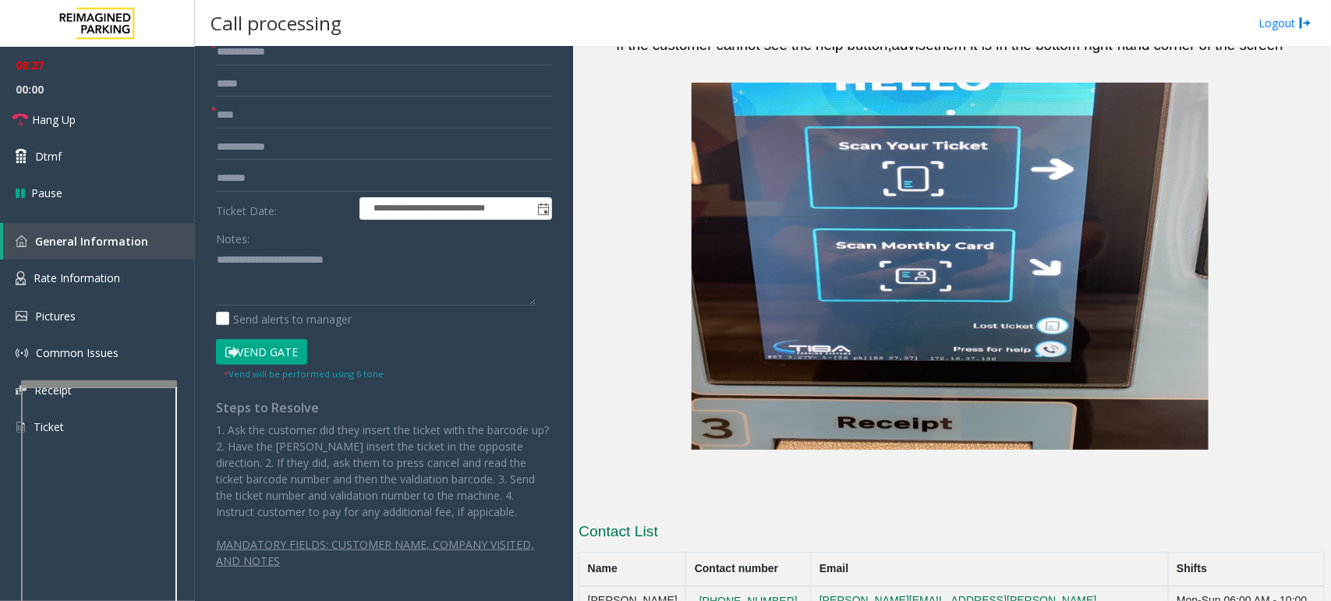
scroll to position [2894, 0]
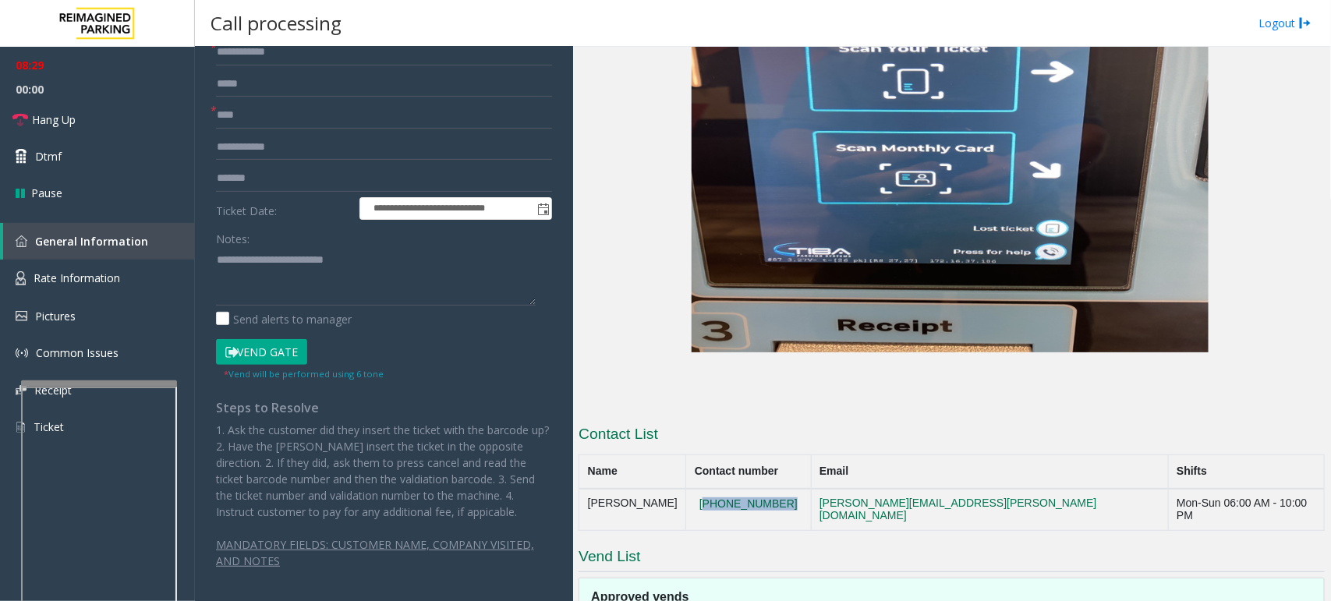
drag, startPoint x: 805, startPoint y: 409, endPoint x: 726, endPoint y: 413, distance: 78.8
click at [726, 480] on td "[PHONE_NUMBER]" at bounding box center [748, 510] width 125 height 42
copy button "[PHONE_NUMBER]"
click at [91, 297] on div at bounding box center [94, 300] width 156 height 6
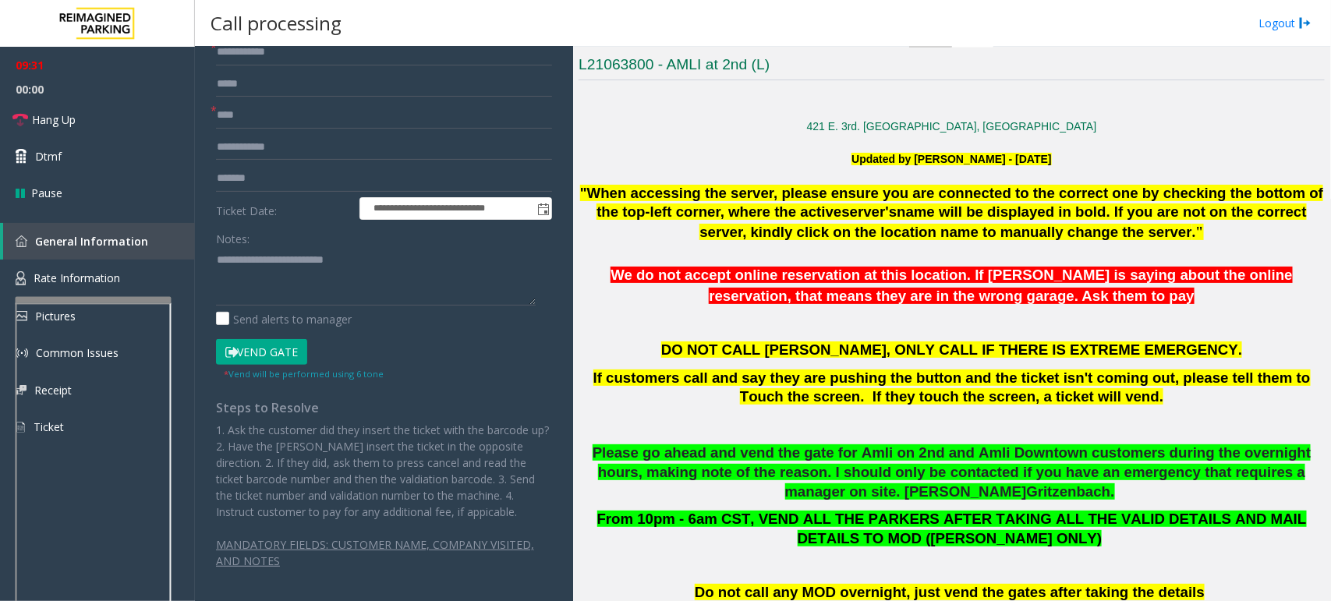
scroll to position [305, 0]
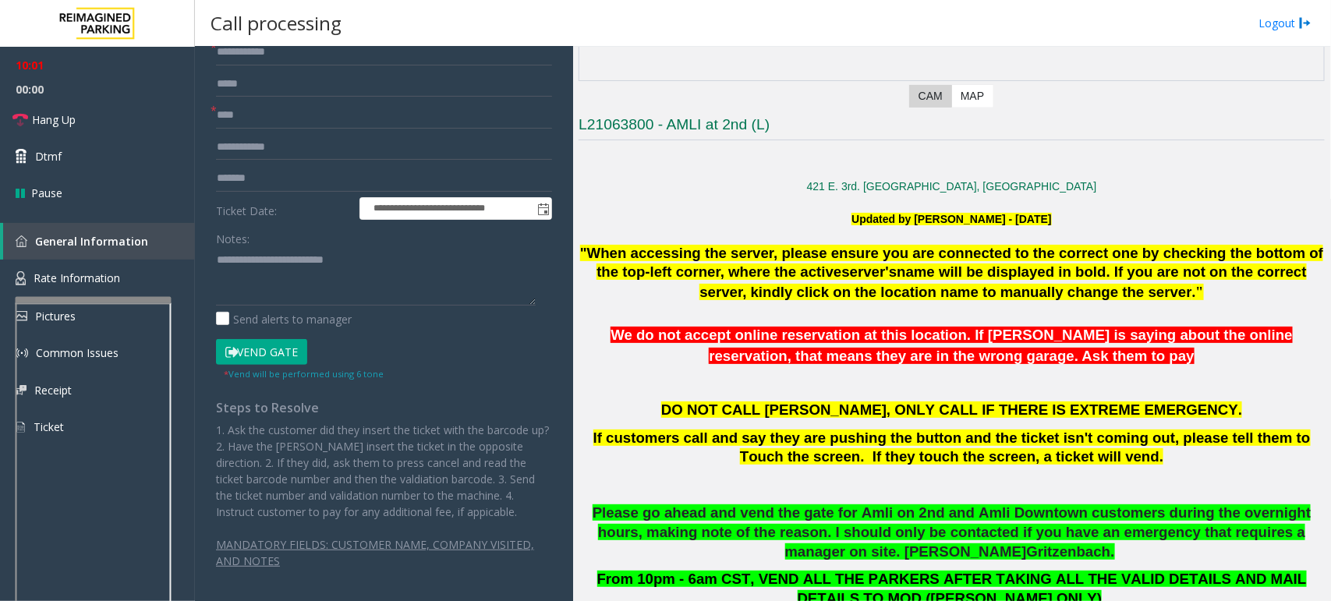
click at [899, 371] on div at bounding box center [952, 375] width 746 height 16
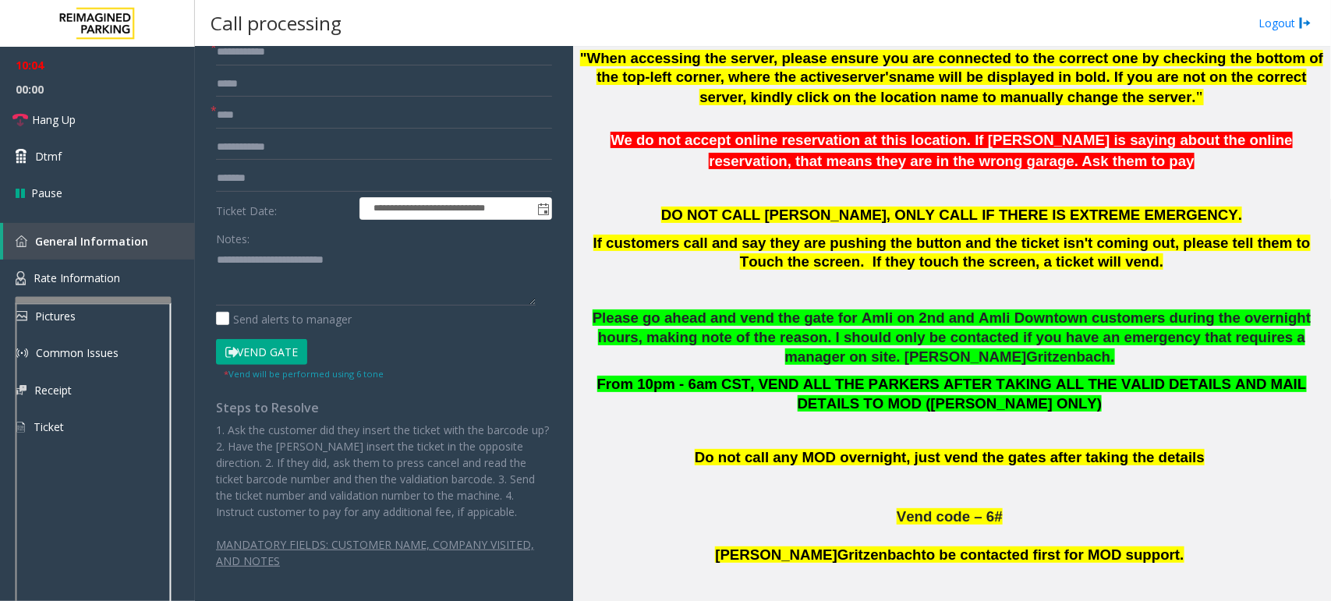
scroll to position [402, 0]
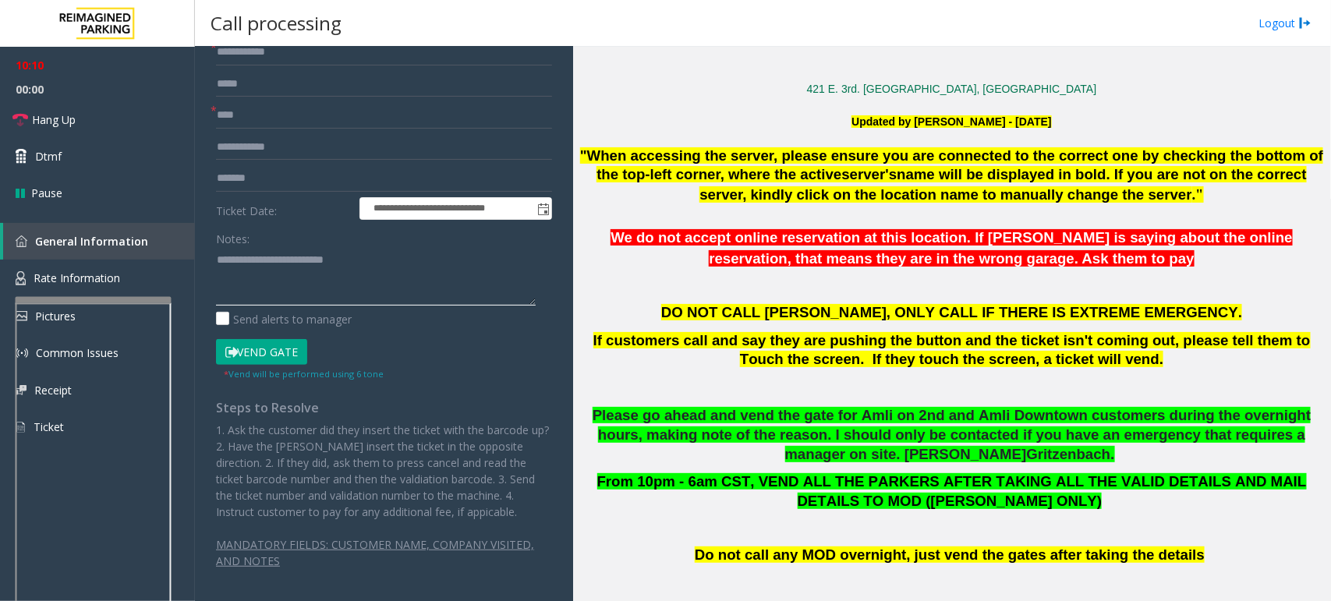
click at [419, 248] on textarea at bounding box center [376, 276] width 320 height 58
click at [274, 339] on button "Vend Gate" at bounding box center [261, 352] width 91 height 27
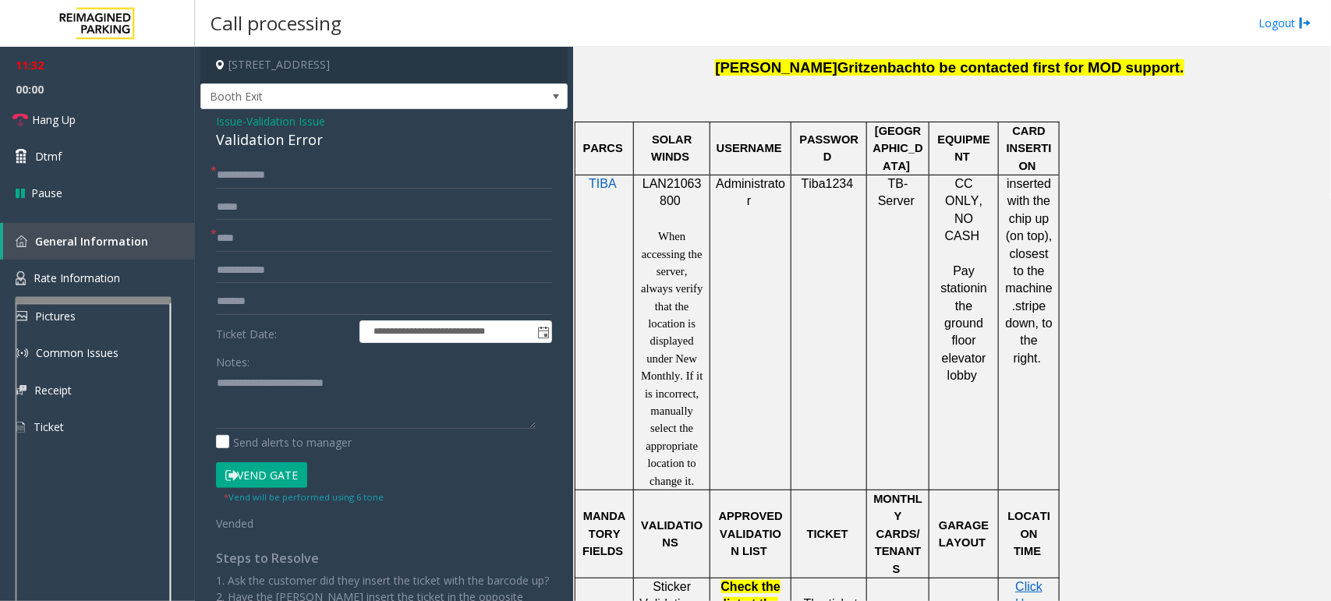
scroll to position [792, 0]
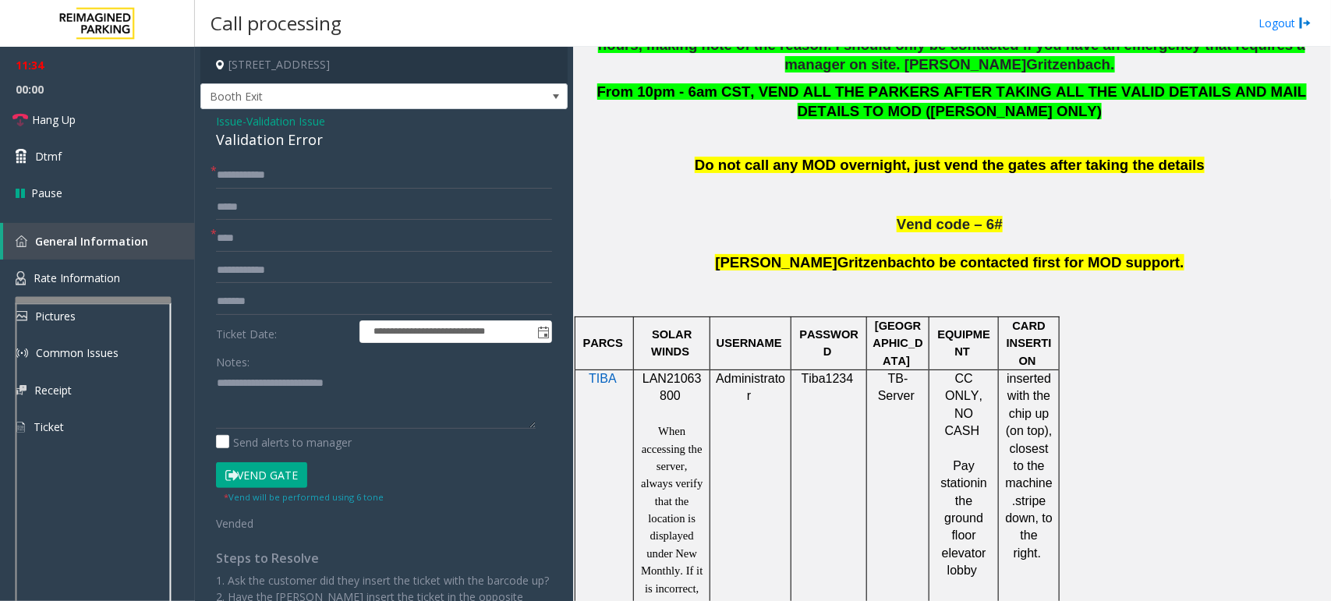
click at [274, 477] on button "Vend Gate" at bounding box center [261, 475] width 91 height 27
drag, startPoint x: 682, startPoint y: 392, endPoint x: 644, endPoint y: 379, distance: 40.4
click at [644, 379] on p "LAN21063800" at bounding box center [671, 387] width 65 height 35
copy p "LAN21063800"
click at [73, 117] on span "Hang Up" at bounding box center [54, 119] width 44 height 16
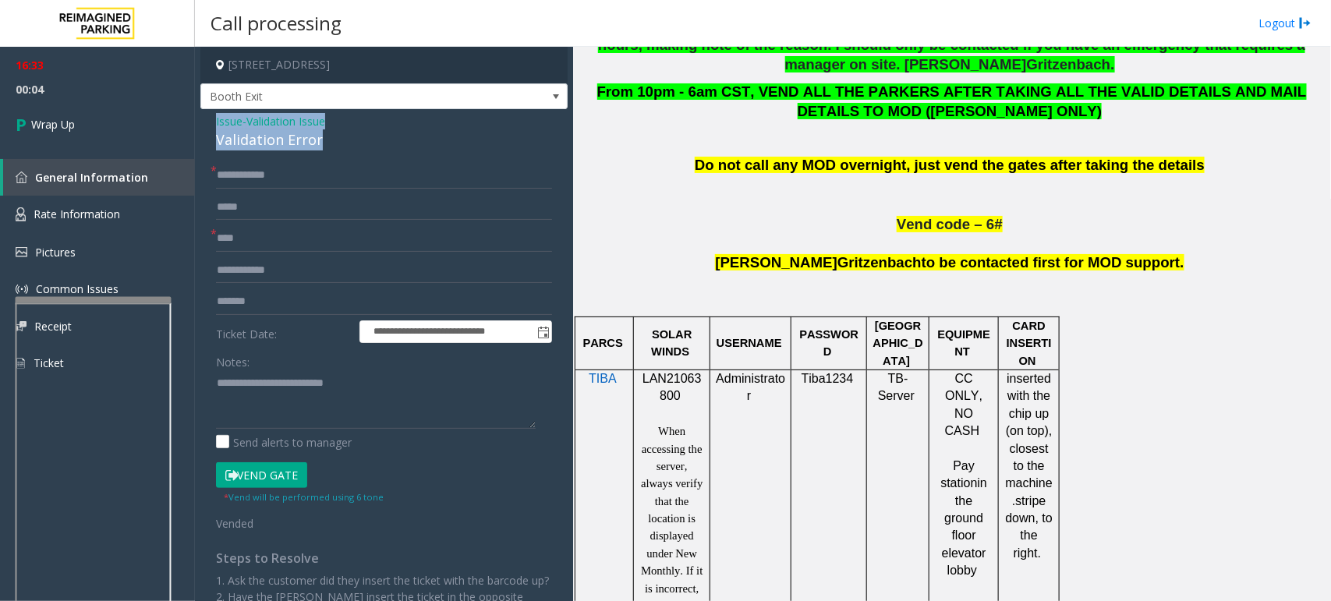
drag, startPoint x: 325, startPoint y: 140, endPoint x: 211, endPoint y: 119, distance: 115.9
click at [211, 119] on div "**********" at bounding box center [383, 430] width 367 height 642
copy div "Issue - Validation Issue Validation Error"
click at [369, 386] on textarea at bounding box center [376, 399] width 320 height 58
paste textarea "**********"
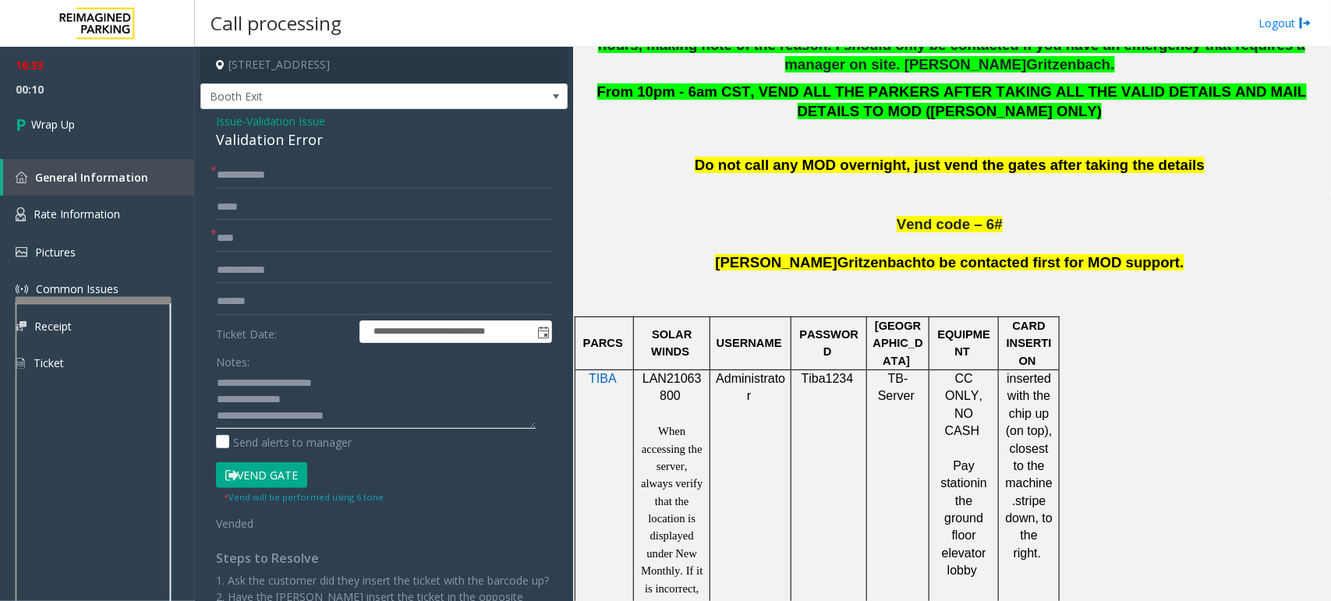
click at [369, 386] on textarea at bounding box center [376, 399] width 320 height 58
click at [219, 400] on textarea at bounding box center [376, 399] width 320 height 58
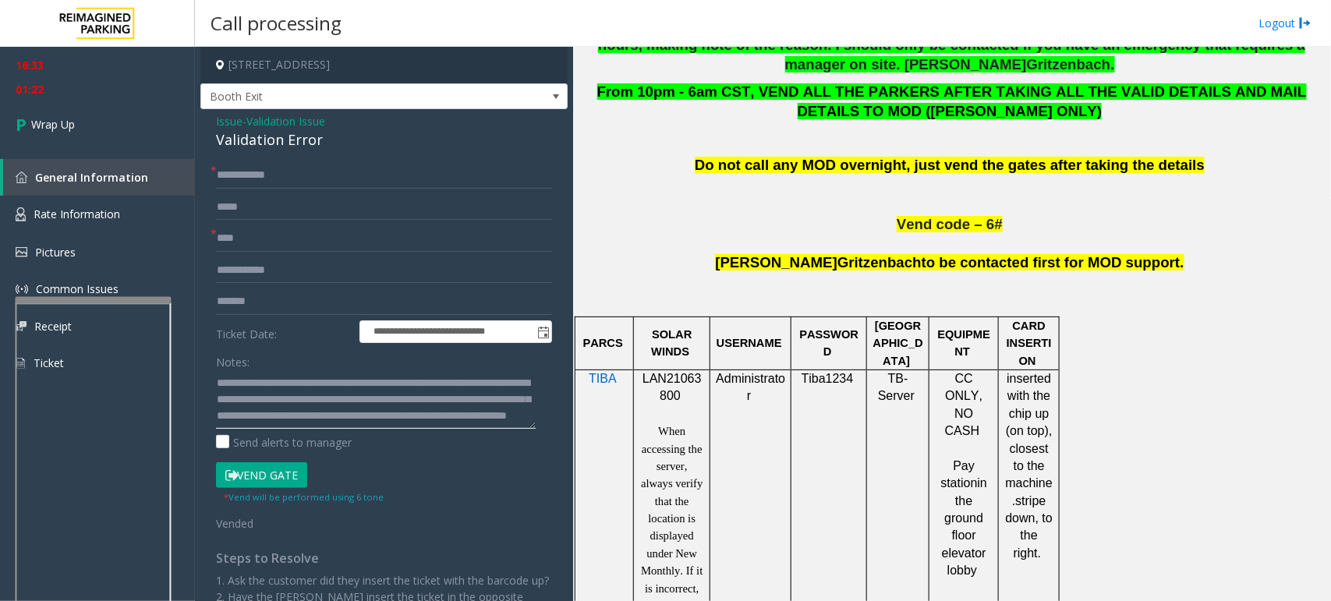
scroll to position [44, 0]
type textarea "**********"
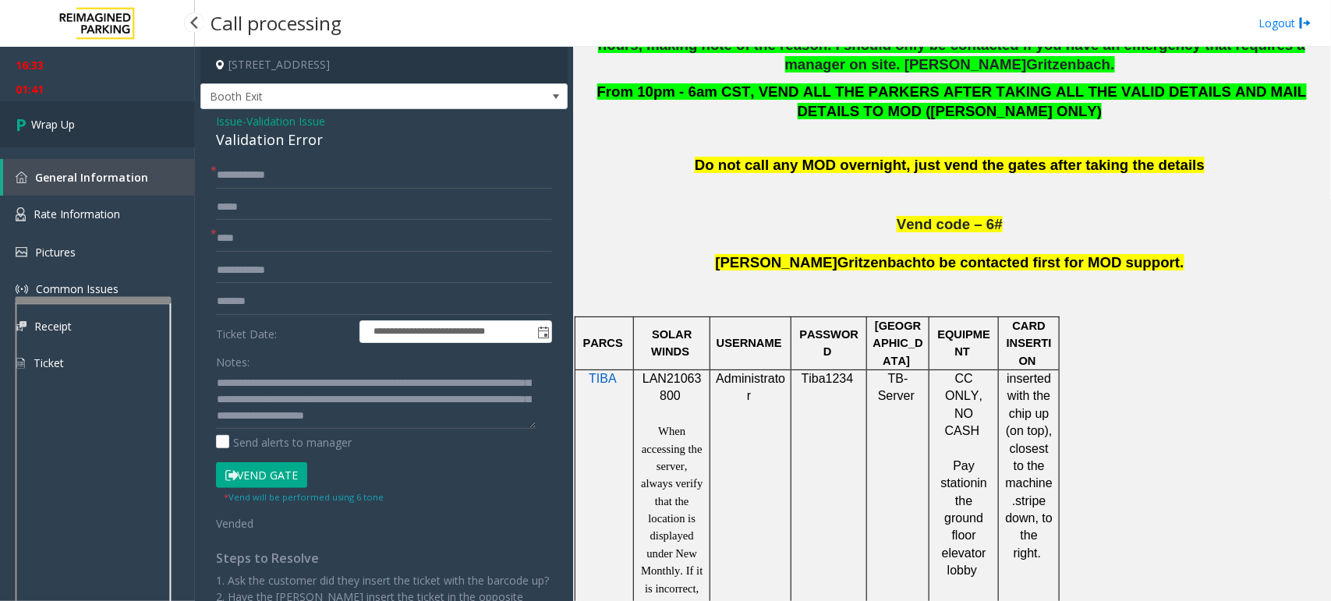
click at [68, 123] on span "Wrap Up" at bounding box center [53, 124] width 44 height 16
